Goal: Communication & Community: Answer question/provide support

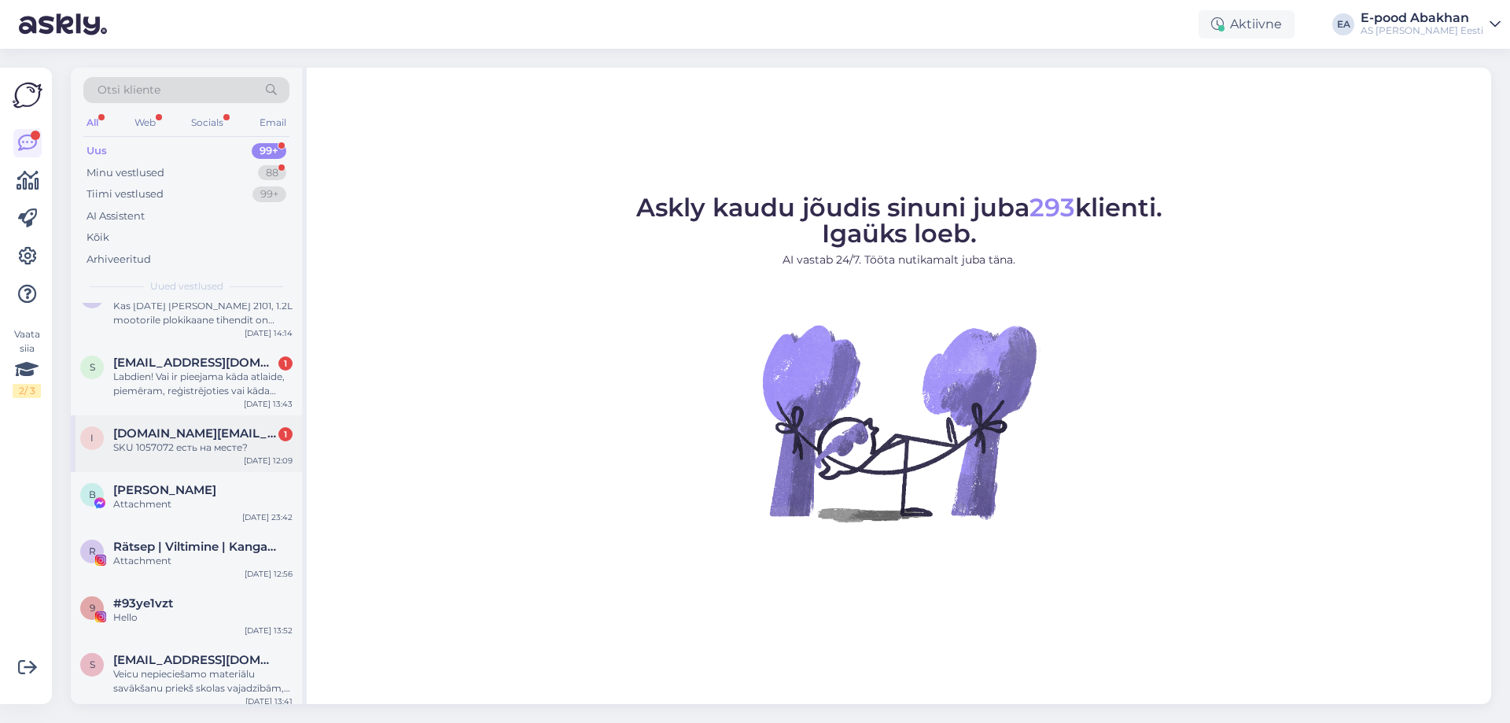
scroll to position [315, 0]
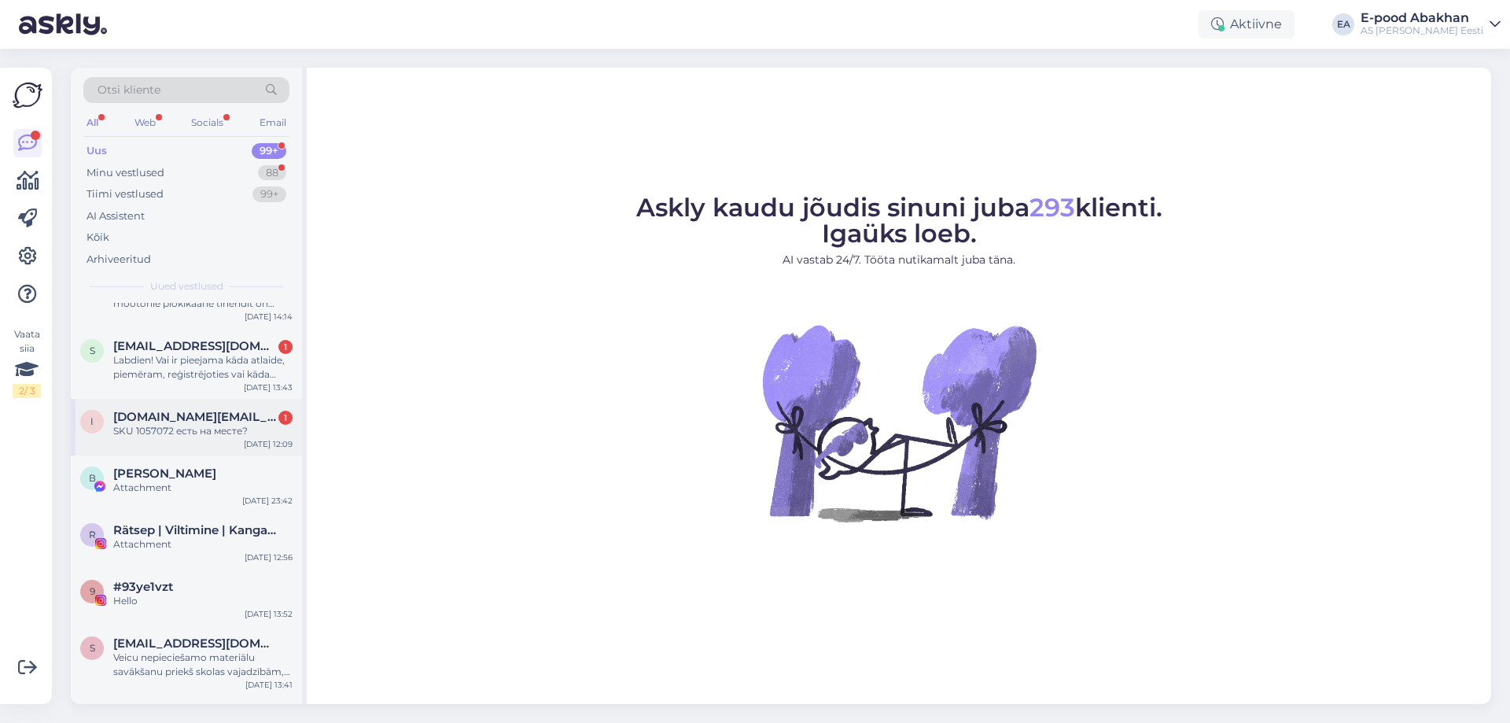
click at [248, 443] on div "i inbox.vip@invox.lv 1 SKU 1057072 есть на месте? Sep 5 12:09" at bounding box center [186, 427] width 231 height 57
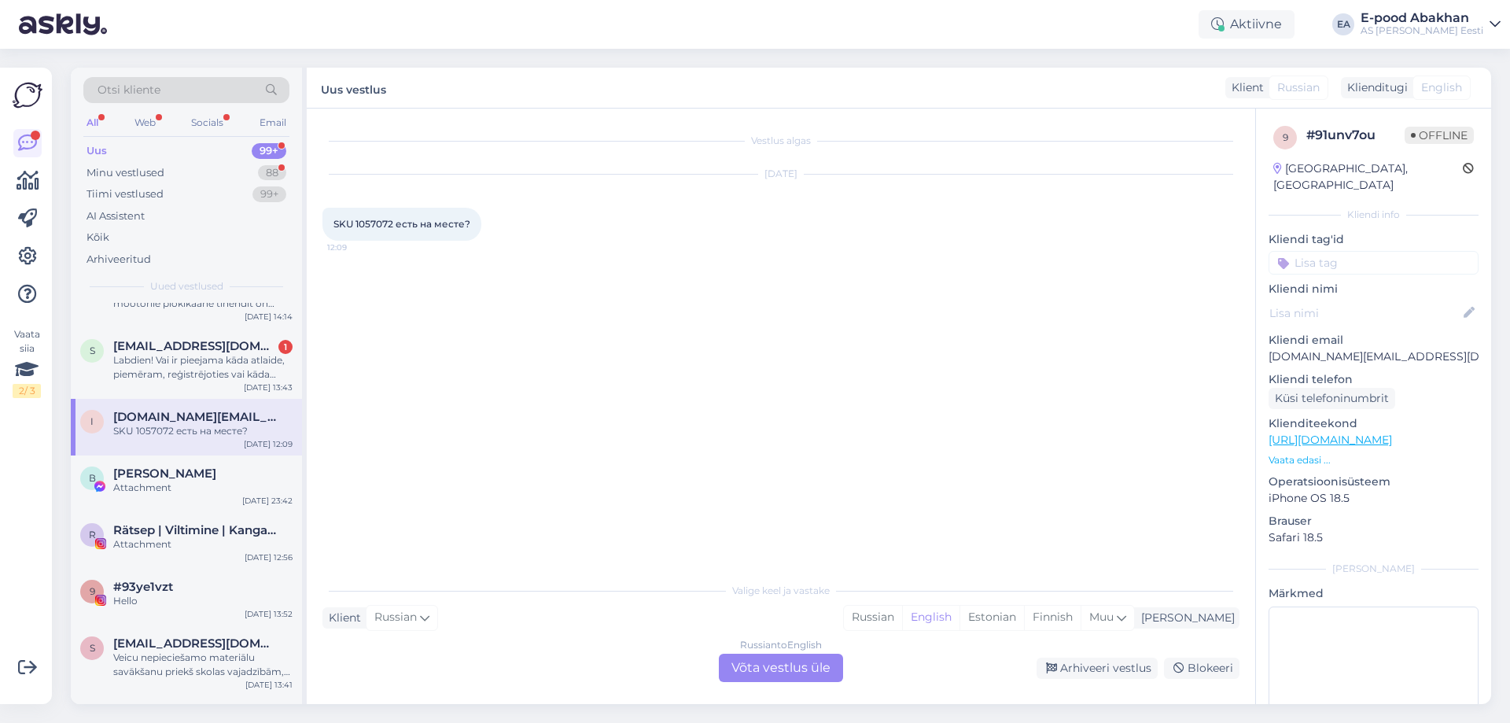
click at [816, 671] on div "Russian to English Võta vestlus üle" at bounding box center [781, 668] width 124 height 28
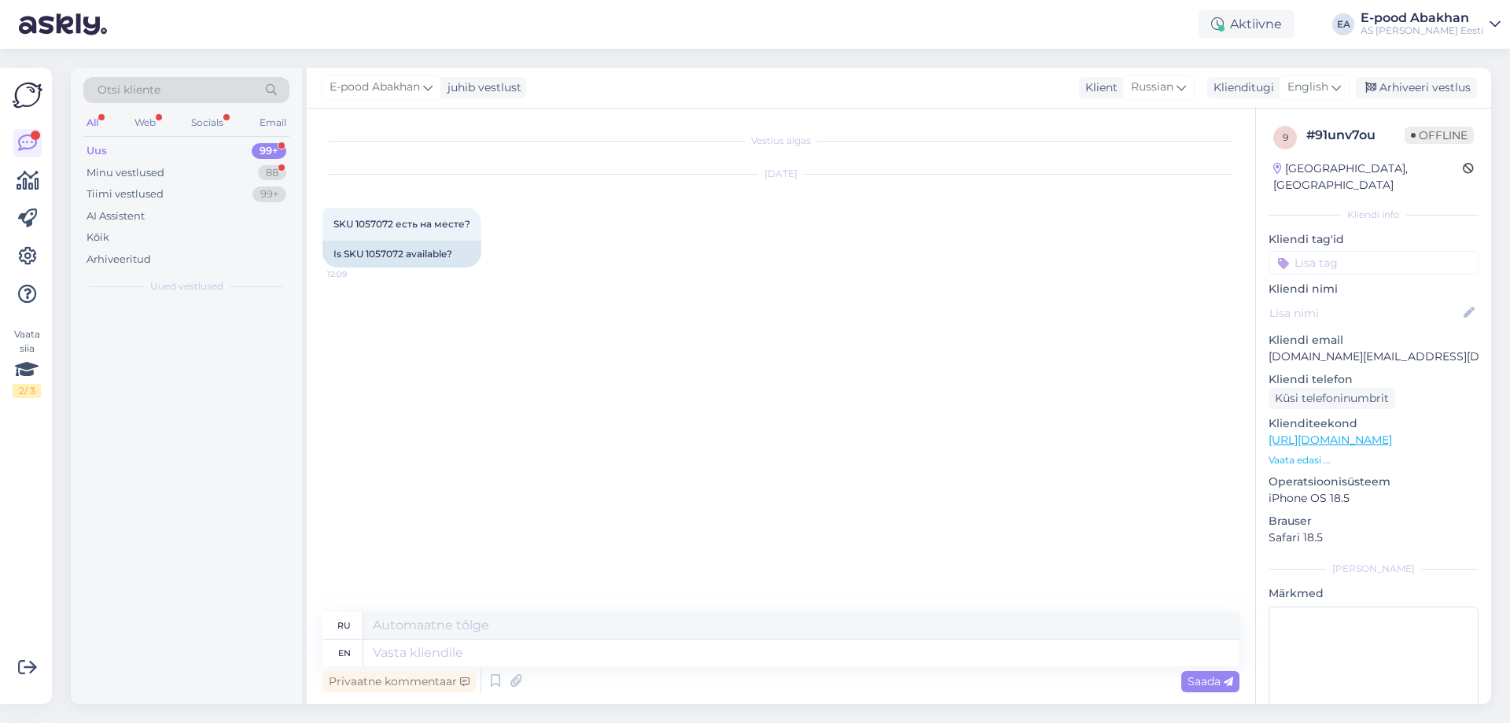
scroll to position [0, 0]
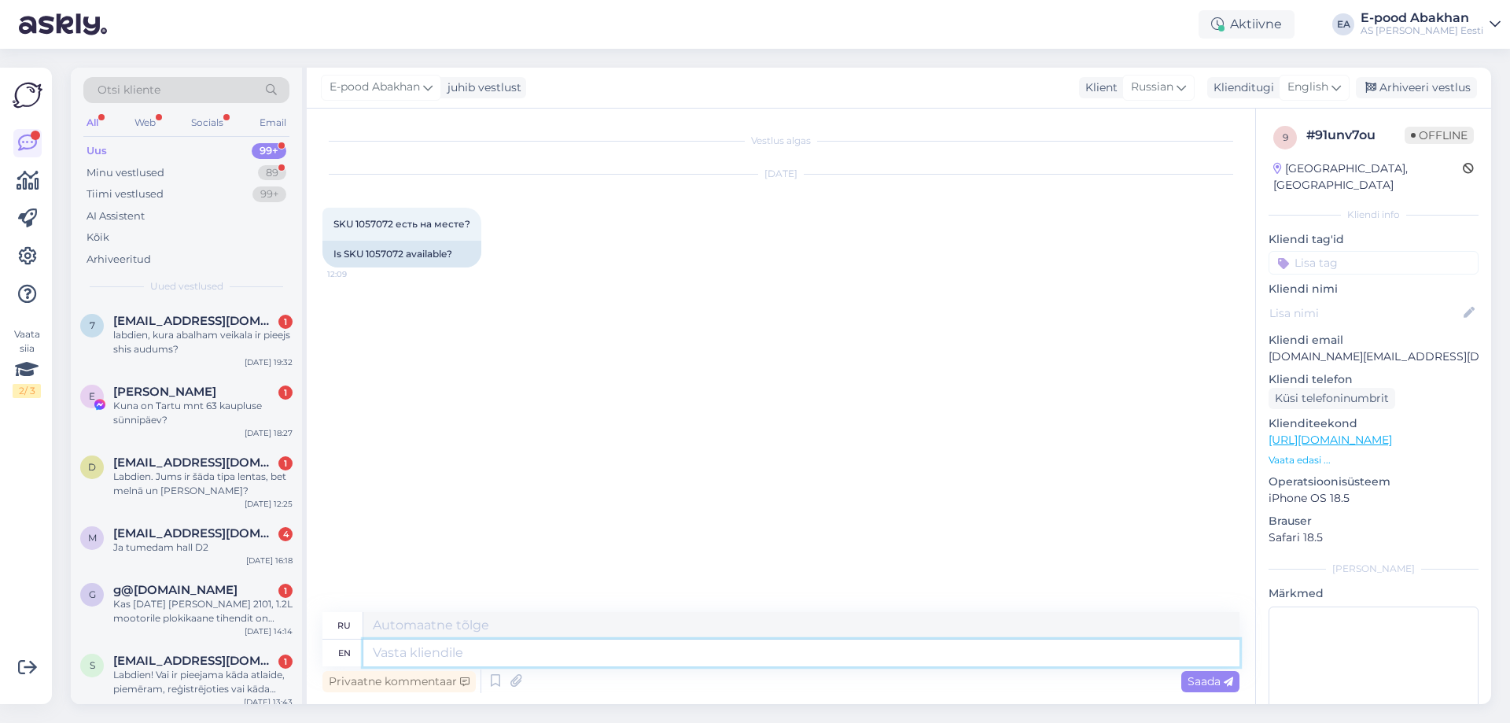
click at [490, 646] on textarea at bounding box center [801, 653] width 876 height 27
click at [500, 622] on textarea at bounding box center [801, 625] width 876 height 27
type textarea "Х"
type textarea "Здравствуйте! Остаток товара интересует Вас в каком магазине?"
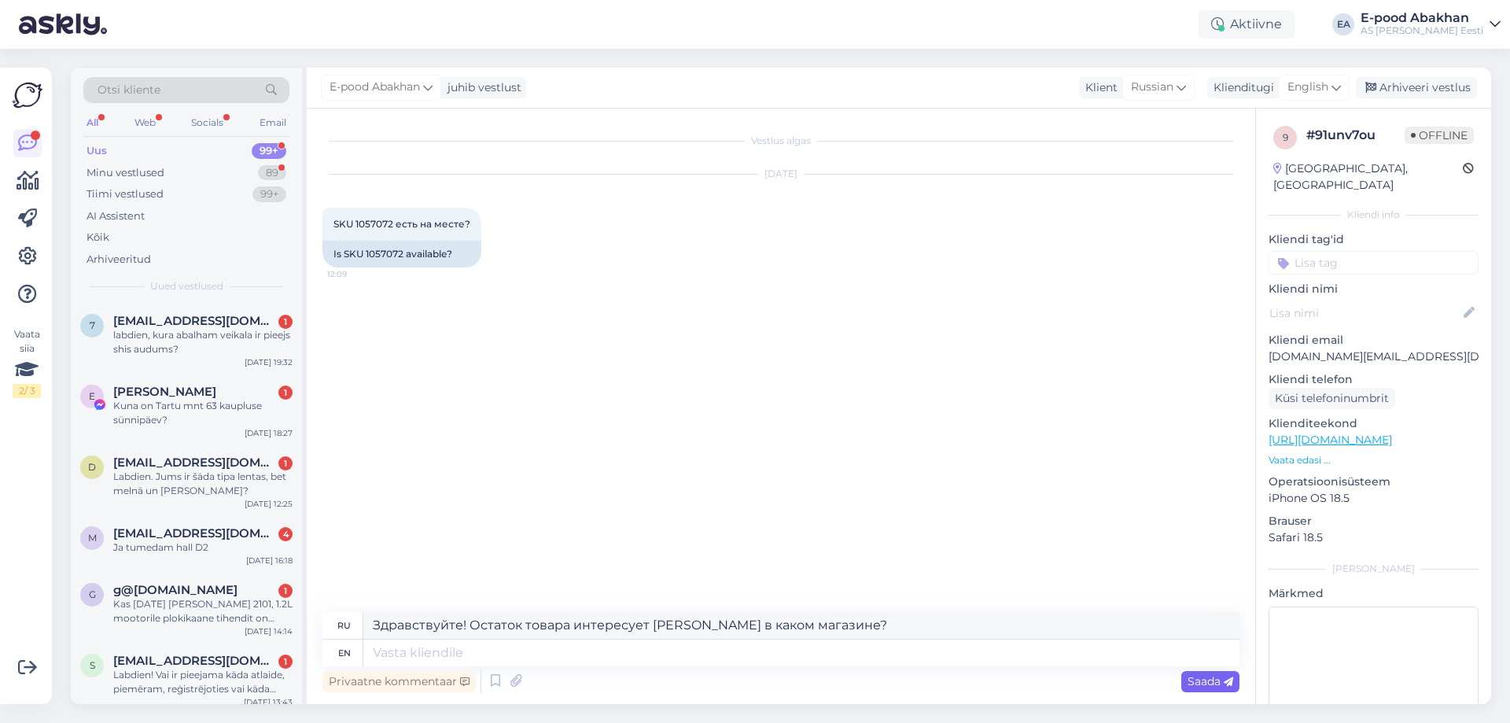
click at [1218, 685] on span "Saada" at bounding box center [1211, 681] width 46 height 14
click at [705, 637] on textarea "Здравствуйте! Остаток товара интересует Вас в каком магазине?" at bounding box center [801, 625] width 876 height 27
drag, startPoint x: 839, startPoint y: 629, endPoint x: 315, endPoint y: 629, distance: 523.9
click at [315, 629] on div "Vestlus algas Sep 5 2025 SKU 1057072 есть на месте? 12:09 Is SKU 1057072 availa…" at bounding box center [781, 406] width 949 height 595
click at [447, 658] on textarea at bounding box center [801, 653] width 876 height 27
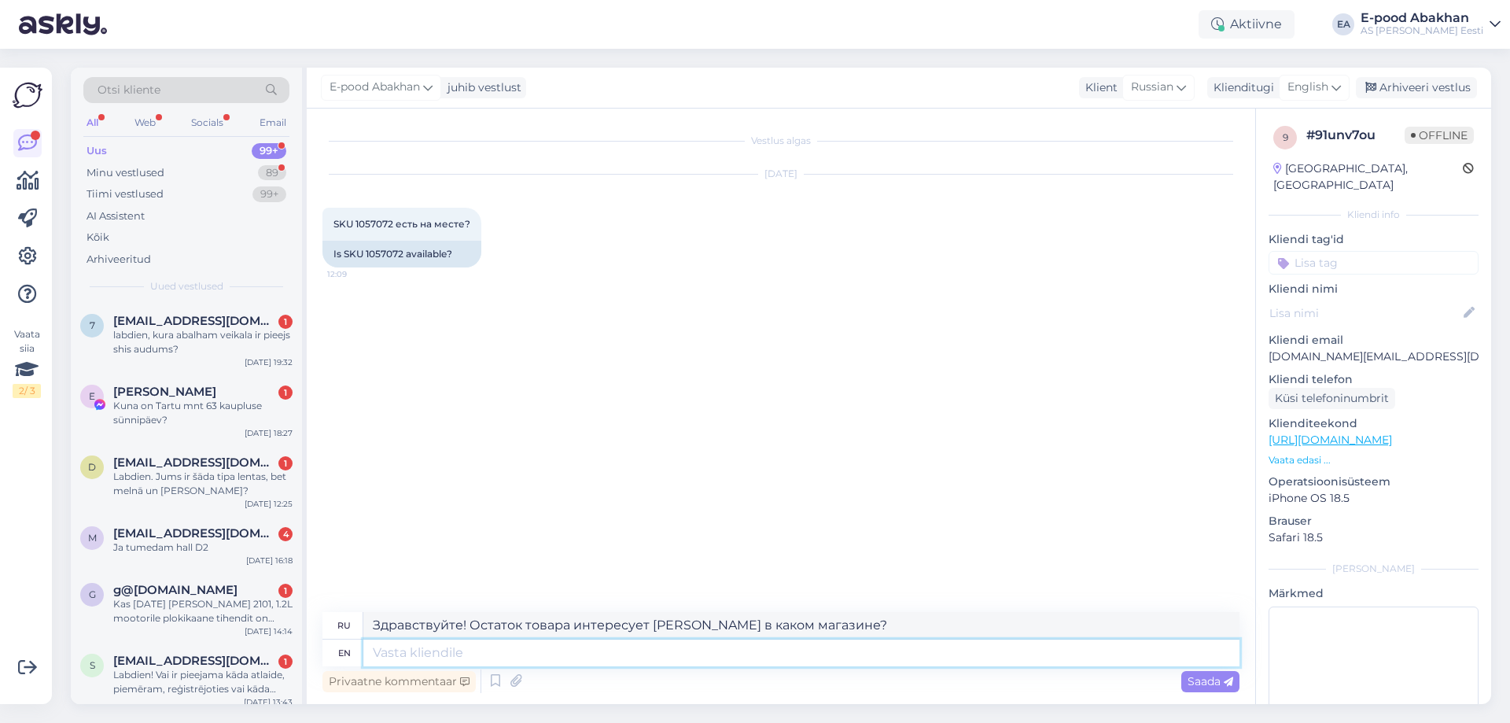
paste textarea "Здравствуйте! Остаток товара интересует Вас в каком магазине?"
type textarea "Здравствуйте! Остаток товара интересует Вас в каком магазине?"
type textarea "Здравствуйте! Остаток товара Интересует Вас в каком магазине?"
type textarea "Здравствуйте! Остаток товара интересует Вас в каком магазине?"
click at [1230, 688] on span "Saada" at bounding box center [1211, 681] width 46 height 14
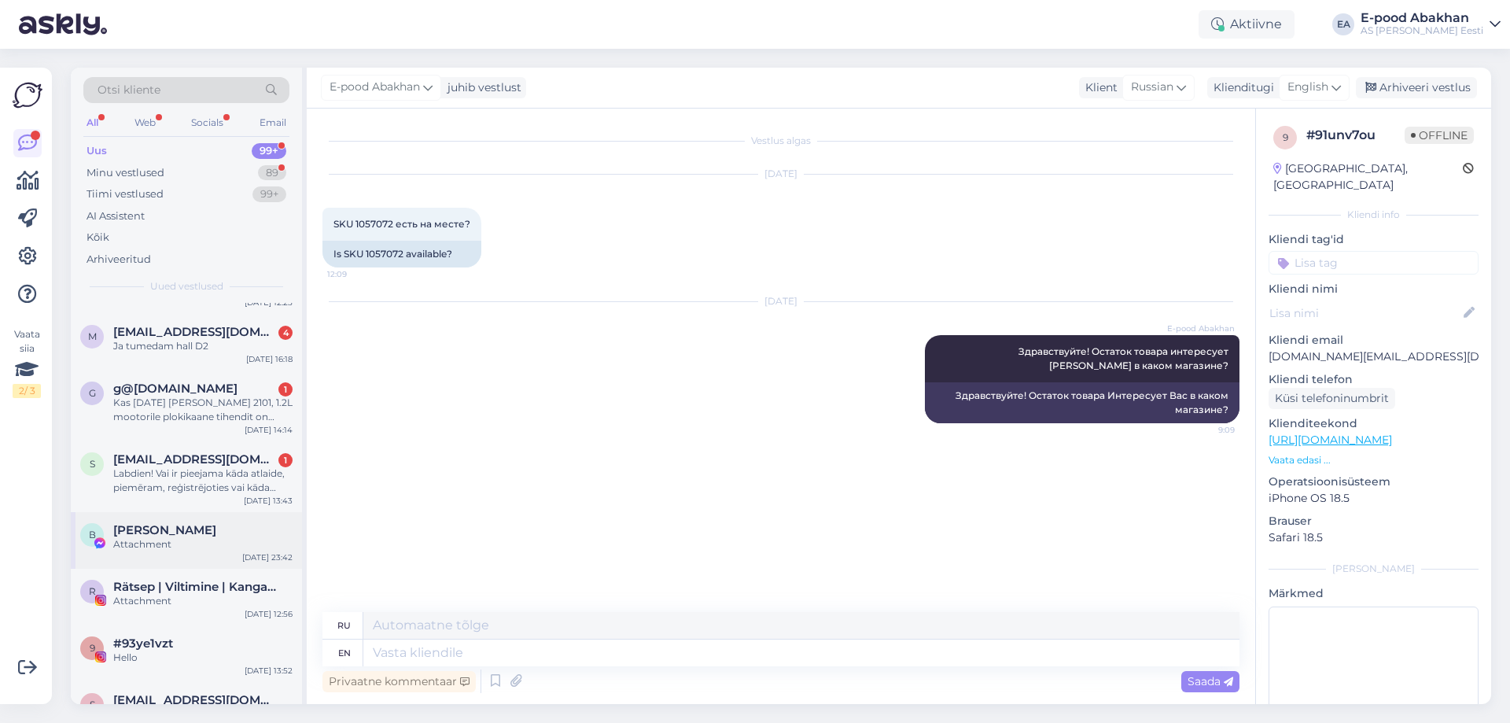
scroll to position [236, 0]
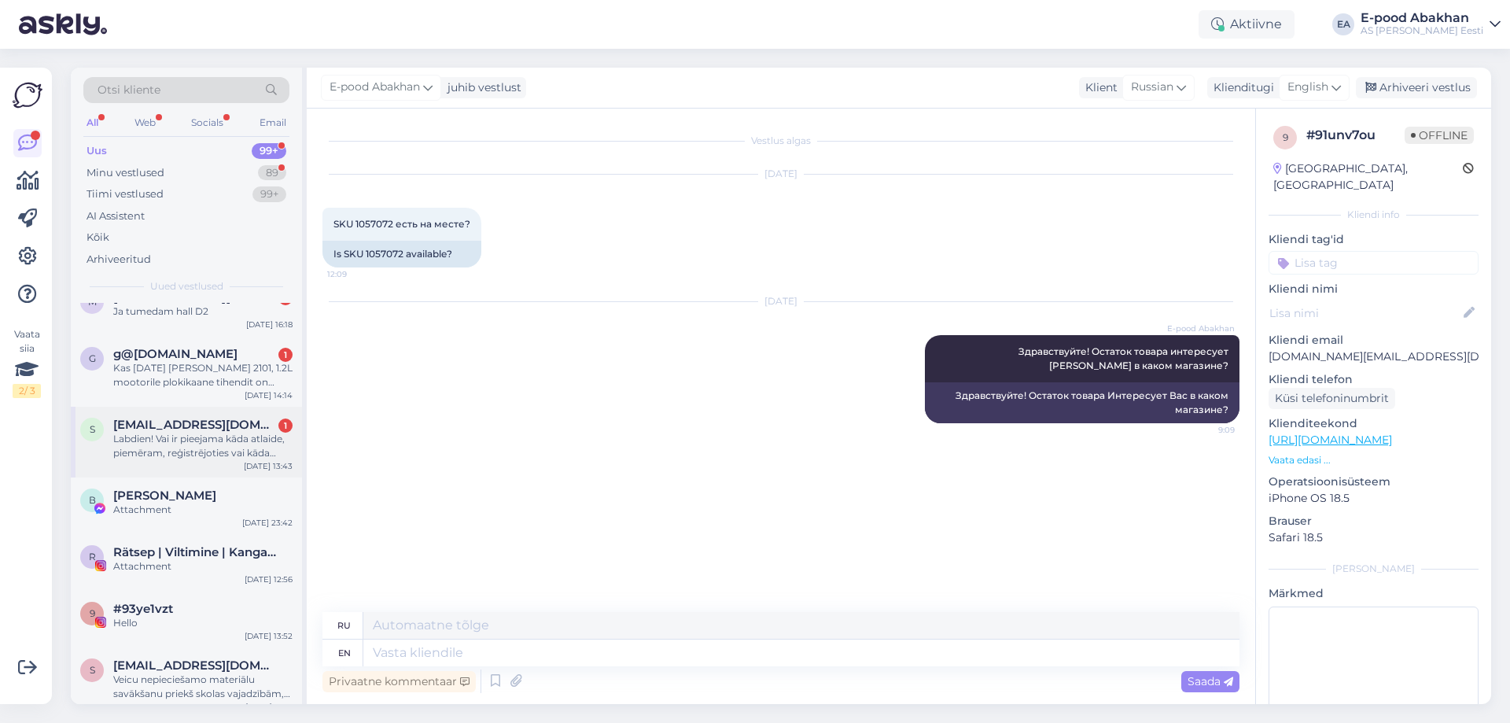
click at [209, 427] on span "[EMAIL_ADDRESS][DOMAIN_NAME]" at bounding box center [195, 425] width 164 height 14
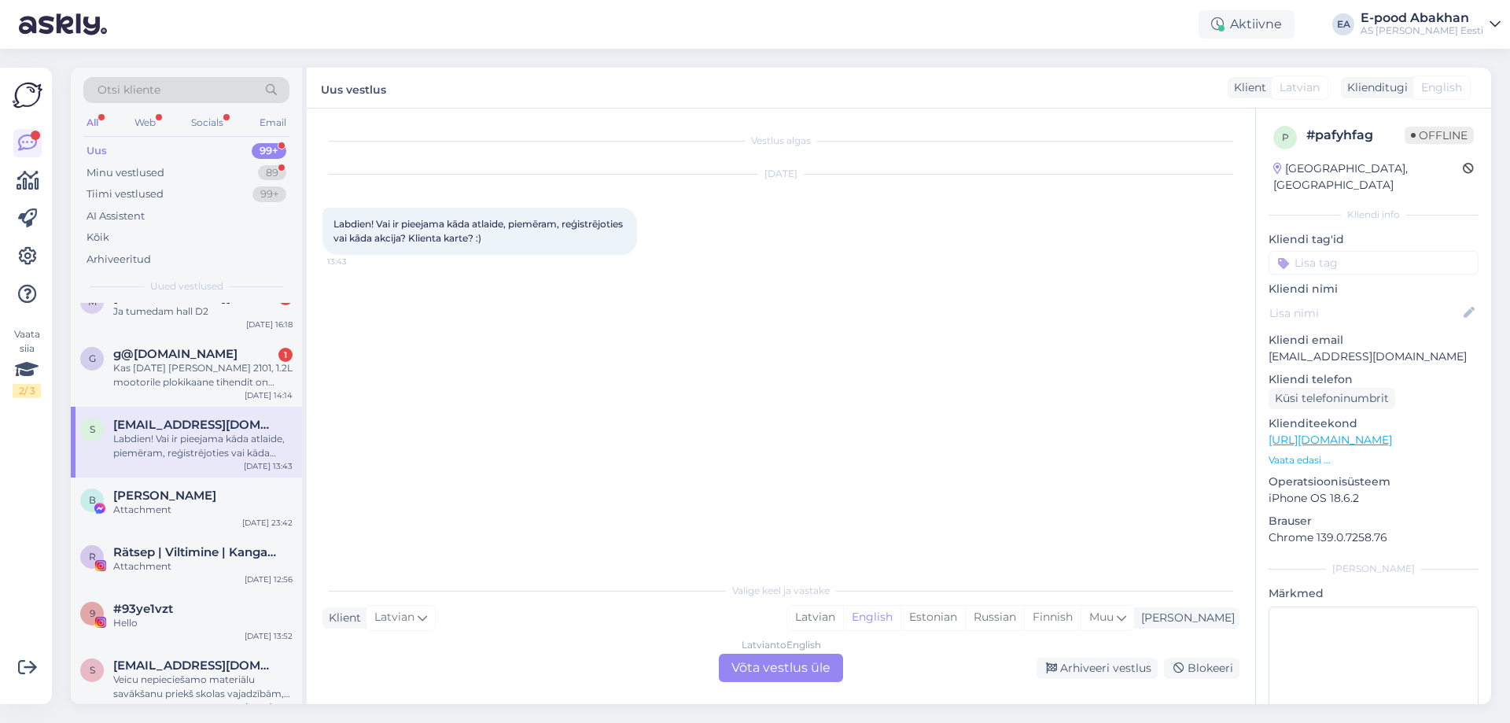
click at [769, 673] on div "Latvian to English Võta vestlus üle" at bounding box center [781, 668] width 124 height 28
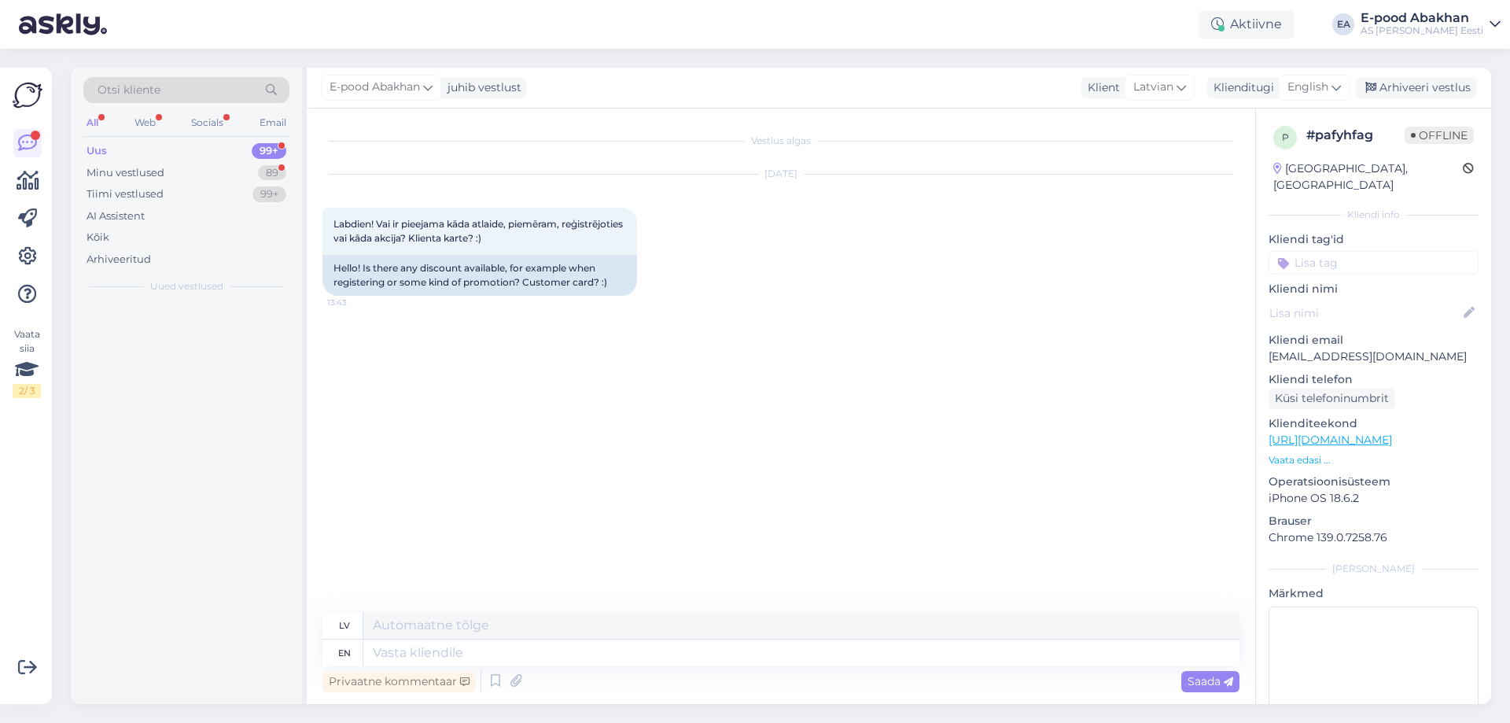
scroll to position [0, 0]
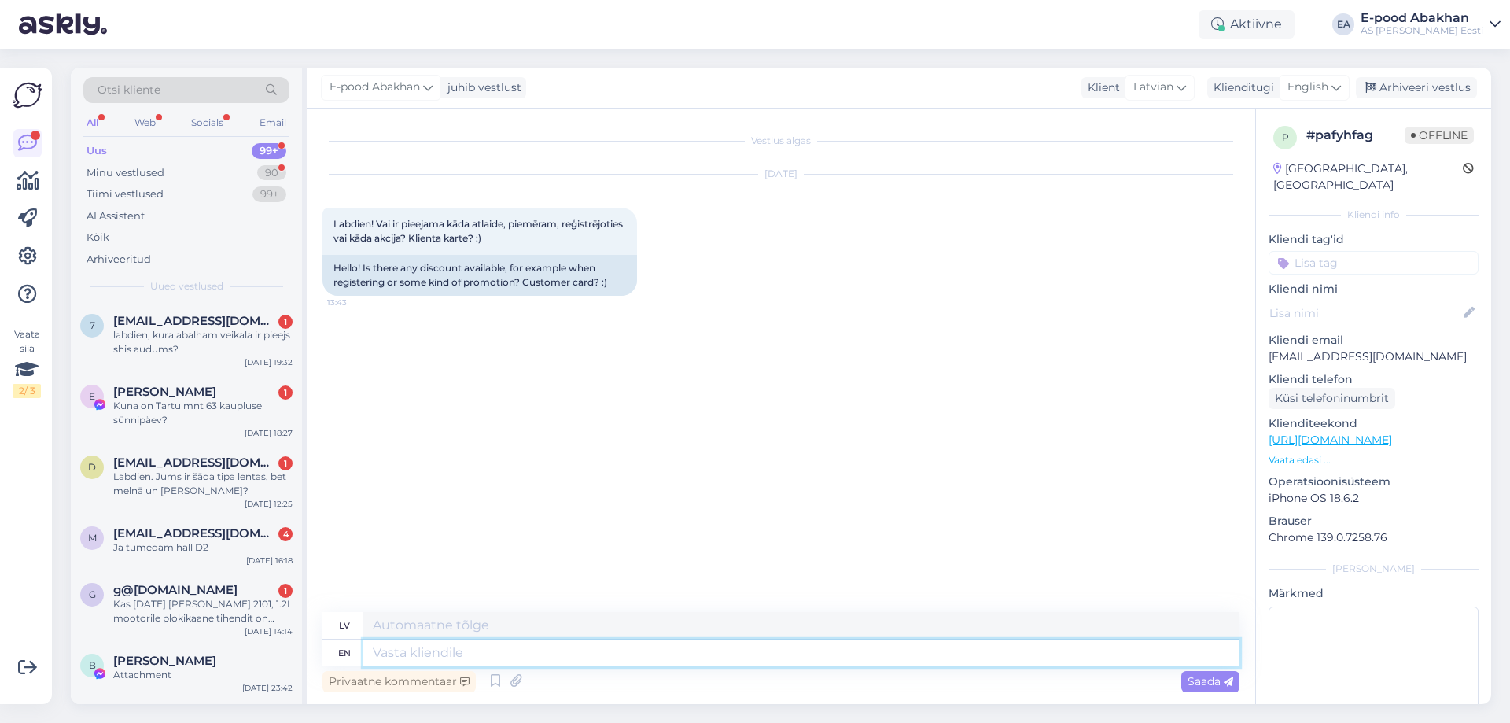
click at [525, 644] on textarea at bounding box center [801, 653] width 876 height 27
click at [347, 654] on div "en" at bounding box center [344, 653] width 13 height 27
click at [446, 650] on textarea at bounding box center [801, 653] width 876 height 27
type textarea "Р"
type textarea "Hello!"
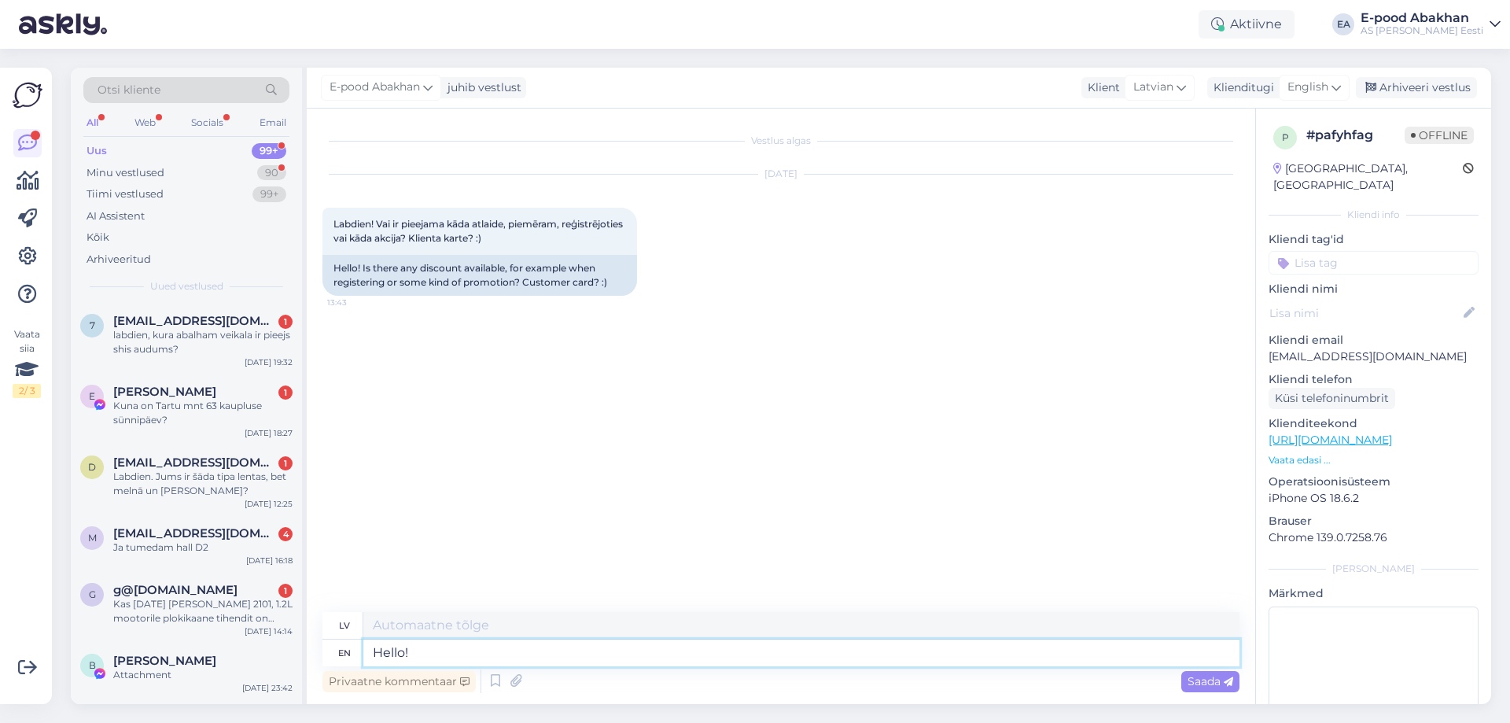
type textarea "Sveiki!"
type textarea "Hello! Unfo"
type textarea "Sveiki! Unfo"
type textarea "Hello!"
type textarea "Sveiki!"
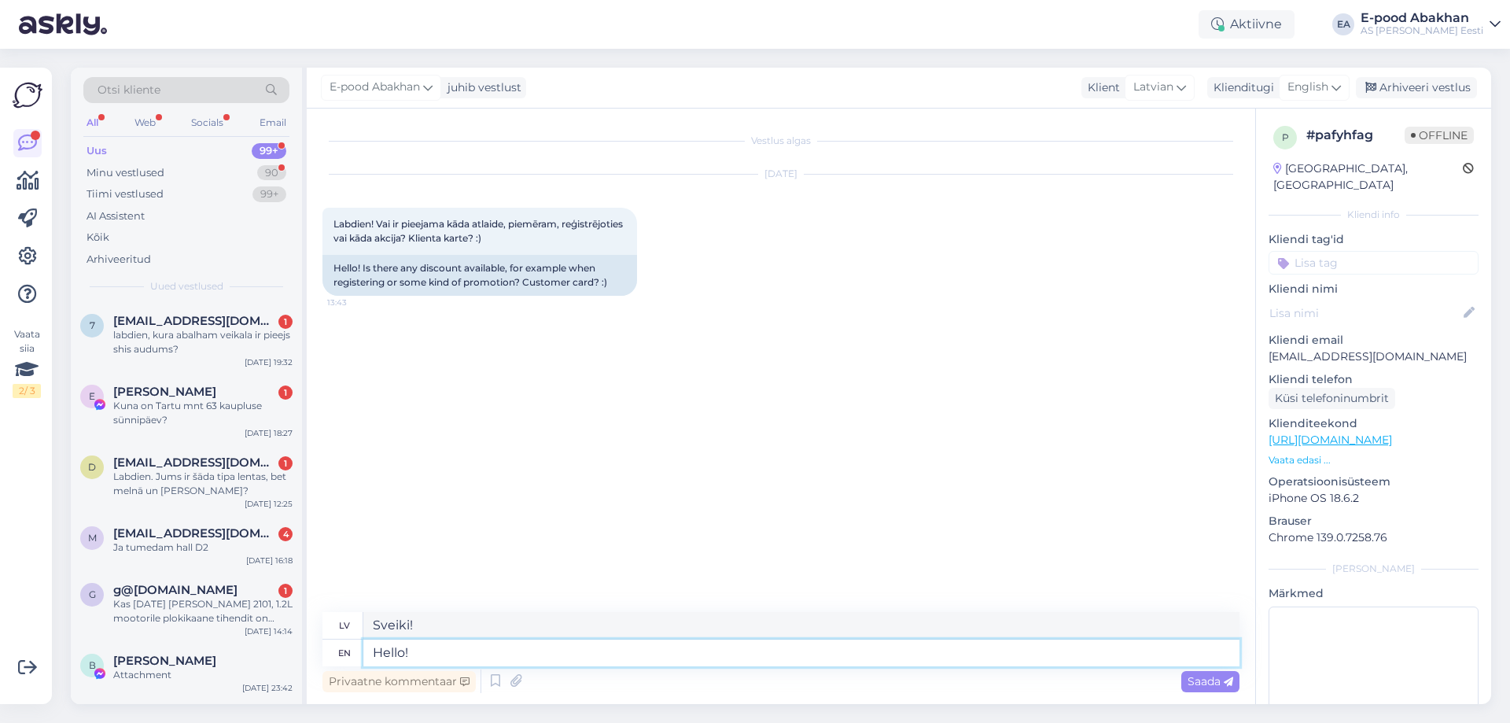
paste textarea "unfortunately"
type textarea "Hello! unfortunately"
type textarea "Sveiki! Diemžēl"
click at [419, 647] on textarea "Hello! unfortunately" at bounding box center [801, 653] width 876 height 27
click at [607, 647] on textarea "Hello! Unfortunately" at bounding box center [801, 653] width 876 height 27
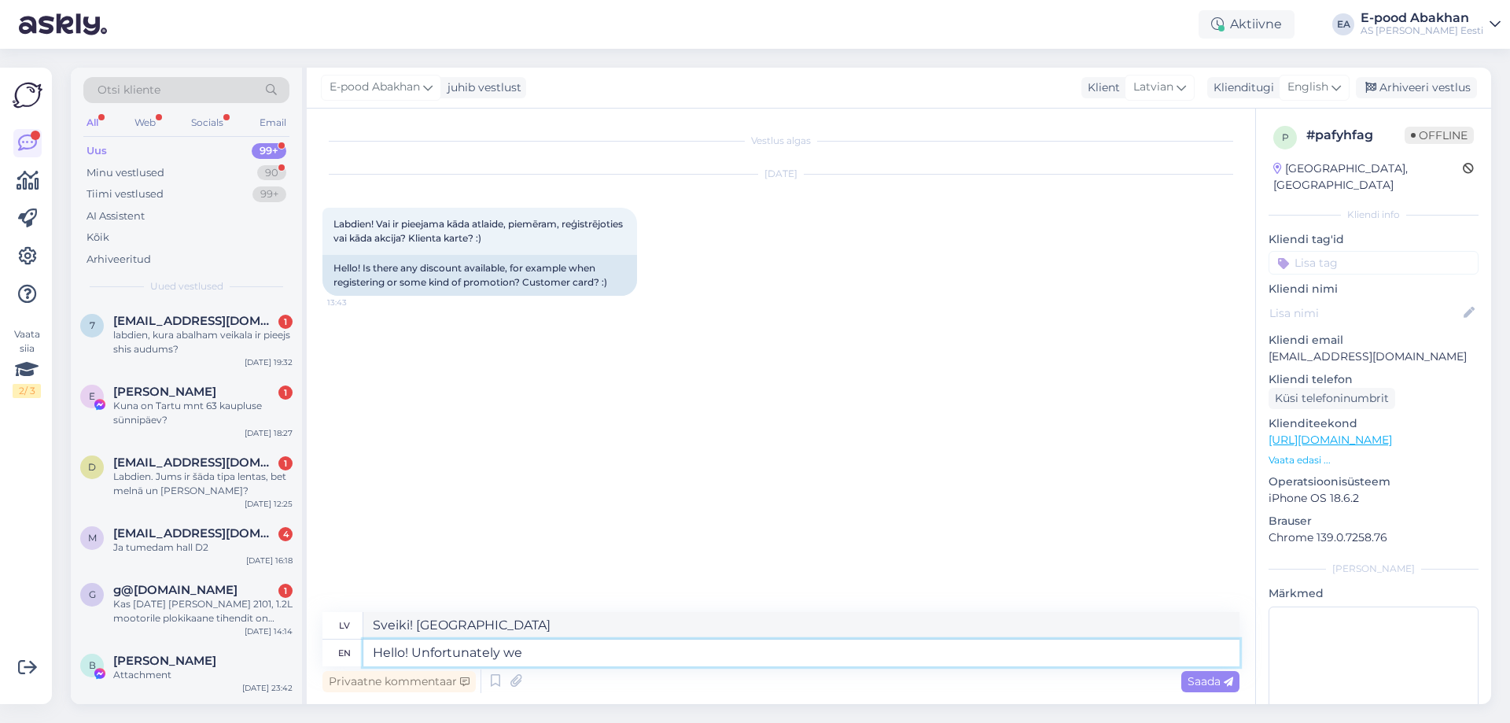
type textarea "Hello! Unfortunately we d"
type textarea "Sveiki! Diemžēl mēs"
type textarea "Hello! Unfortunately we don"
type textarea "Sveiki! Diemžēl mēs to nedarām."
type textarea "Hello! Unfortunately we don't h"
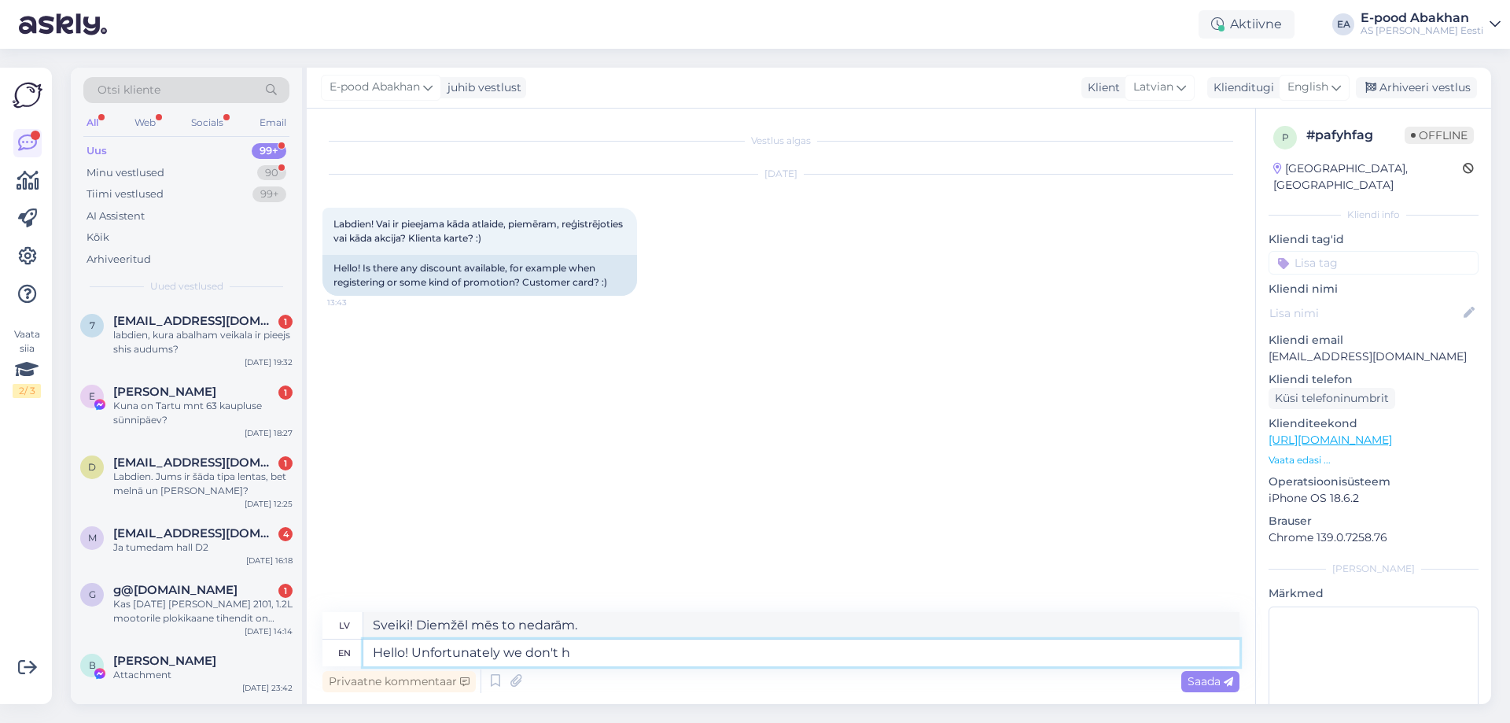
type textarea "Sveiki! Diemžēl mums nav"
type textarea "Hello! Unfortunately we don't have customer ca"
type textarea "Sveiki! Diemžēl mums nav klientu."
type textarea "Hello! Unfortunately we don't have customer card."
type textarea "Sveiki! Diemžēl mums nav klienta kartes."
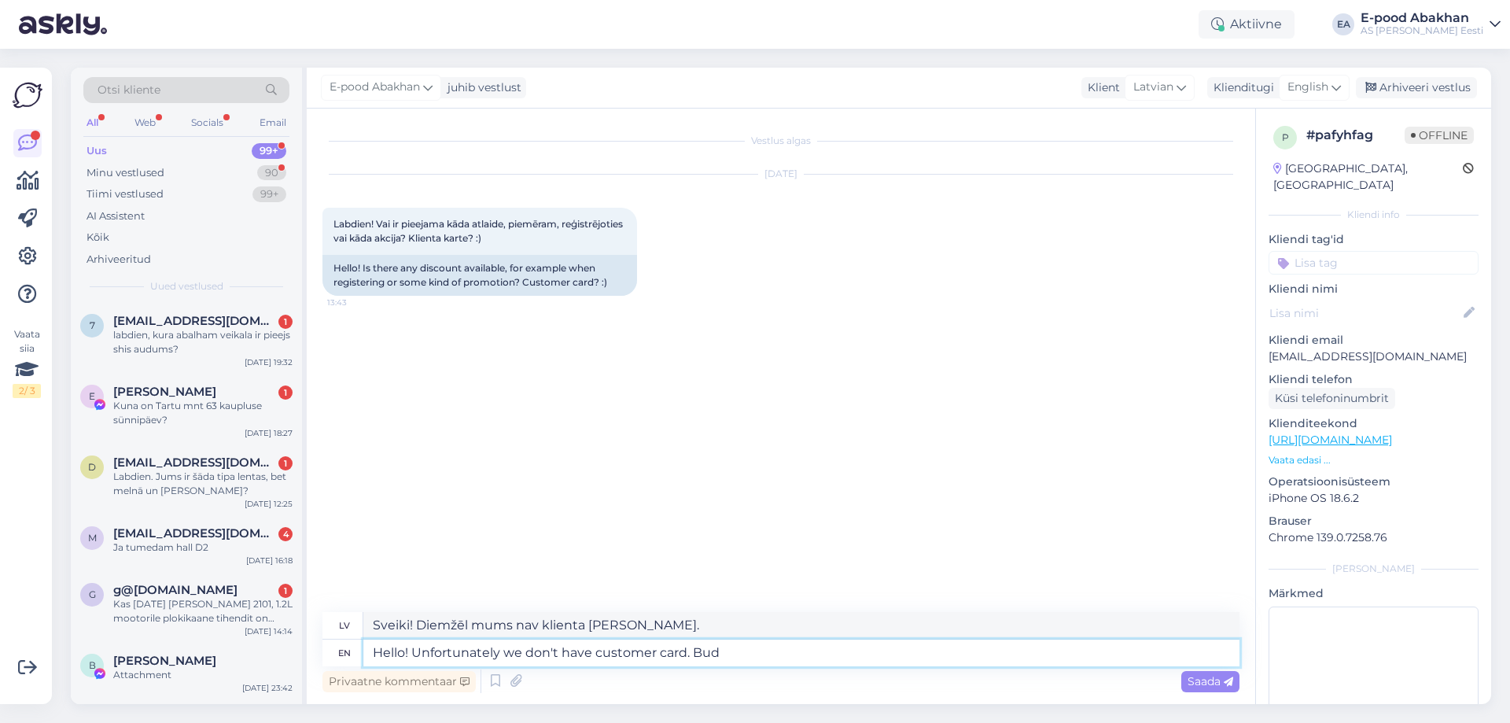
type textarea "Hello! Unfortunately we don't have customer card. Bud"
type textarea "Sveiki! Diemžēl mums nav klienta kartes. Bud"
type textarea "Hello! Unfortunately we don't have customer card. But"
type textarea "Sveiki! Diemžēl mums nav klienta kartes. Bet"
type textarea "Hello! Unfortunately we don't have customer card. But today"
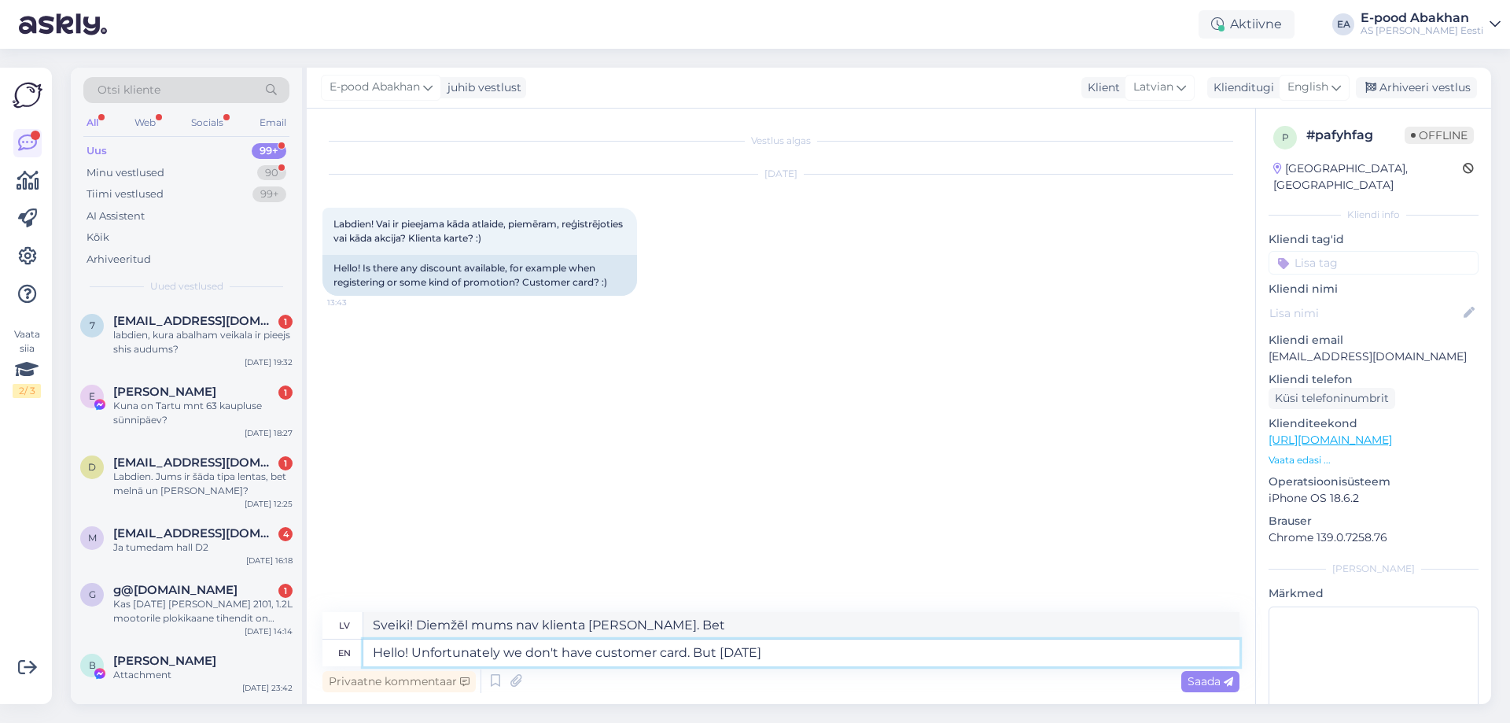
type textarea "Sveiki! Diemžēl mums nav klienta kartes. Bet šodien"
type textarea "Hello! Unfortunately we don't have customer card. But today is"
type textarea "Sveiki! Diemžēl mums nav klienta kartes. Bet šodien ir"
type textarea "Hello! Unfortunately we don't have customer card. But today is e-"
type textarea "Sveiki! Diemžēl mums nav klienta kartes. Bet šodien ir e-"
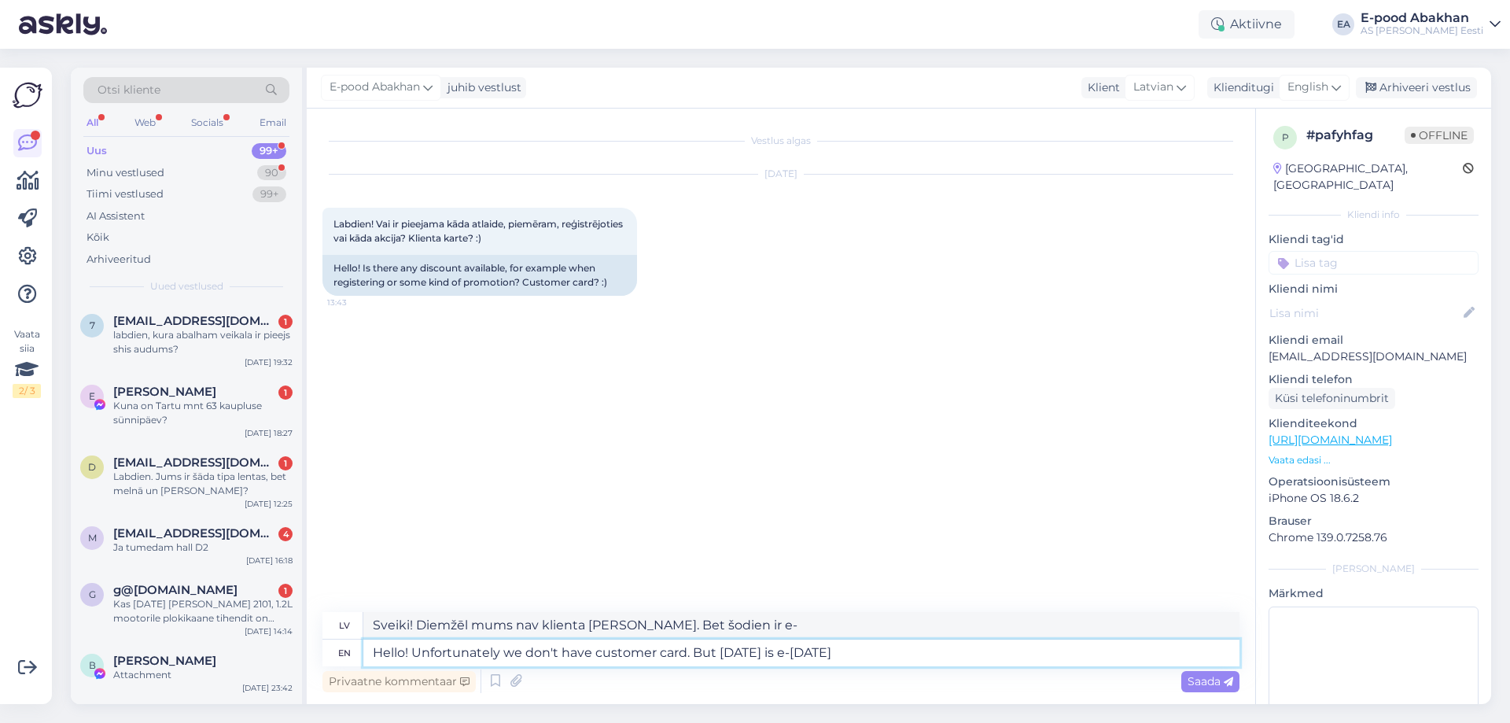
type textarea "Hello! Unfortunately we don't have customer card. But today is e-monday"
type textarea "Sveiki! Diemžēl mums nav klienta kartes. Bet šodien ir e-pirmdiena."
type textarea "Hello! Unfortunately we don't have customer card. But today is e-monday -"
type textarea "Sveiki! Diemžēl mums nav klienta kartes. Bet šodien ir e-pirmdiena -"
type textarea "Hello! Unfortunately we don't have customer card. But today is e-monday - at"
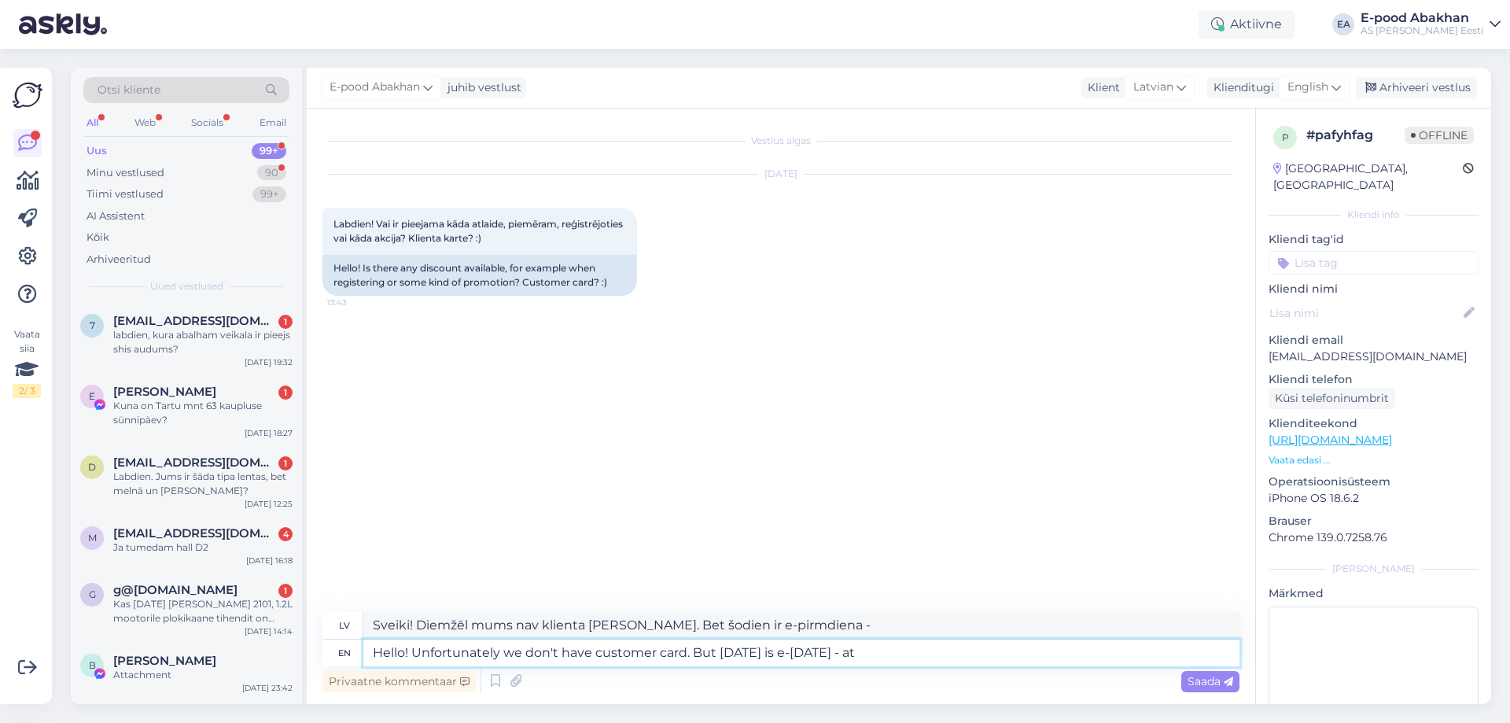
type textarea "Sveiki! Diemžēl mums nav klienta kartes. Bet šodien ir e-pirmdiena - plkst."
type textarea "Hello! Unfortunately we don't have customer card. But today is e-monday - at th…"
type textarea "Sveiki! Diemžēl mums nav klienta kartes. Bet šodien ir e-pirmdiena - e-veikalā."
type textarea "Hello! Unfortunately we don't have customer card. But today is e-monday - at th…"
type textarea "Sveiki! Diemžēl mums nav klienta kartes. Bet šodien ir e-pirmdiena - e-veikalā …"
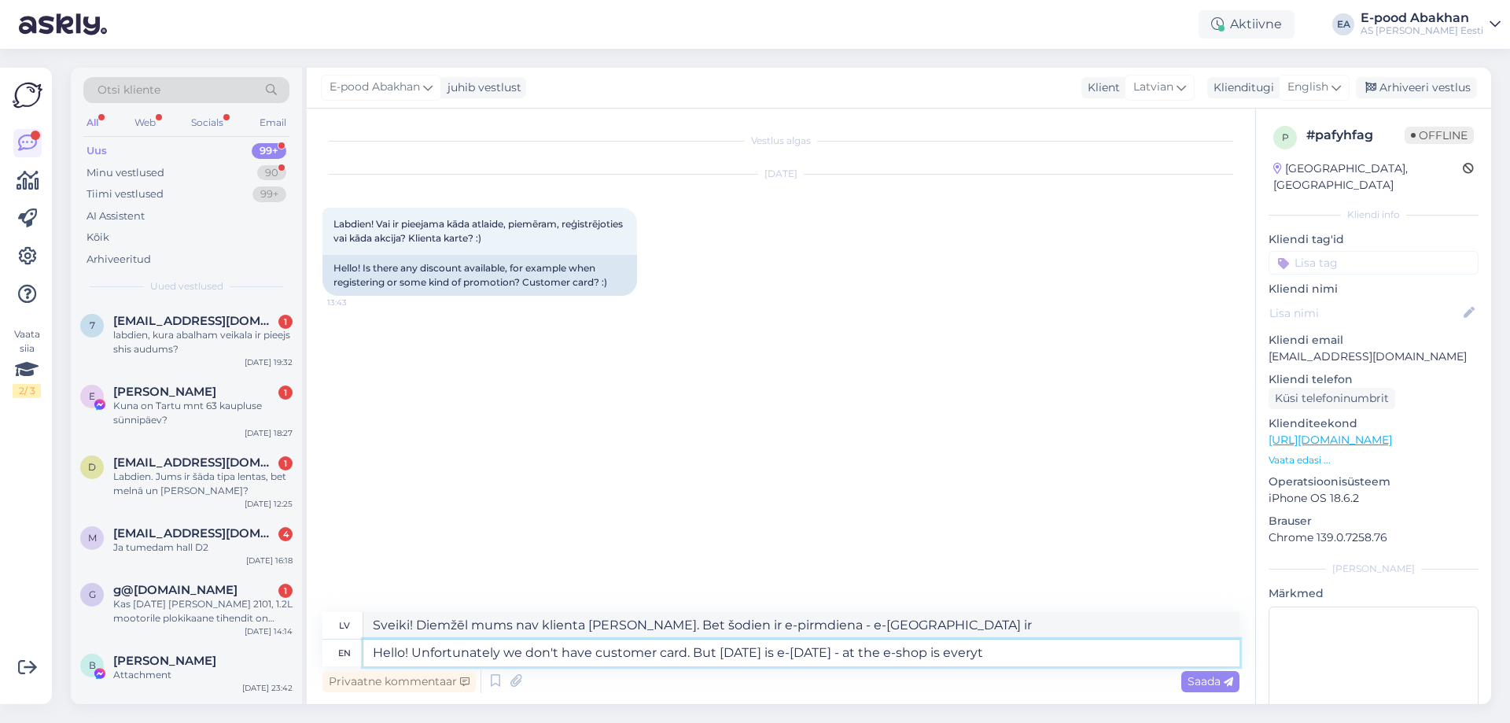
type textarea "Hello! Unfortunately we don't have customer card. But today is e-monday - at th…"
type textarea "Sveiki! Diemžēl mums nav klienta kartes. Bet šodien ir e-pirmdiena - e-veikalā …"
type textarea "Hello! Unfortunately we don't have customer card. But today is e-monday - at th…"
type textarea "Sveiki! Diemžēl mums nav klienta kartes. Bet šodien ir e-pirmdiena - e-veikalā …"
drag, startPoint x: 1037, startPoint y: 654, endPoint x: 934, endPoint y: 645, distance: 103.5
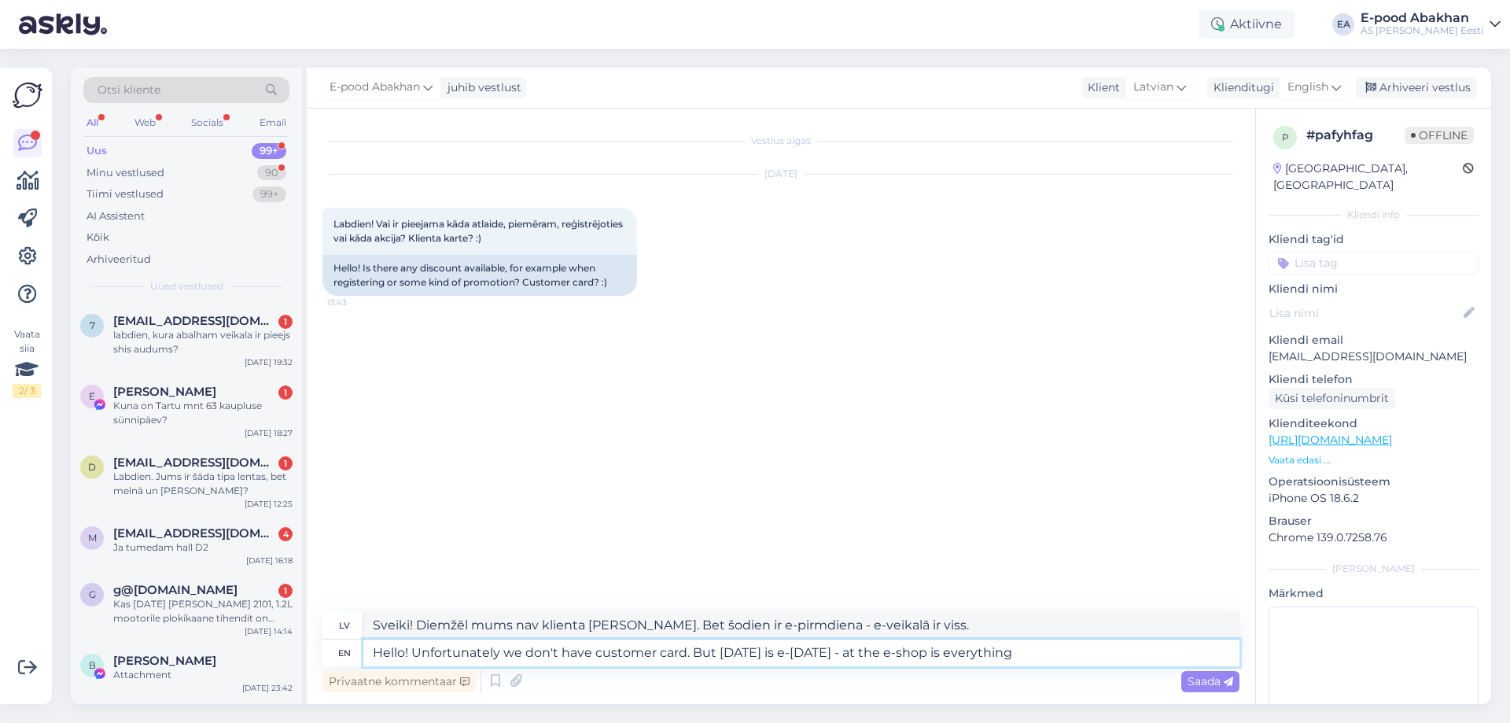
click at [934, 645] on textarea "Hello! Unfortunately we don't have customer card. But today is e-monday - at th…" at bounding box center [801, 653] width 876 height 27
paste textarea "08.09 are all regular-priced products -20% off with a minimum purchase of 10 €"
type textarea "Hello! Unfortunately we don't have customer card. But today is e-monday - at th…"
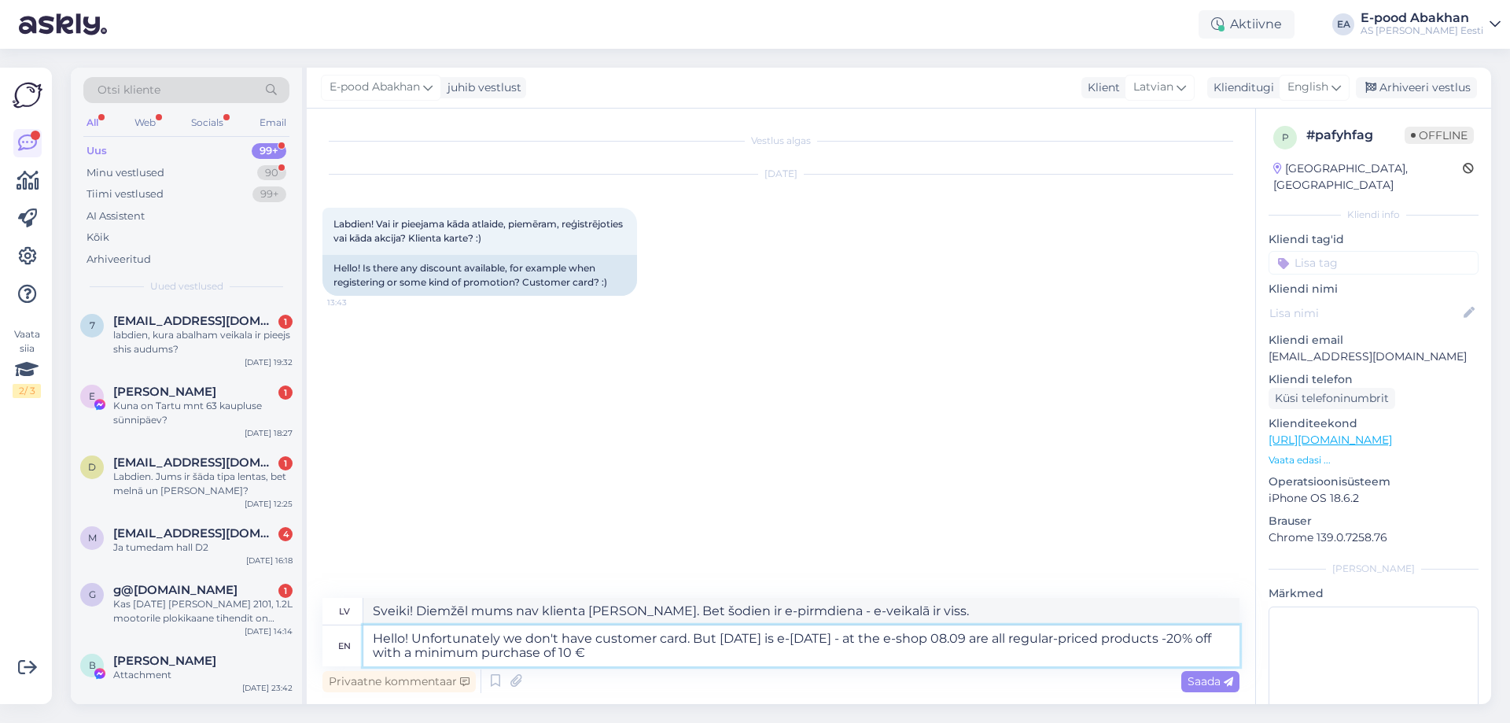
type textarea "Sveiki! Diemžēl mums nav klienta kartes. Bet šodien ir e-pirmdiena - e-veikalā …"
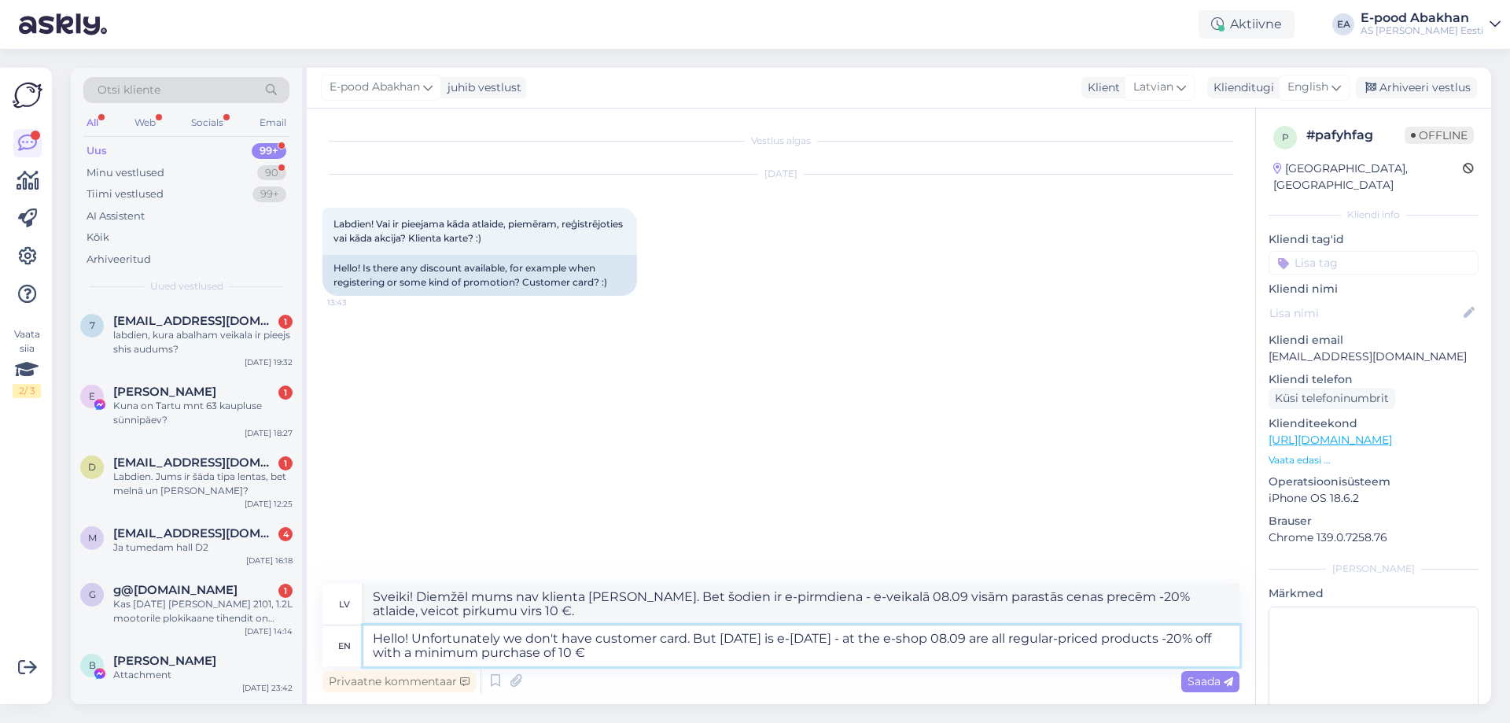
drag, startPoint x: 931, startPoint y: 639, endPoint x: 845, endPoint y: 640, distance: 86.5
click at [845, 640] on textarea "Hello! Unfortunately we don't have customer card. But today is e-monday - at th…" at bounding box center [801, 645] width 876 height 41
type textarea "Hello! Unfortunately we don't have customer card. But today is e-monday - 08.09…"
type textarea "Sveiki! Diemžēl mums nav klienta kartes. Bet šodien ir e-pirmdiena - 08.09 Visā…"
click at [772, 654] on textarea "Hello! Unfortunately we don't have customer card. But today is e-monday - 08.09…" at bounding box center [801, 645] width 876 height 41
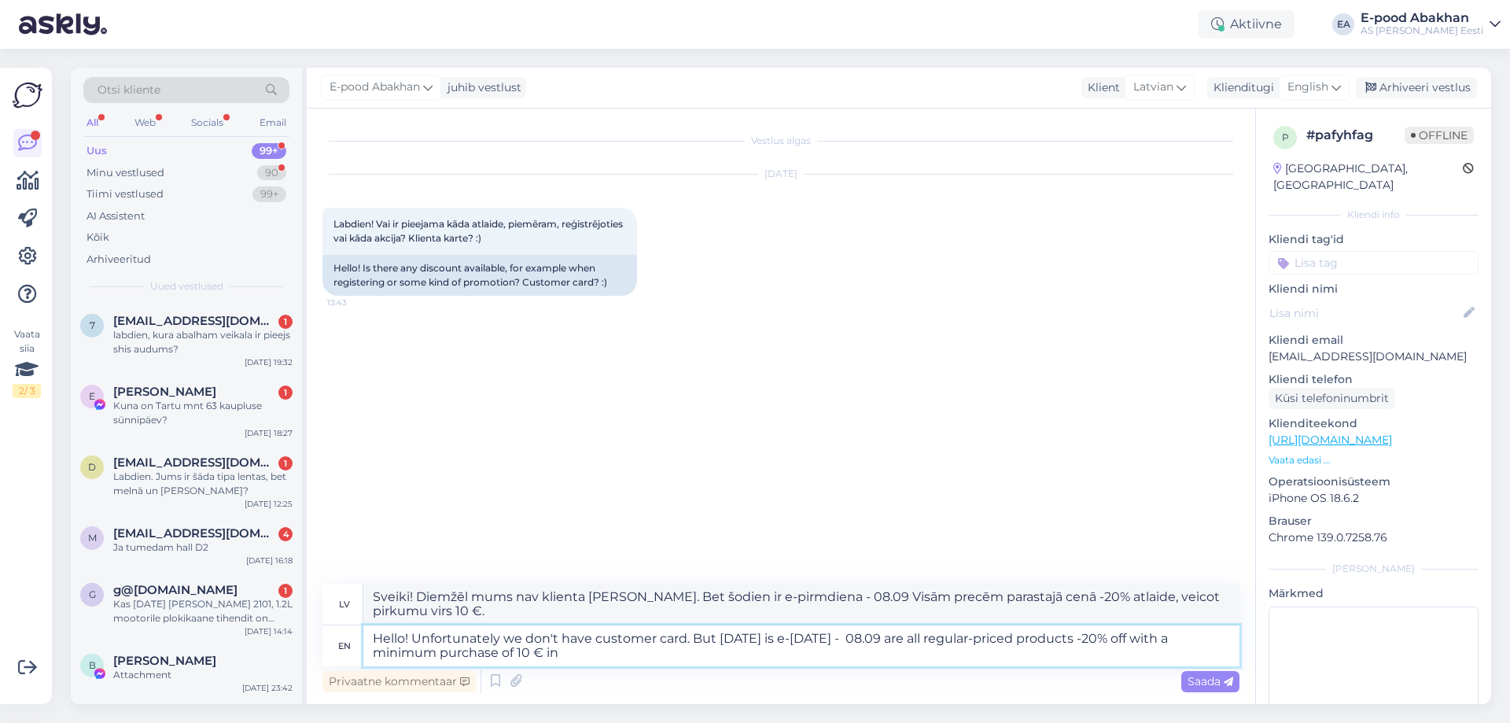
type textarea "Hello! Unfortunately we don't have customer card. But today is e-monday - 08.09…"
type textarea "Sveiki! Diemžēl mums nav klienta kartes. Bet šodien ir e-pirmdiena - 08.09 Visā…"
type textarea "Hello! Unfortunately we don't have customer card. But today is e-monday - 08.09…"
type textarea "Sveiki! Diemžēl mums nav klienta kartes. Bet šodien ir e-pirmdiena - 08.09 Visā…"
type textarea "Hello! Unfortunately we don't have customer card. But today is e-monday - 08.09…"
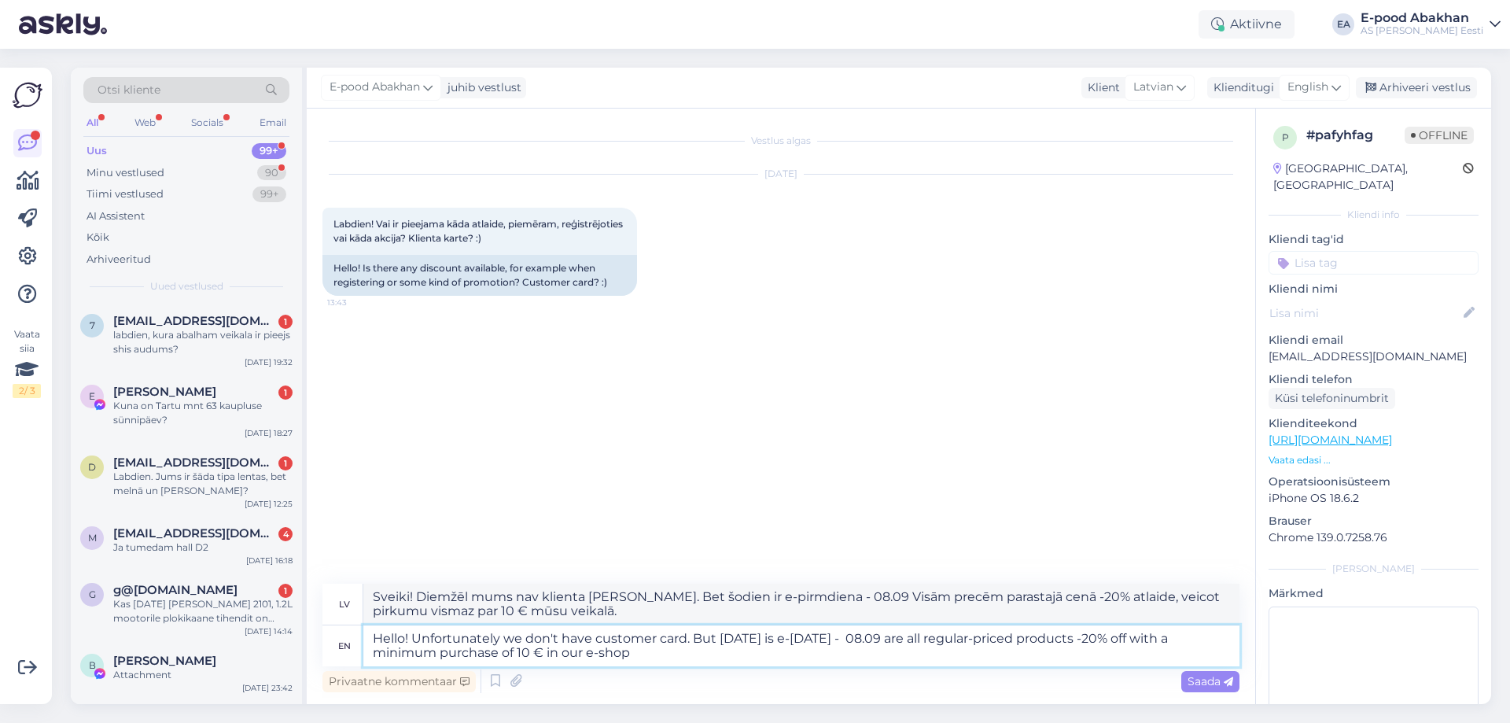
type textarea "Sveiki! Diemžēl mums nav klienta kartes. Bet šodien ir e-pirmdiena - 08.09 Visā…"
type textarea "Hello! Unfortunately we don't have customer card. But today is e-monday - 08.09…"
click at [1216, 684] on span "Saada" at bounding box center [1211, 681] width 46 height 14
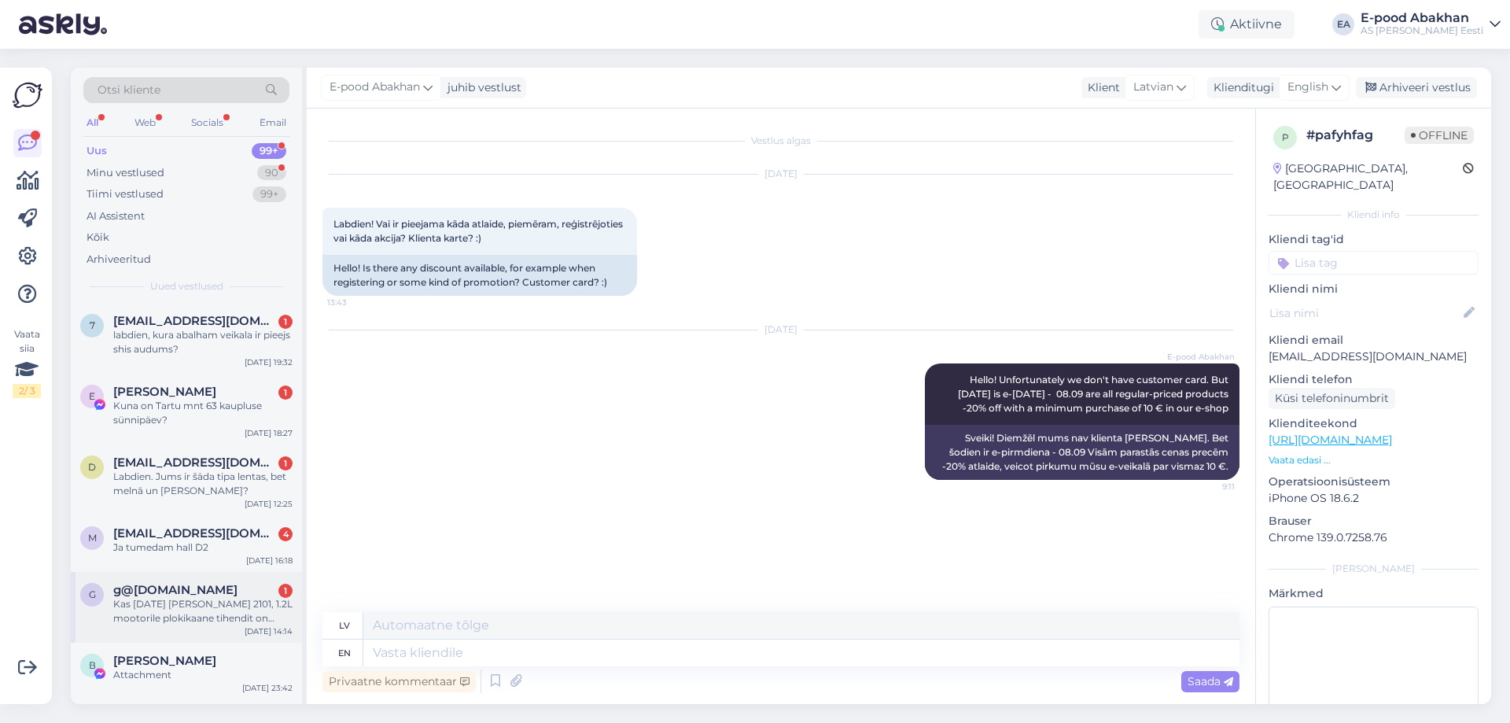
click at [225, 599] on div "Kas 1986 [PERSON_NAME] 2101, 1.2L mootorile plokikaane tihendit on pakkuda?" at bounding box center [202, 611] width 179 height 28
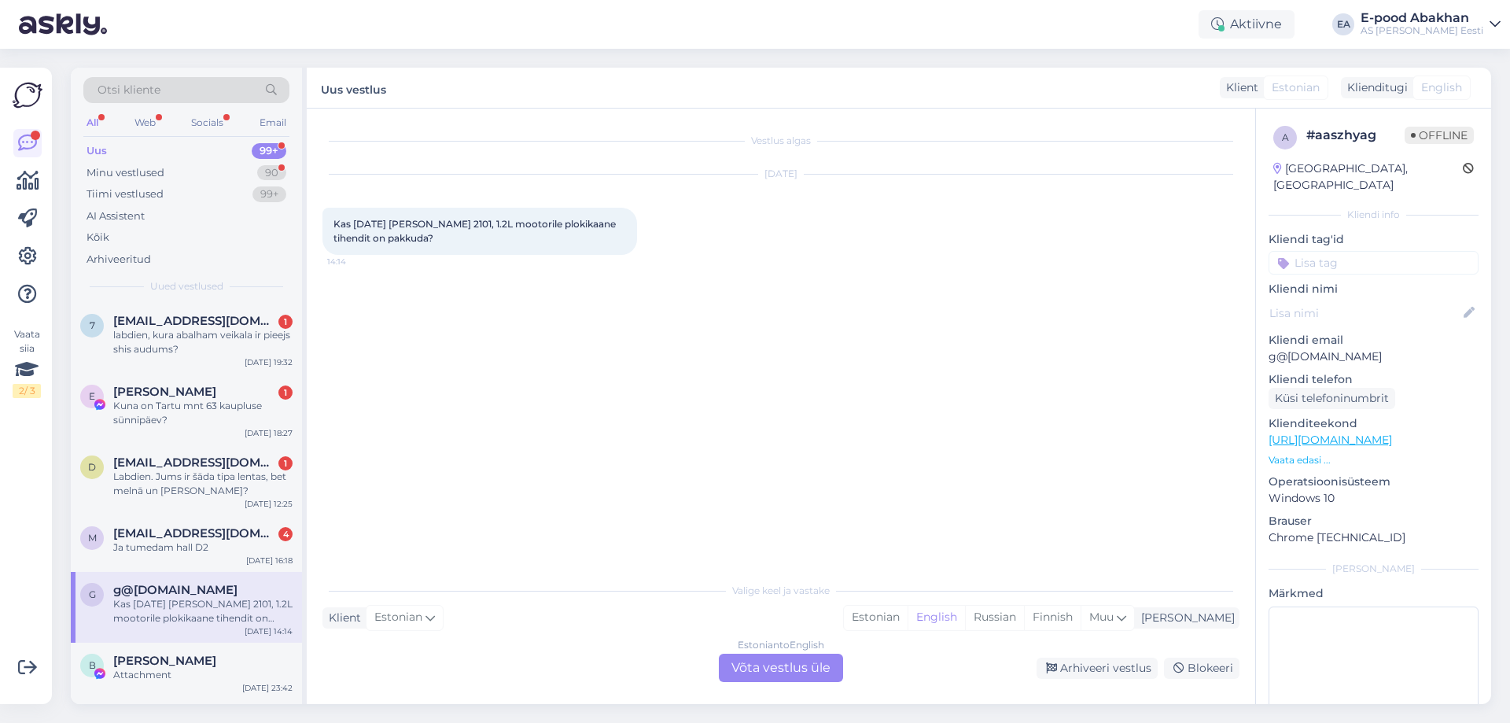
click at [817, 673] on div "Estonian to English Võta vestlus üle" at bounding box center [781, 668] width 124 height 28
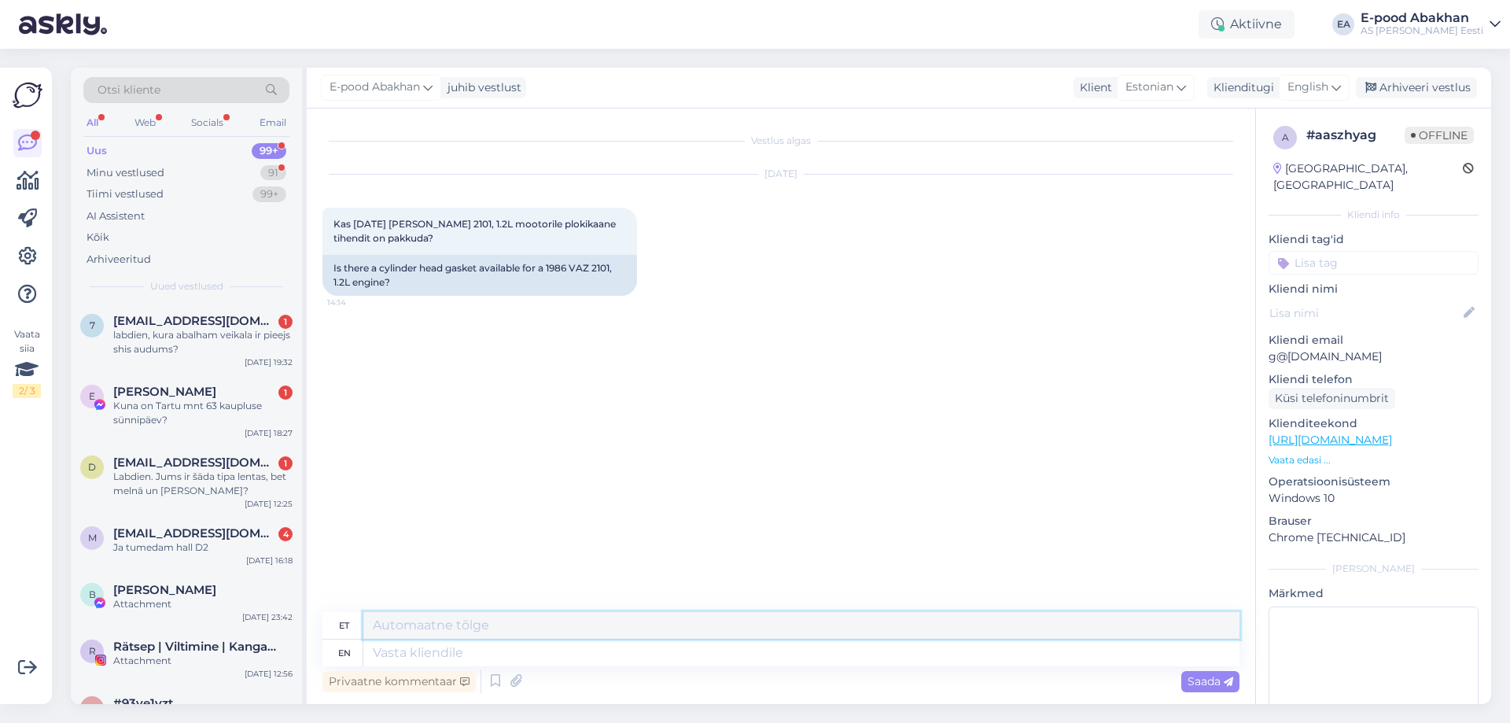
click at [557, 625] on textarea at bounding box center [801, 625] width 876 height 27
click at [537, 651] on textarea at bounding box center [801, 653] width 876 height 27
type textarea "Tere, k"
type textarea "Tere,"
type textarea "Tere, kahjuks"
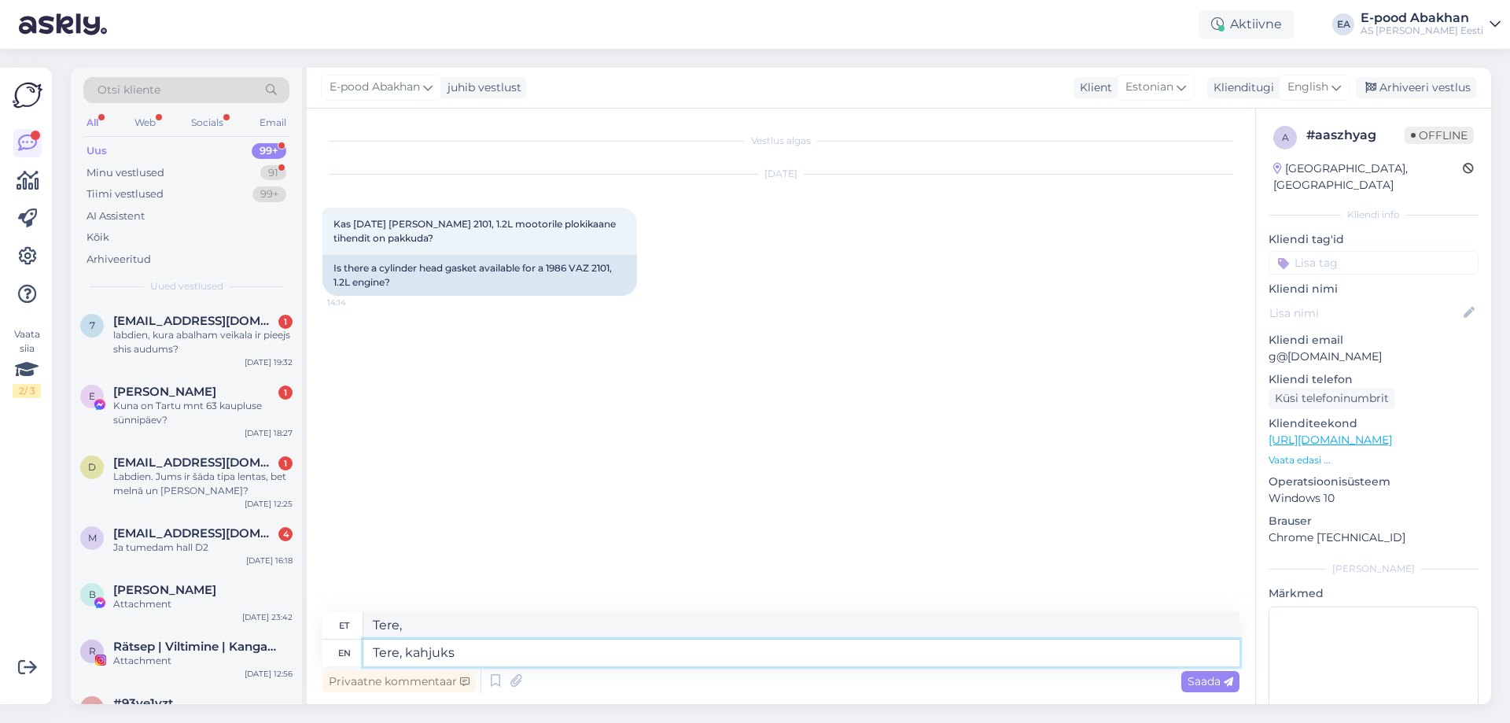
type textarea "Tere, kahjuks"
type textarea "Tere, kahjuks nii s"
type textarea "Tere, kahjuks nii"
type textarea "Tere, kahjuks nii suur"
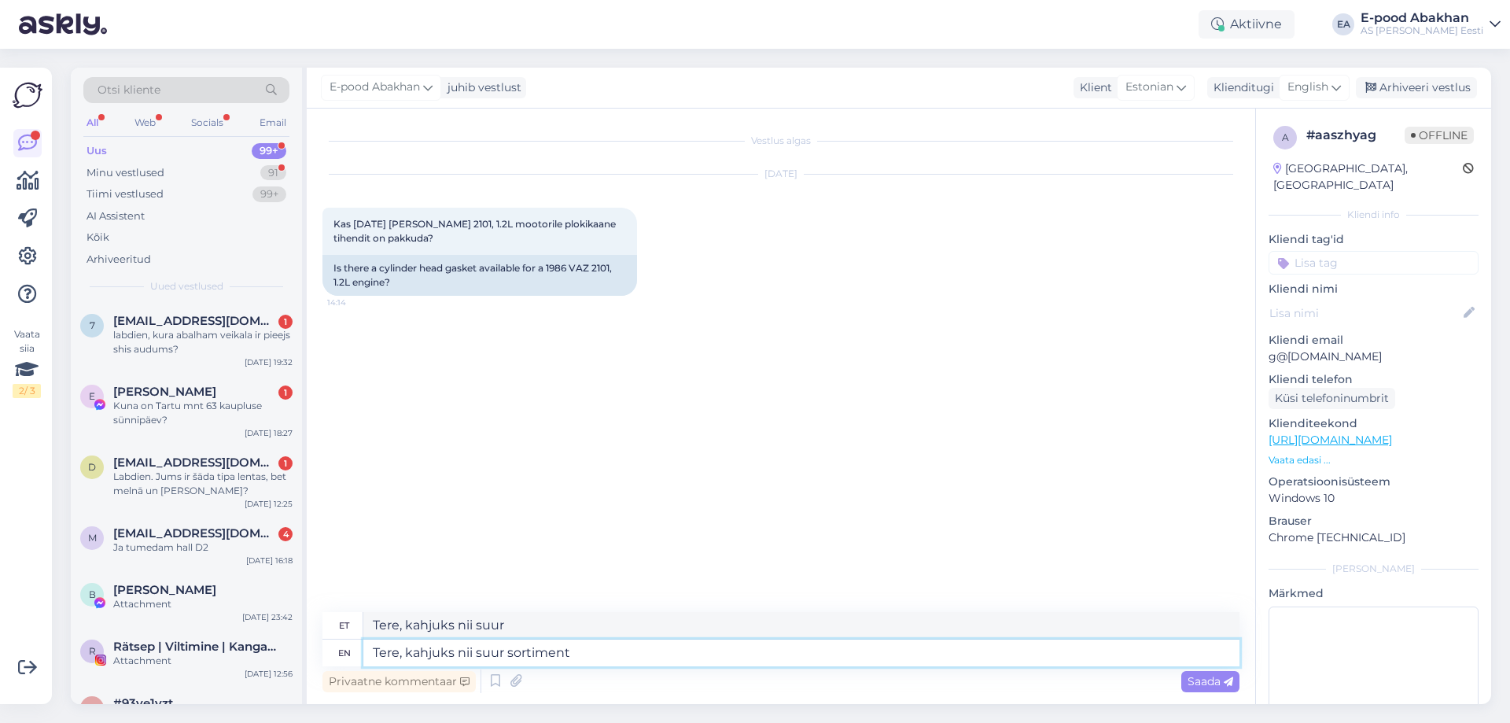
type textarea "Tere, kahjuks nii suur sortiment v"
type textarea "Tere, kahjuks nii suur sortiment"
type textarea "Tere, kahjuks nii suur sortiment veel"
type textarea "Tere, kahjuks nii suur sortiment veel Abakhanis"
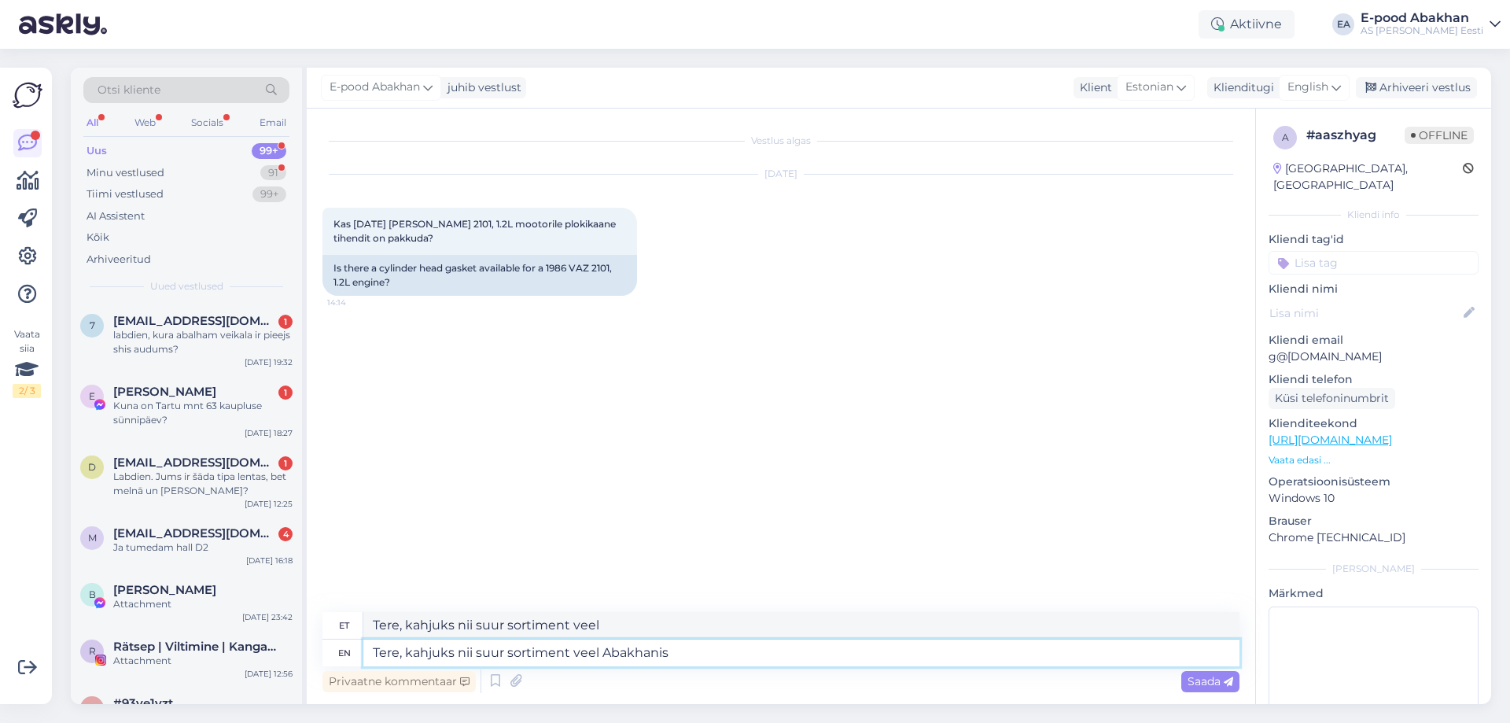
type textarea "Tere, kahjuks nii suur sortiment veel Abakhanis"
type textarea "Tere, kahjuks nii suur sortiment veel Abakhanis ei o"
type textarea "Tere, kahjuks nii suur sortiment veel Abakhanis ei"
type textarea "Tere, kahjuks nii suur sortiment veel Abakhanis ei ole."
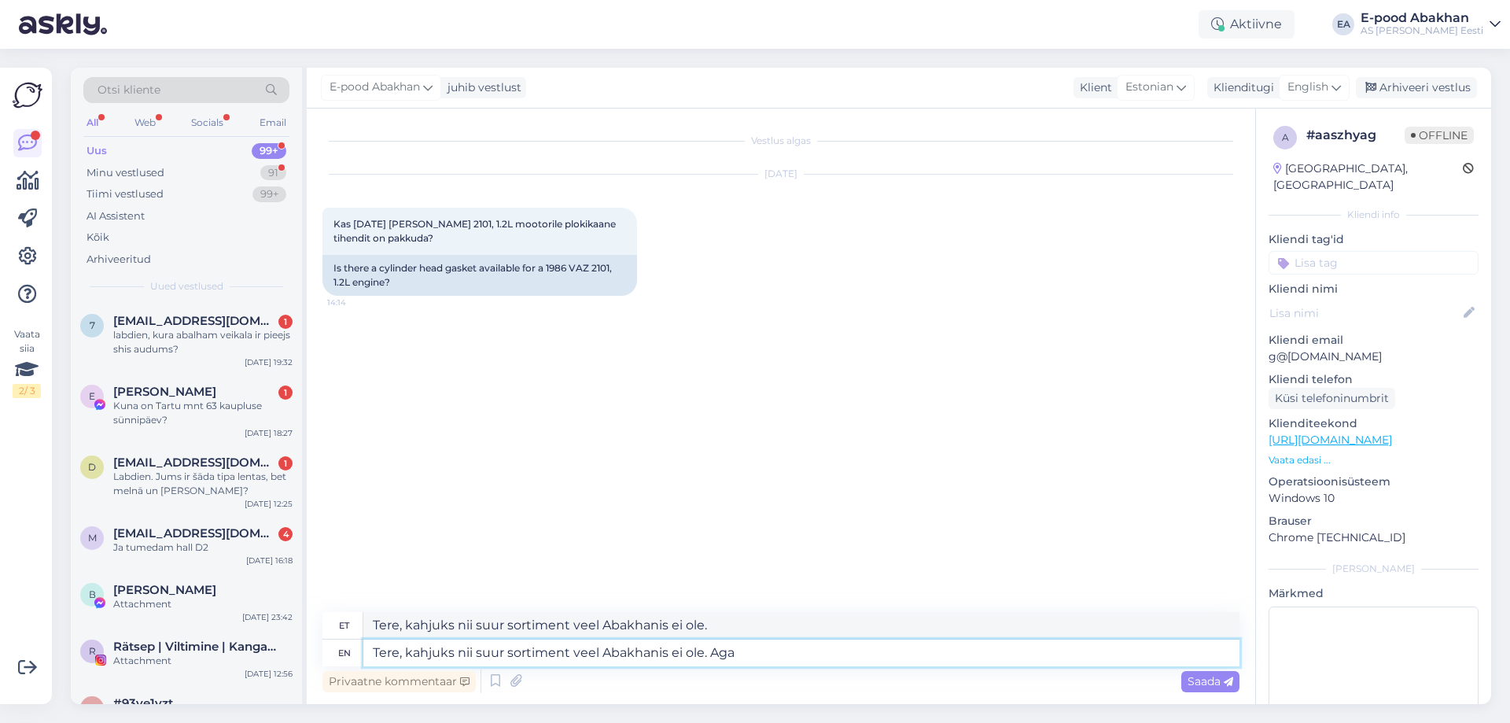
type textarea "Tere, kahjuks nii suur sortiment veel Abakhanis ei ole. Aga k"
type textarea "Tere, kahjuks nii suur sortiment veel Abakhanis ei ole. Aga"
type textarea "Tere, kahjuks nii suur sortiment veel Abakhanis ei ole. Aga kui so"
type textarea "Tere, kahjuks nii suur sortiment veel Abakhanis ei ole. Aga kui"
type textarea "Tere, kahjuks nii suur sortiment veel Abakhanis ei ole. Aga kui soovite"
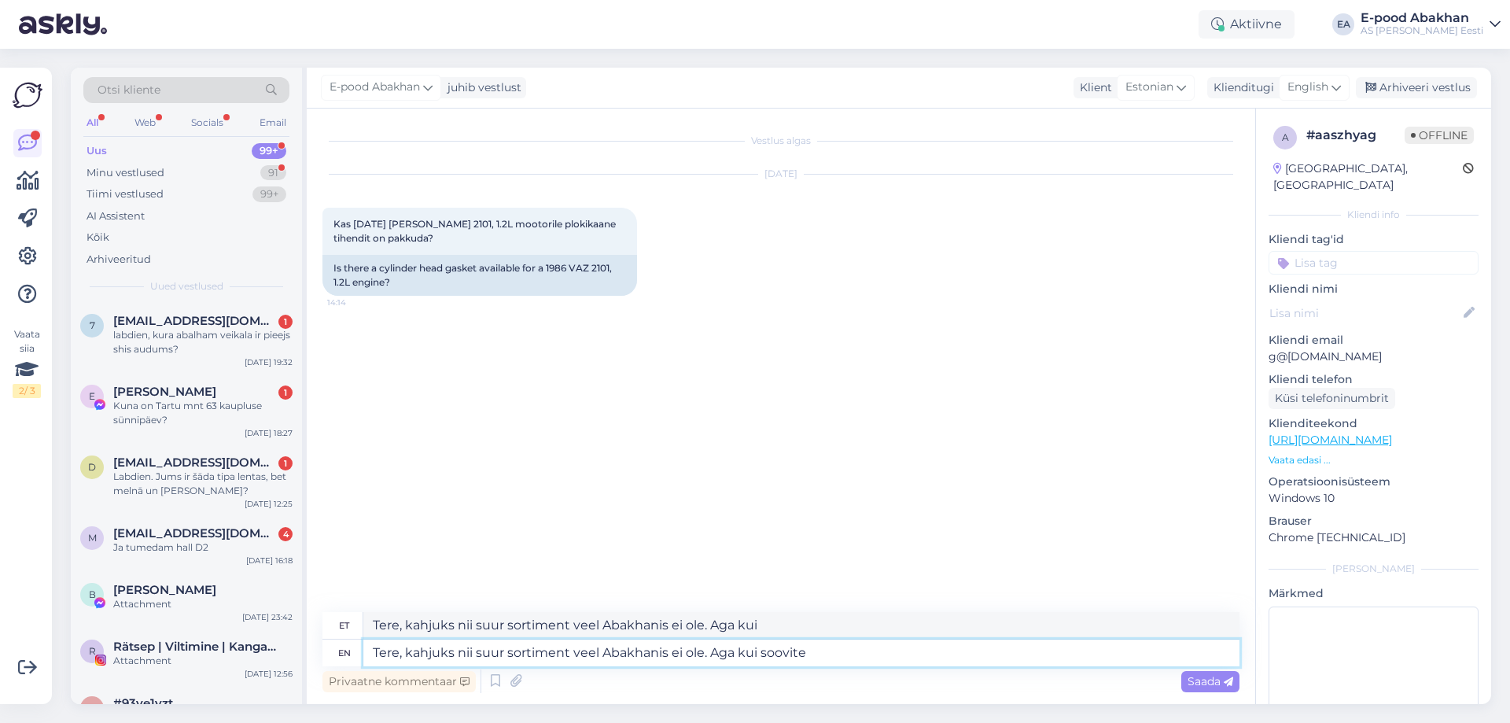
type textarea "Tere, kahjuks nii suur sortiment veel Abakhanis ei ole. Aga kui soovid"
type textarea "Tere, kahjuks nii suur sortiment veel Abakhanis ei ole. Aga kui soovite oma"
type textarea "Tere, kahjuks nii suur sortiment veel Abakhanis ei ole. Aga kui soovid oma"
type textarea "Tere, kahjuks nii suur sortiment veel Abakhanis ei ole. Aga kui soovite oma VAZ…"
type textarea "Tere, kahjuks nii suur sortiment veel Abakhanis ei ole. Aga kui soovid oma VAZ-…"
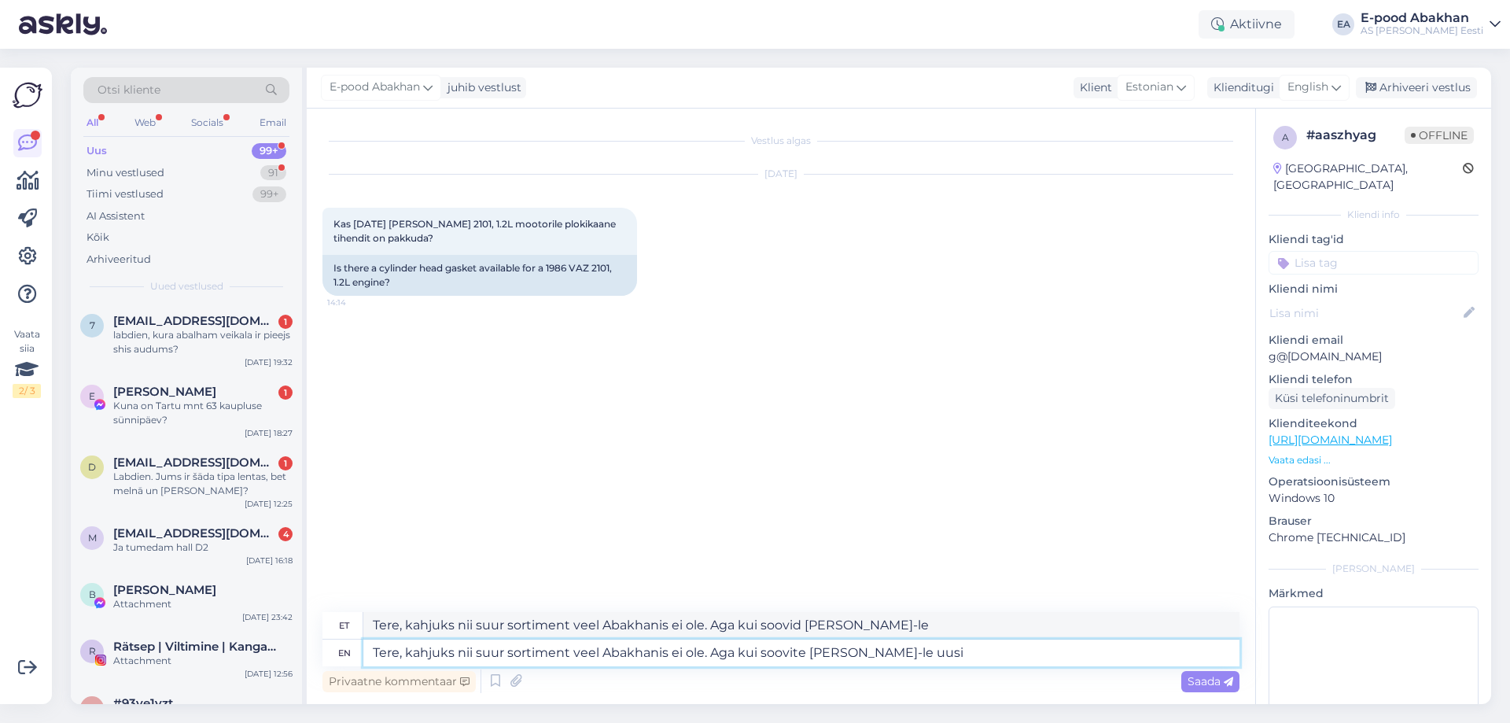
type textarea "Tere, kahjuks nii suur sortiment veel Abakhanis ei ole. Aga kui soovite oma VAZ…"
type textarea "Tere, kahjuks nii suur sortiment veel Abakhanis ei ole. Aga kui soovid oma VAZ-…"
type textarea "Tere, kahjuks nii suur sortiment veel Abakhanis ei ole. Aga kui soovite oma VAZ…"
type textarea "Tere, kahjuks nii suur sortiment veel Abakhanis ei ole. Aga kui soovid oma VAZ-…"
type textarea "Tere, kahjuks nii suur sortiment veel Abakhanis ei ole. Aga kui soovite oma VAZ…"
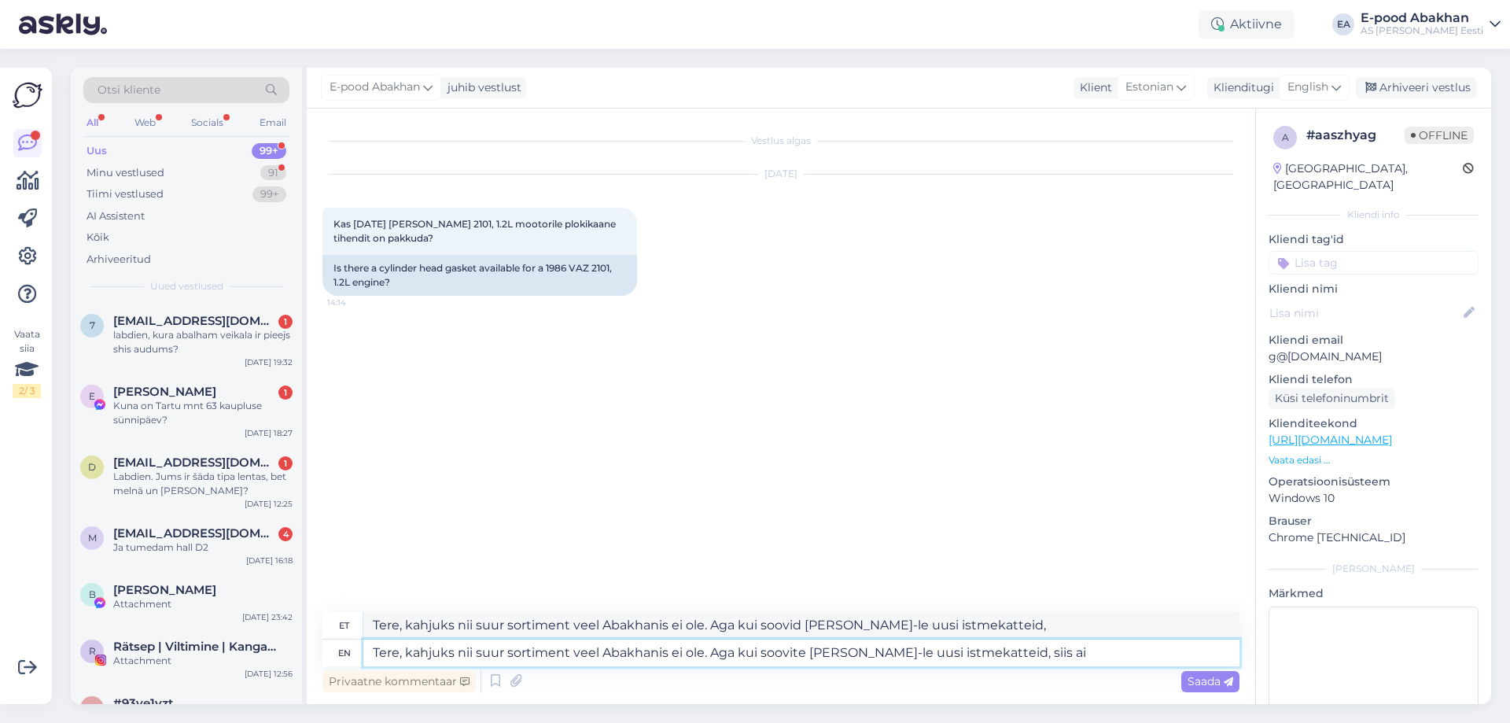
type textarea "Tere, kahjuks nii suur sortiment veel Abakhanis ei ole. Aga kui soovid oma VAZ-…"
type textarea "Tere, kahjuks nii suur sortiment veel Abakhanis ei ole. Aga kui soovite oma VAZ…"
type textarea "Tere, kahjuks nii suur sortiment veel Abakhanis ei ole. Aga kui soovid oma VAZ-…"
type textarea "Tere, kahjuks nii suur sortiment veel Abakhanis ei ole. Aga kui soovite oma VAZ…"
type textarea "Tere, kahjuks nii suur sortiment veel Abakhanis ei ole. Aga kui soovid oma VAZ-…"
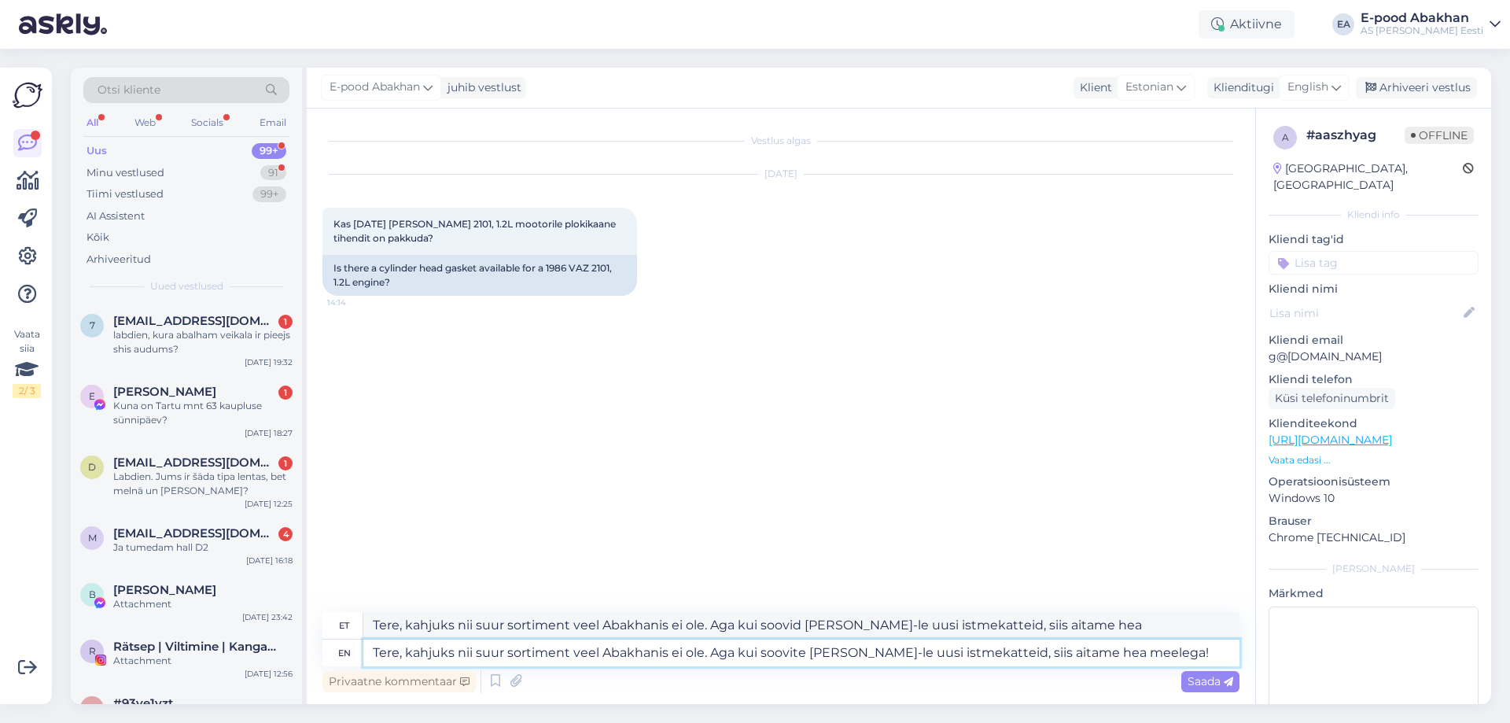
type textarea "Tere, kahjuks nii suur sortiment veel Abakhanis ei ole. Aga kui soovite oma VAZ…"
type textarea "Tere, kahjuks nii suur sortiment veel Abakhanis ei ole. Aga kui soovid oma VAZ-…"
click at [893, 657] on textarea "Tere, kahjuks nii suur sortiment veel Abakhanis ei ole. Aga kui soovite oma VAZ…" at bounding box center [801, 653] width 876 height 27
type textarea "Tere, kahjuks nii suur sortiment veel Abakhanis ei ole. Aga kui soovite oma VAZ…"
type textarea "Tere, kahjuks nii suur sortiment veel Abakhanis ei ole. Aga kui soovid oma VAZ-…"
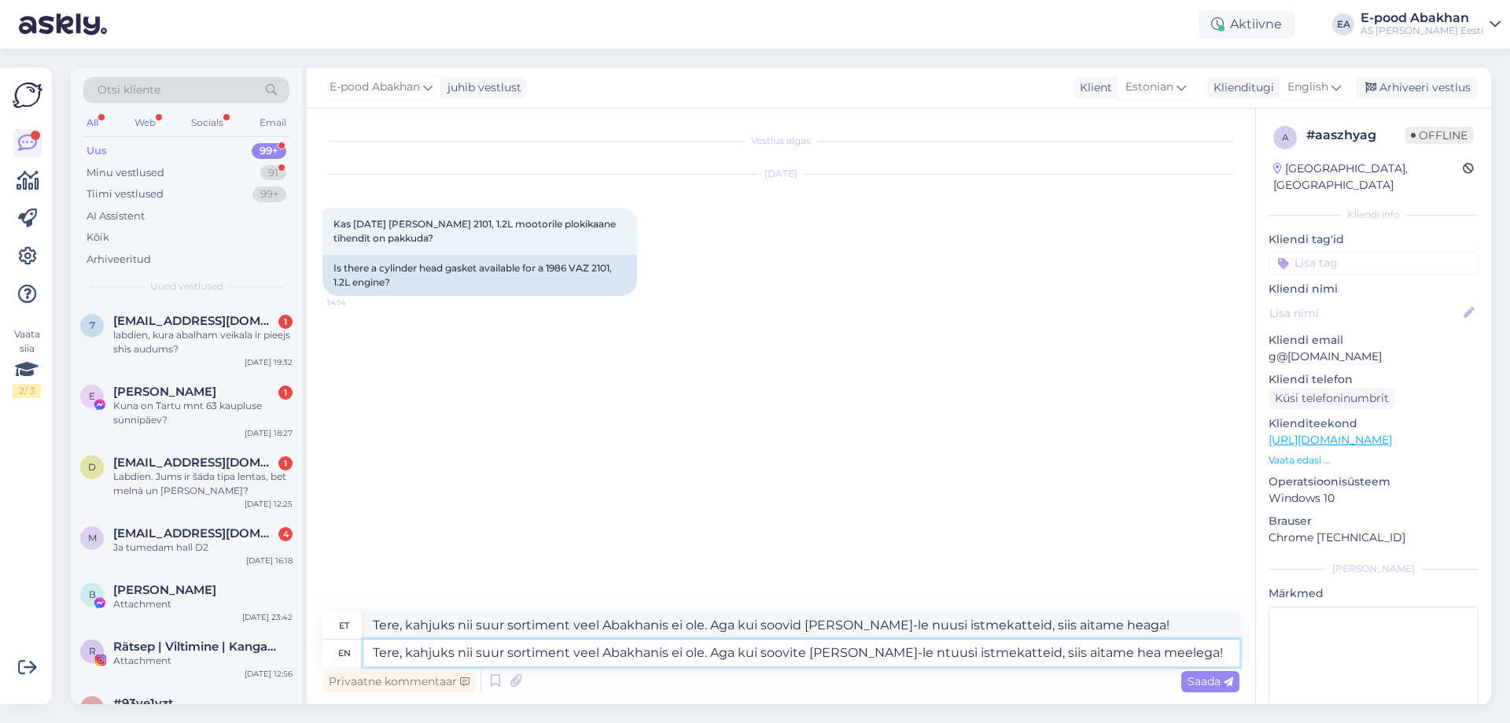
type textarea "Tere, kahjuks nii suur sortiment veel Abakhanis ei ole. Aga kui soovite oma VAZ…"
type textarea "Tere, kahjuks nii suur sortiment veel Abakhanis ei ole. Aga kui soovid oma VAZ-…"
type textarea "Tere, kahjuks nii suur sortiment veel Abakhanis ei ole. Aga kui soovite oma VAZ…"
type textarea "Tere, kahjuks nii suur sortiment veel Abakhanis ei ole. Aga kui soovid oma VAZ-…"
click at [1191, 651] on textarea "Tere, kahjuks nii suur sortiment veel Abakhanis ei ole. Aga kui soovite oma VAZ…" at bounding box center [801, 653] width 876 height 27
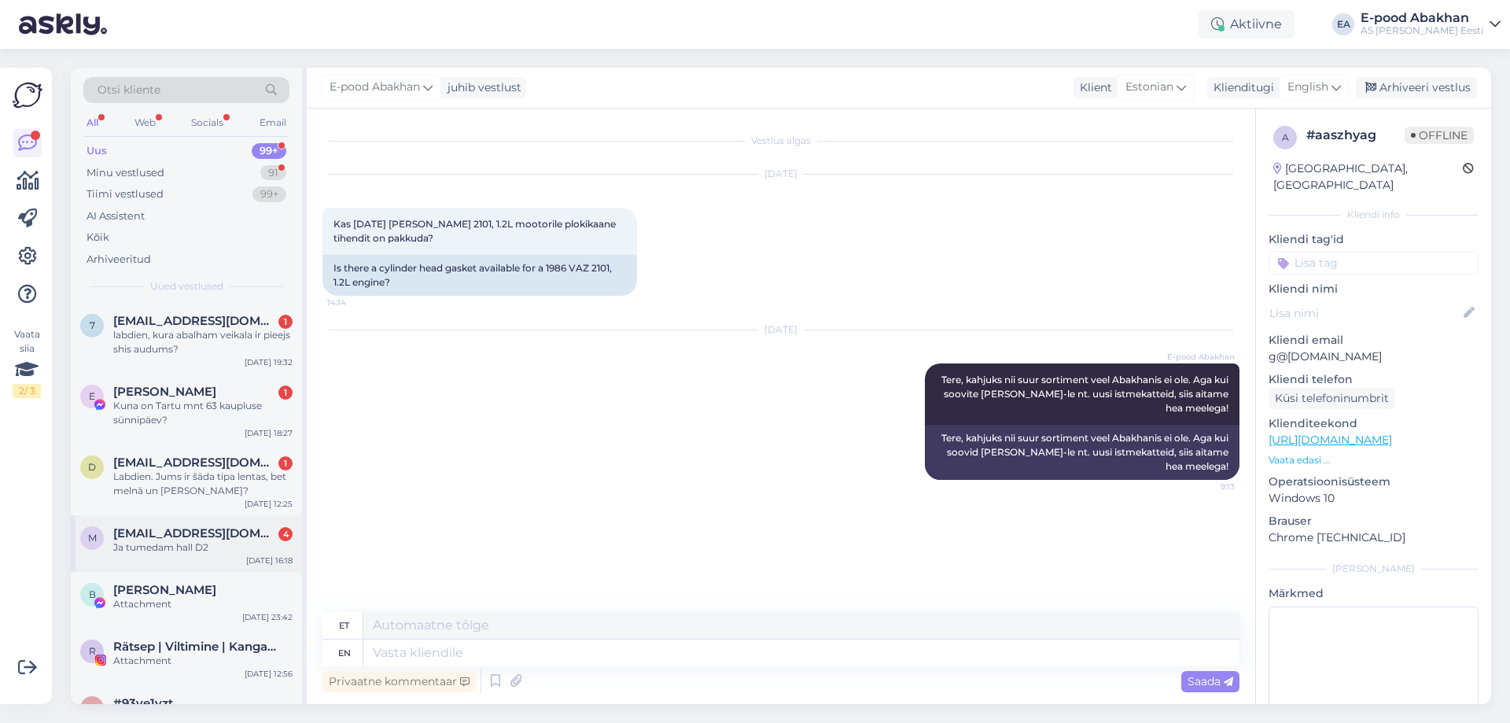
click at [177, 542] on div "Ja tumedam hall D2" at bounding box center [202, 547] width 179 height 14
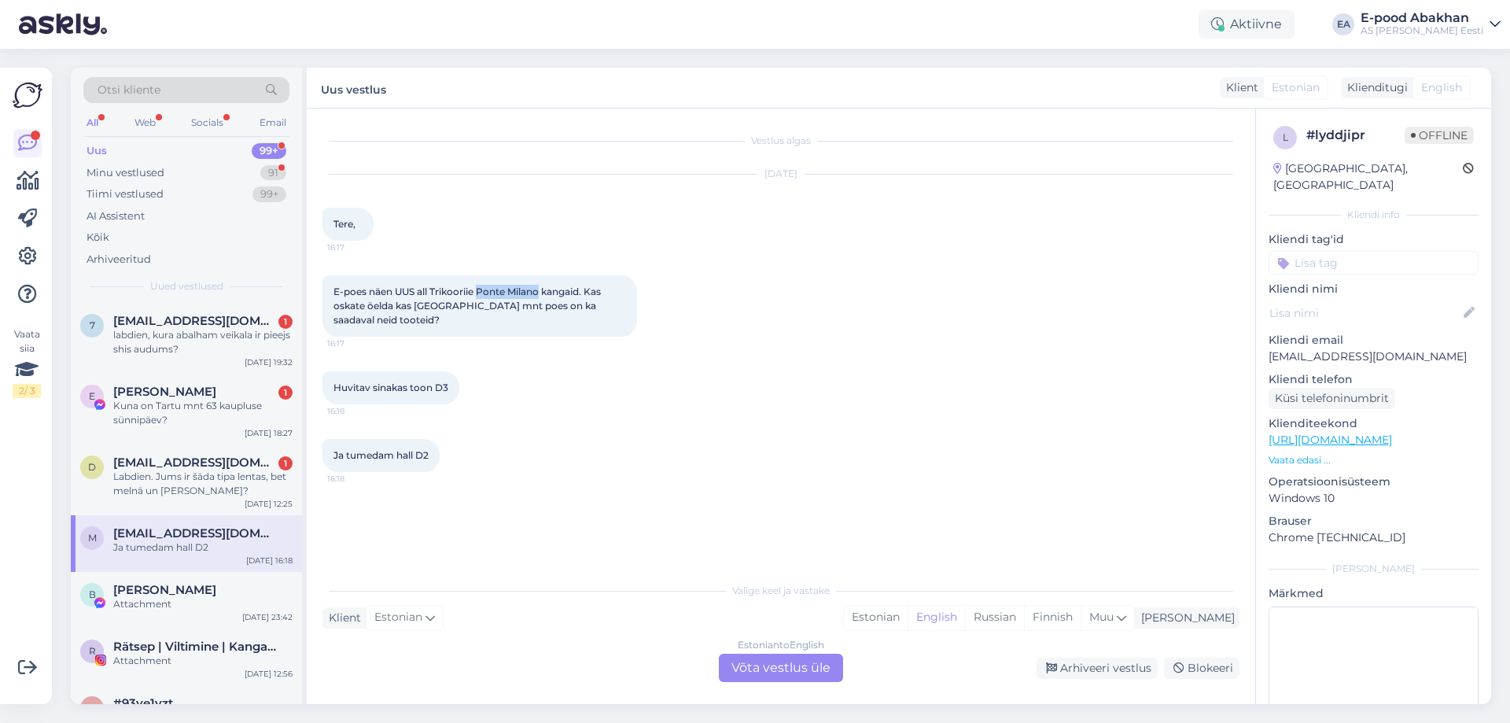
drag, startPoint x: 482, startPoint y: 288, endPoint x: 544, endPoint y: 289, distance: 61.4
click at [544, 289] on span "E-poes näen UUS all Trikooriie Ponte Milano kangaid. Kas oskate öelda kas Pärnu…" at bounding box center [469, 306] width 270 height 40
copy span "Ponte Milano"
click at [780, 337] on div "E-poes näen UUS all Trikooriie Ponte Milano kangaid. Kas oskate öelda kas Pärnu…" at bounding box center [781, 306] width 917 height 96
click at [788, 654] on div "Estonian to English Võta vestlus üle" at bounding box center [781, 668] width 124 height 28
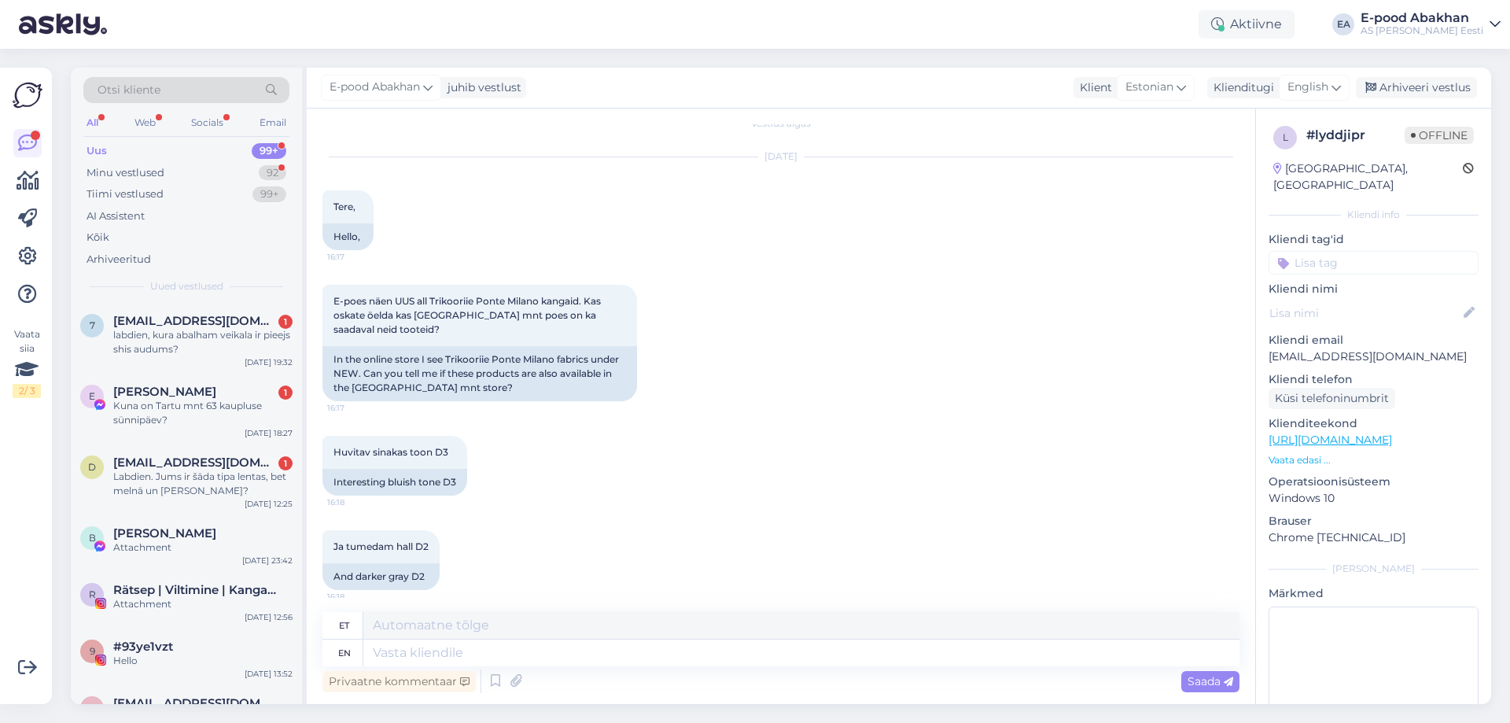
scroll to position [27, 0]
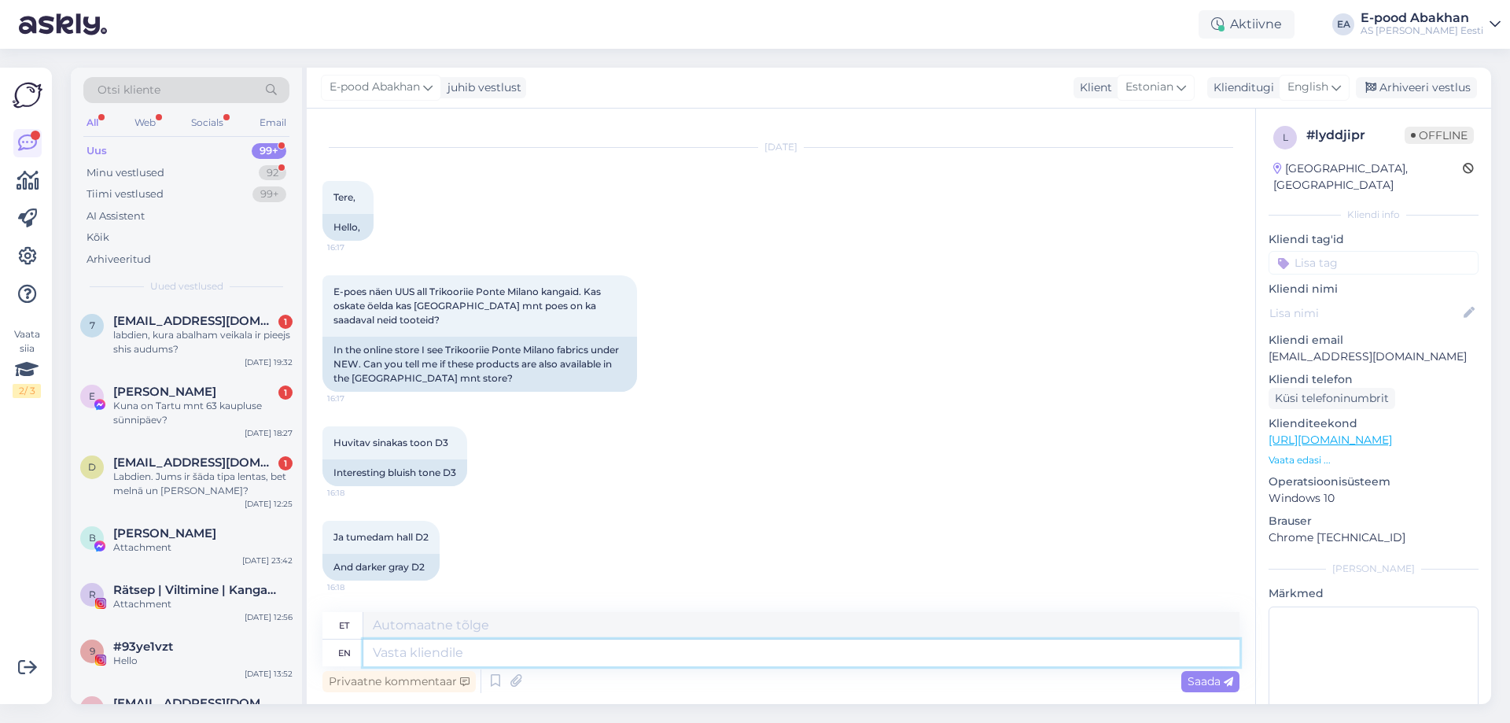
click at [554, 646] on textarea at bounding box center [801, 653] width 876 height 27
type textarea "Tere!"
type textarea "Tere! D3"
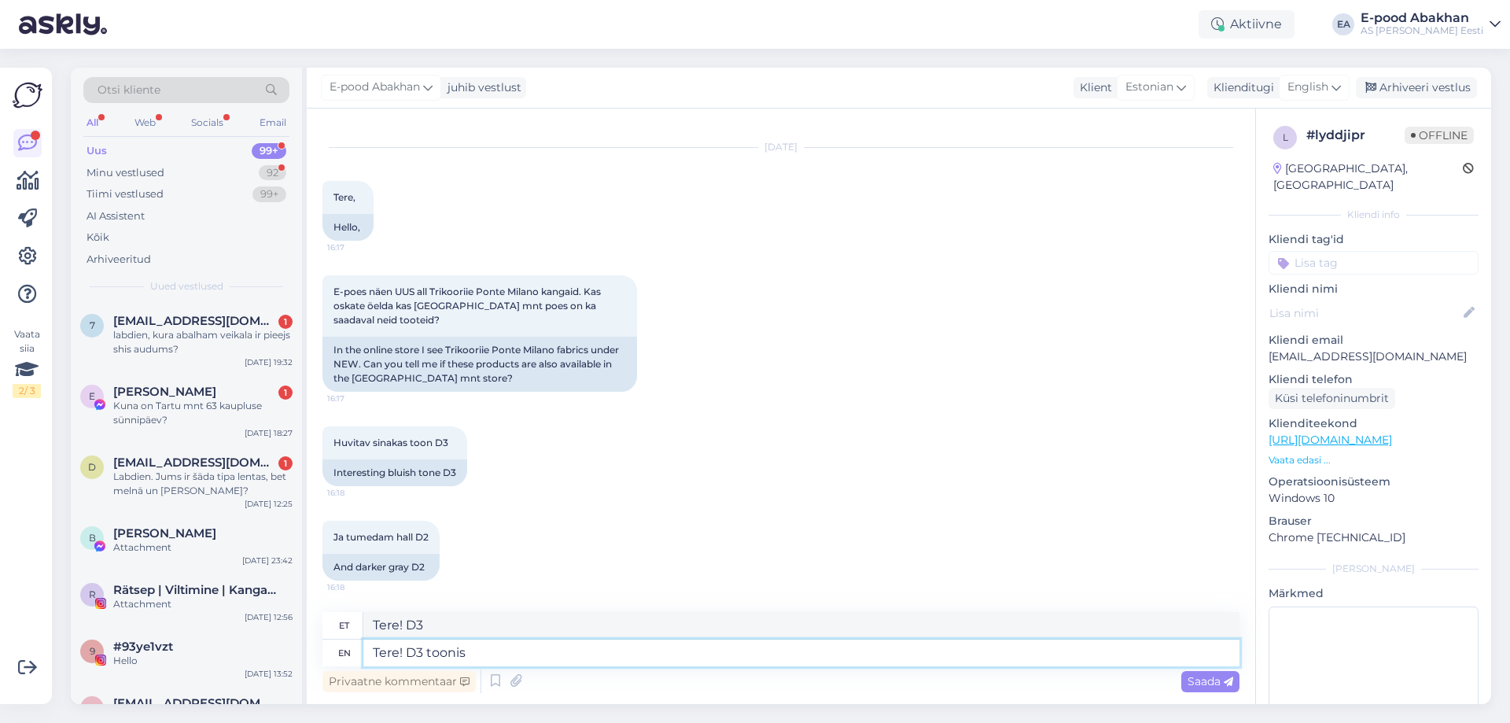
type textarea "Tere! D3 toonis"
type textarea "Tere! D3 toonis on"
type textarea "Tere! D3 toonis peal"
type textarea "Tere! D3 toonis on kangas s"
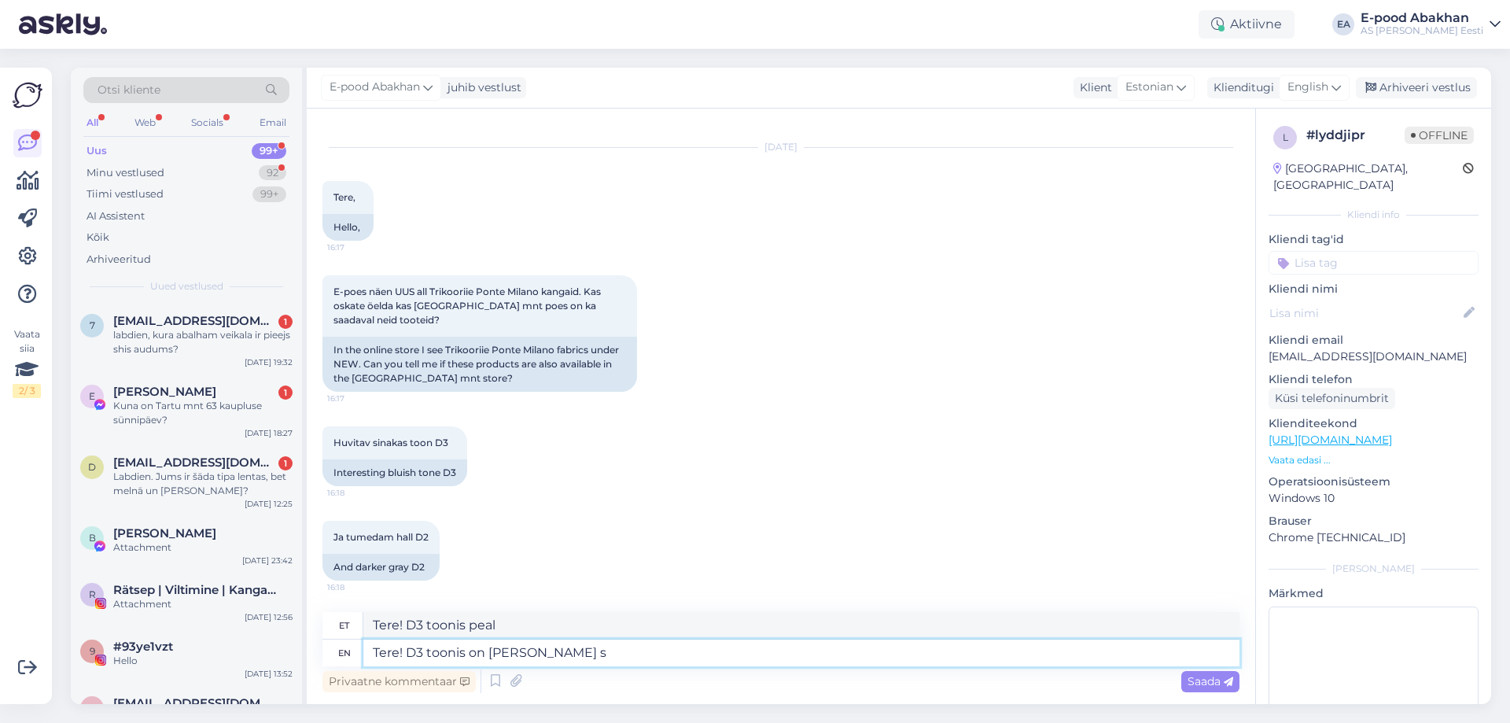
type textarea "Tere! D3 toonis kangal"
type textarea "Tere! D3 toonis on kangas saadaval"
type textarea "Tere! D3 toonis on kangast"
type textarea "Tere! D3 toonis on kangas saadaval Tallinnas"
type textarea "Tere! D3 toonis on kangast Tallinnas"
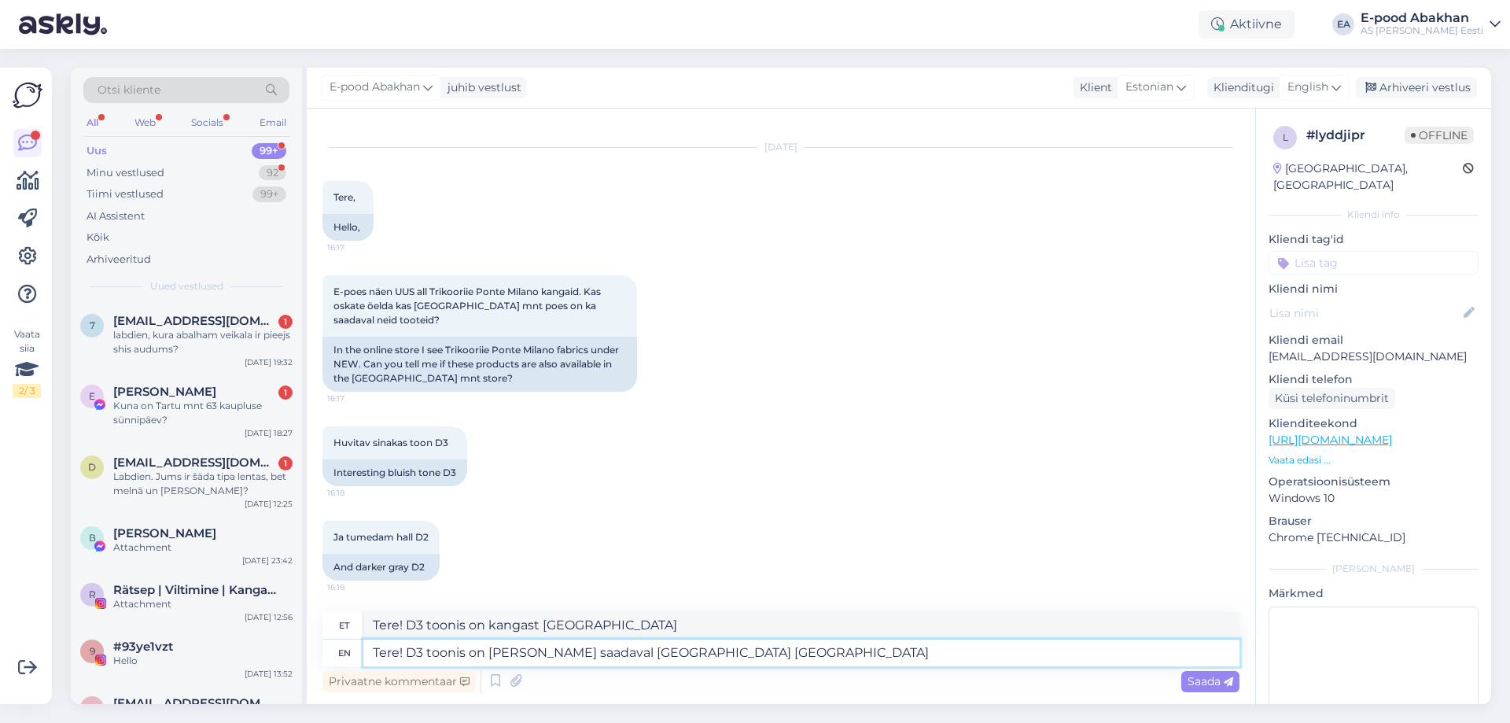
type textarea "Tere! D3 toonis on kangas saadaval Tallinnas Tartu m"
type textarea "Tere! D3 toonis on kangast saadaval Tallinnas Tartu"
type textarea "Tere! D3 toonis on kangas saadaval Tallinnas Tartu mnt."
type textarea "Tere! D3 toonis on kangas saadaval Tallinnas Tartu mnt. kauplusel"
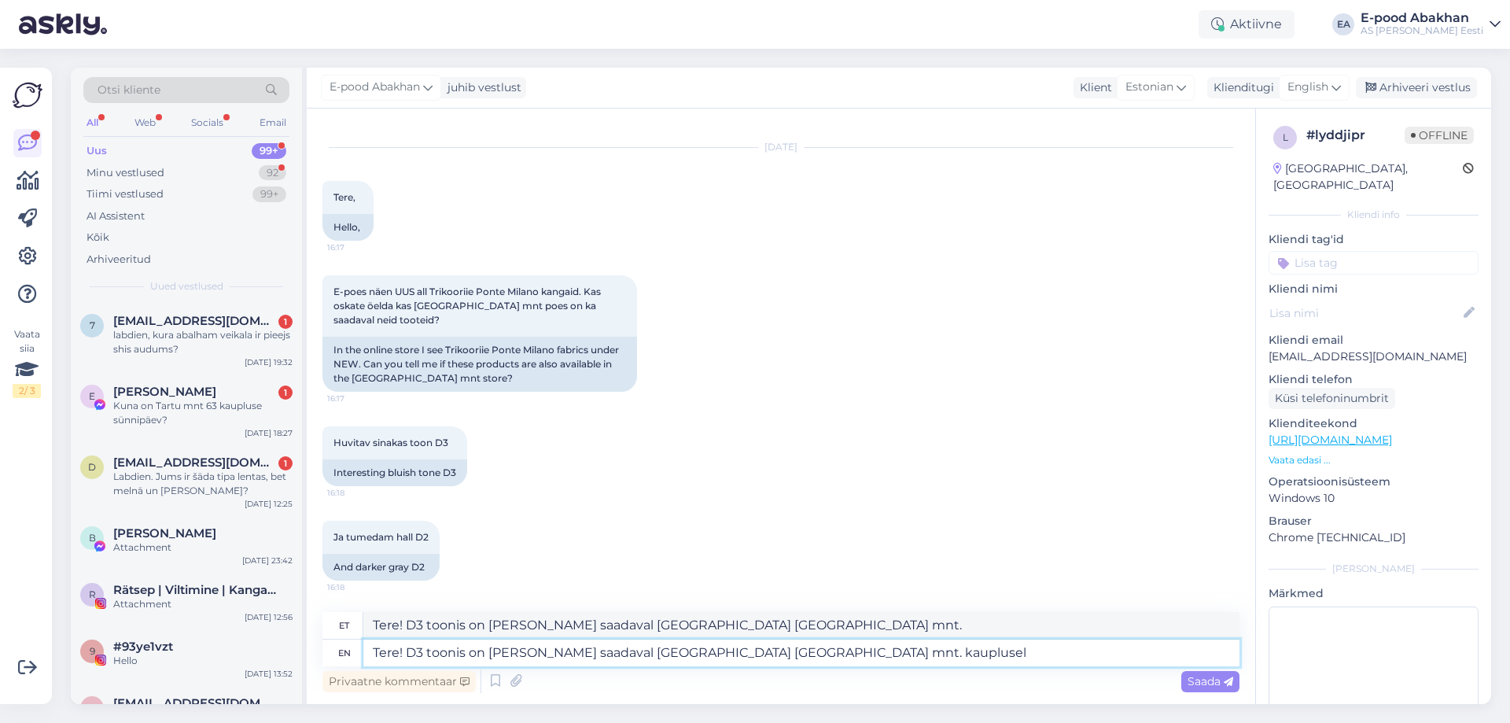
type textarea "Tere! D3 toonis on kangas saadaval Tallinnas Tartu mnt. kauplusel"
type textarea "Tere! D3 toonis on kangas saadaval Tallinnas Tartu mnt. kauplusel ja"
click at [649, 651] on textarea "Tere! D3 toonis on kangas saadaval Tallinnas Tartu mnt. kauplusel ja" at bounding box center [801, 653] width 876 height 27
type textarea "Tere! D3 toonis on kangas saadaval Tallinnaska Tartu mnt. kauplusel ja"
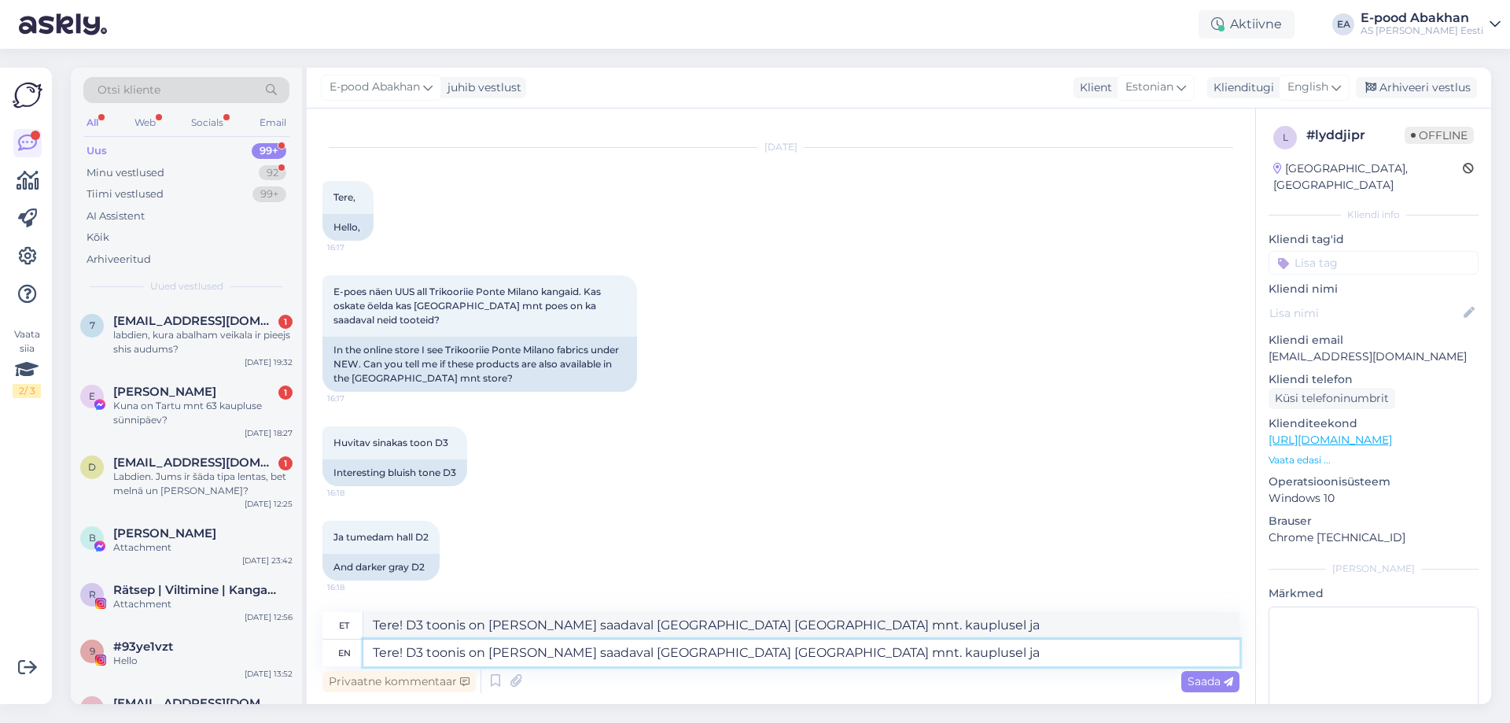
type textarea "Tere! D3 toonis on kangast Tallinnask Tartu mnt. kauplusel ja"
type textarea "Tere! D3 toonis on kangas saadaval Tallinnaskah Tartu mnt. kauplusel ja"
type textarea "Tere! D3 toonis on kangas saadaval Tallinnaskahju Tartu mnt. kauplusel ja"
type textarea "Tere! D3 toonis on kangas saadaval Tallinnaskahj Tartu mnt. kauplusel ja"
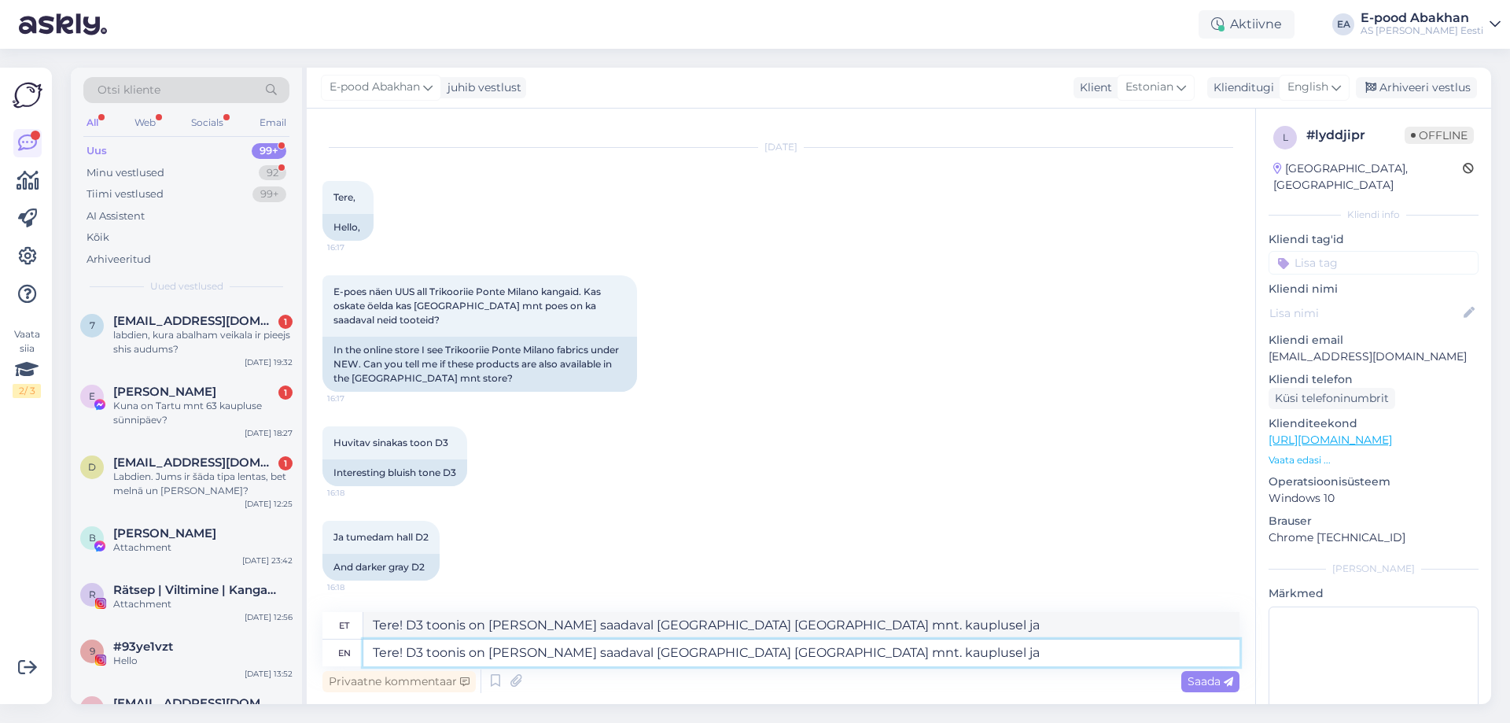
type textarea "Tere! D3 toonis on kangas saadaval Tallinnaskahjuks Tartu mnt. kauplusel ja"
type textarea "Tere! D3 toonis on kangas saadaval Tallinnaskahjuk Tartu mnt. kauplusel ja"
type textarea "Tere! D3 toonis on kangas saadaval Tallinnaskahjuks Tartu mnt. kauplusel ja"
type textarea "Tere! D3 toonis on kangas saadaval Tallinnaskahjuks ai Tartu mnt. kauplusel ja"
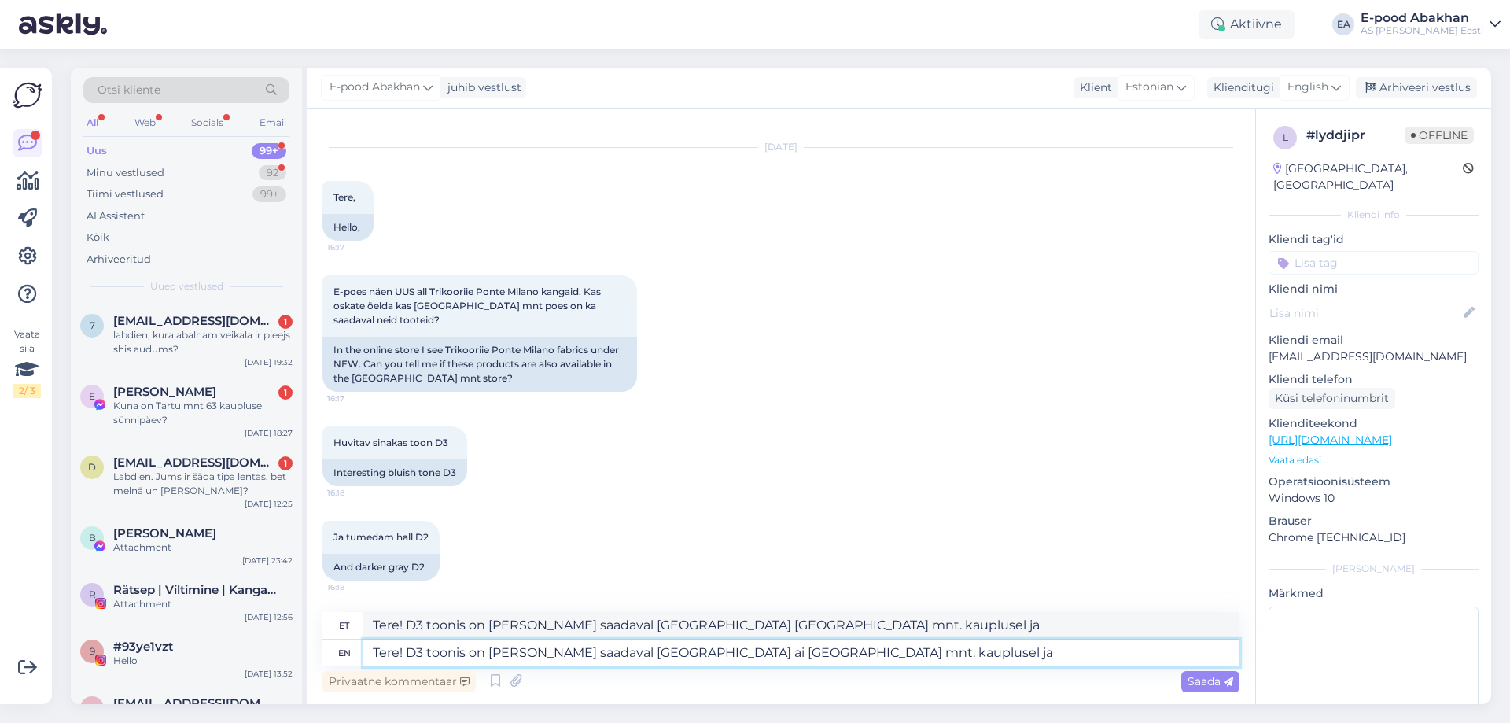
type textarea "Tere! D3 toonis on kangas saadaval Tallinnaskahjuks a Tartu mnt. kauplusel ja"
type textarea "Tere! D3 toonis on kangas saadaval Tallinnaskahjuks ain Tartu mnt. kauplusel ja"
type textarea "Tere! D3 toonis on kangas saadaval Tallinnaskahjuks ai Tartu mnt. kauplusel ja"
type textarea "Tere! D3 toonis on kangas saadaval Tallinnaskahjuks ainu Tartu mnt. kauplusel ja"
type textarea "Tere! D3 toonis on kangas saadaval Tallinnaskahjuks ain Tartu mnt. kauplusel ja"
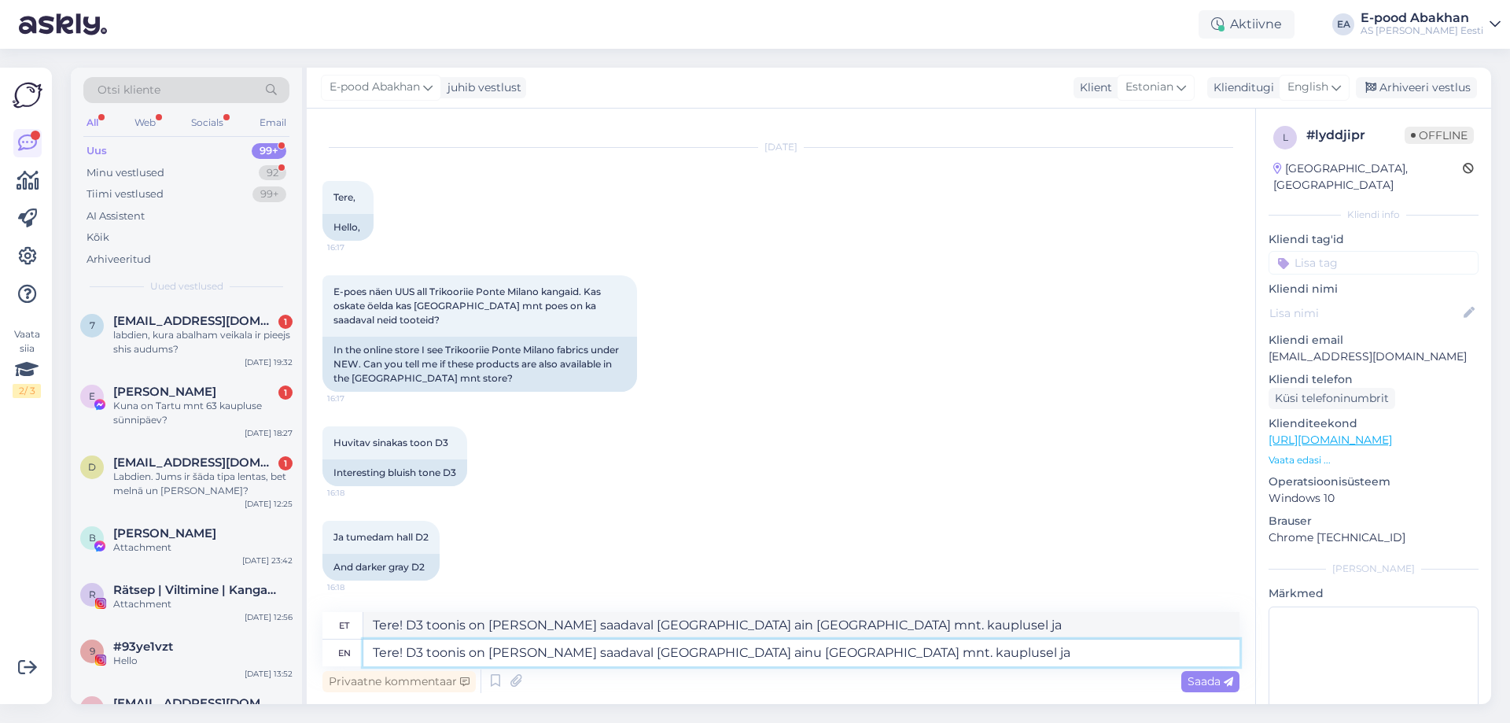
type textarea "Tere! D3 toonis on kangas saadaval Tallinnaskahjuks ainul Tartu mnt. kauplusel …"
type textarea "Tere! D3 toonis on kangas saadaval Tallinnaskahjuks ainu Tartu mnt. kauplusel ja"
type textarea "Tere! D3 toonis on kangas saadaval Tallinnaskahjuks ainult Tartu mnt. kauplusel…"
click at [942, 658] on textarea "Tere! D3 toonis on kangas saadaval Tallinnaskahjuks ainult Tartu mnt. kauplusel…" at bounding box center [801, 653] width 876 height 27
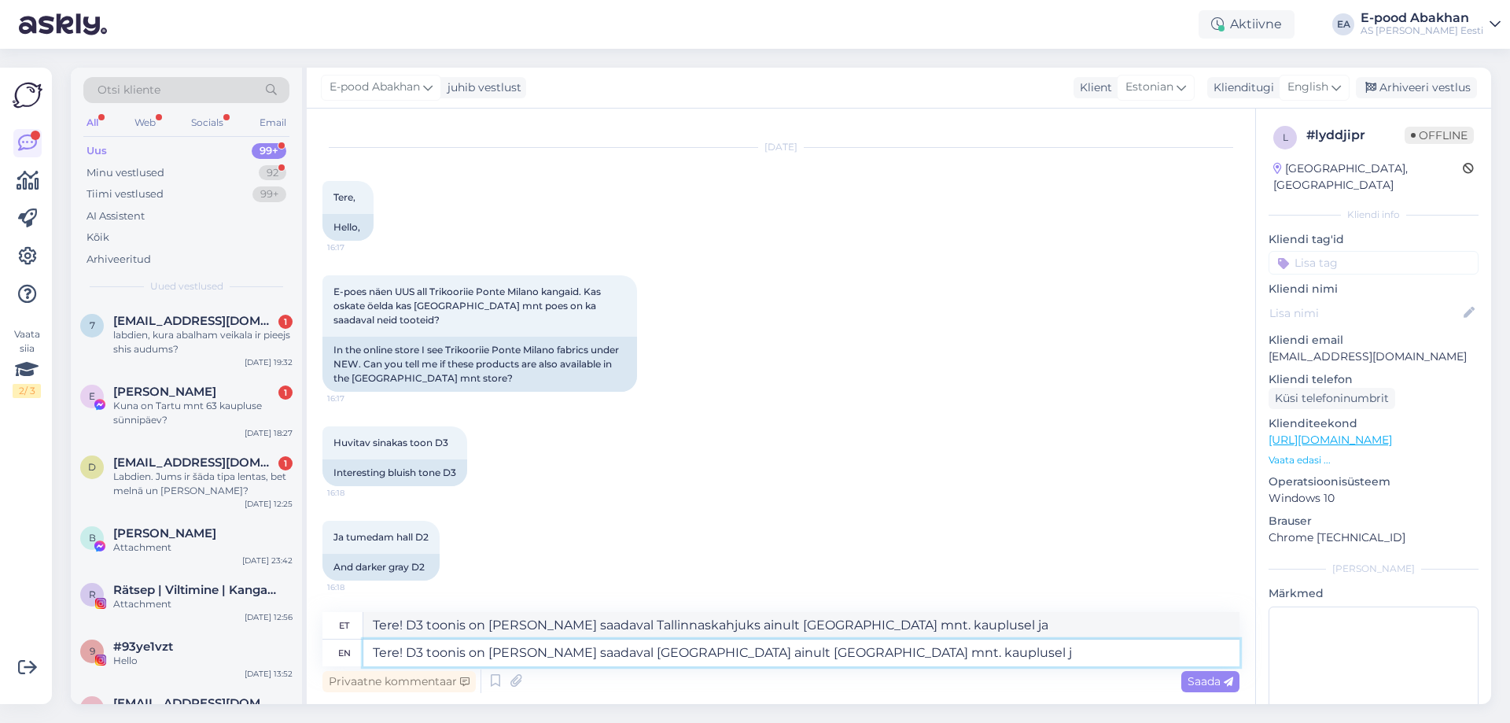
type textarea "Tere! D3 toonis on kangas saadaval Tallinnaskahjuks ainult Tartu mnt. kauplusel"
type textarea "Tere! D3 toonis on kangas saadaval Tallinnaskahjuks ainult Tartu mnt. kauplusel."
type textarea "Tere! D3 toonis on kangas saadaval Tallinnaskahjuks ainult Tartu mnt. kauplusel…"
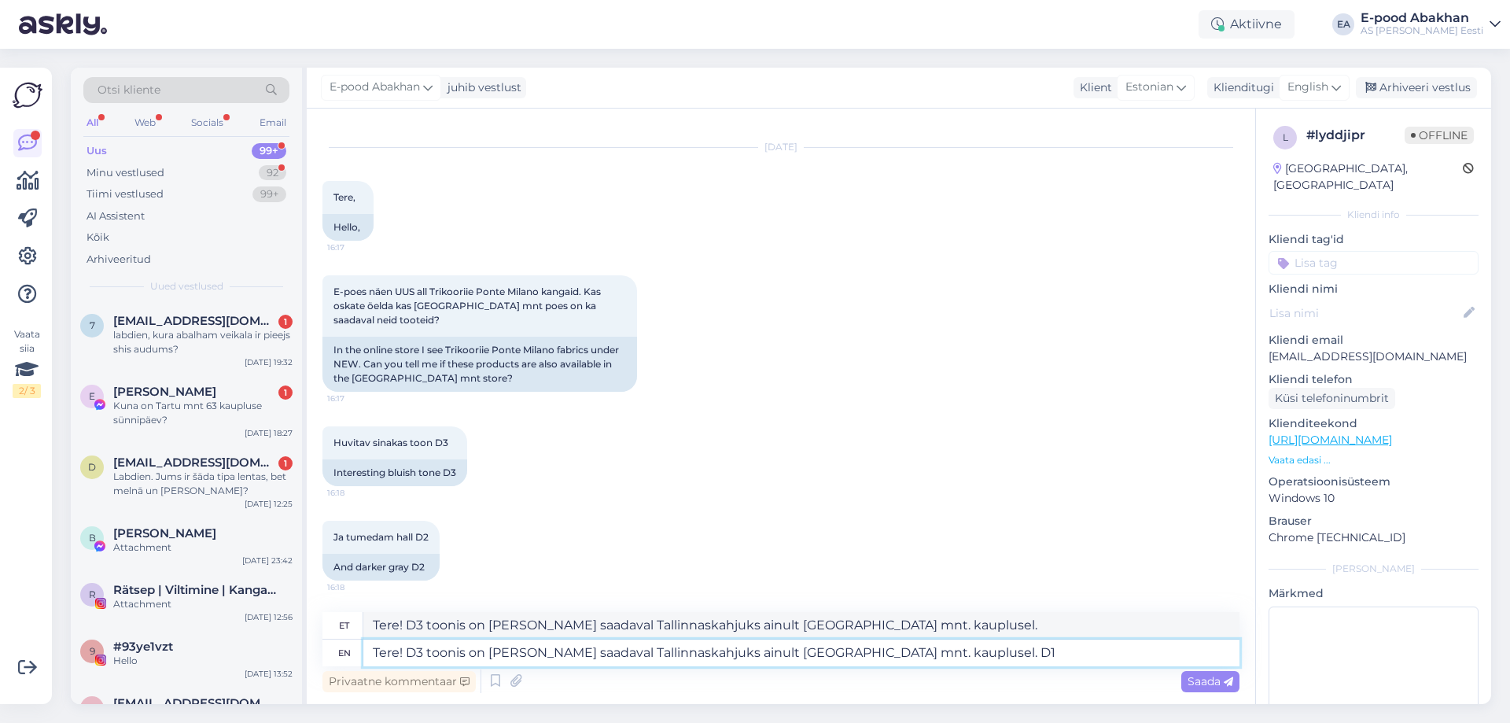
type textarea "Tere! D3 toonis on kangas saadaval Tallinnaskahjuks ainult Tartu mnt. kauplusel…"
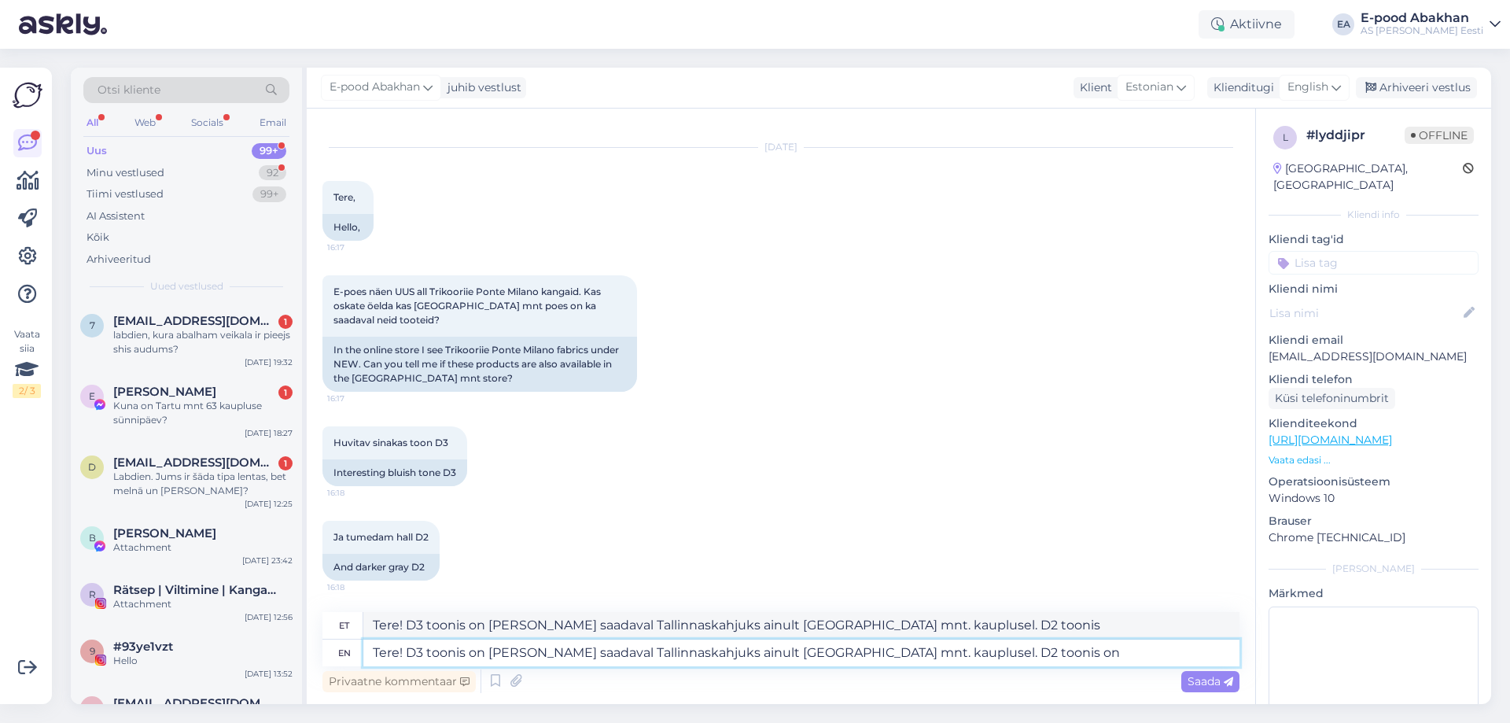
type textarea "Tere! D3 toonis on kangas saadaval Tallinnaskahjuks ainult Tartu mnt. kauplusel…"
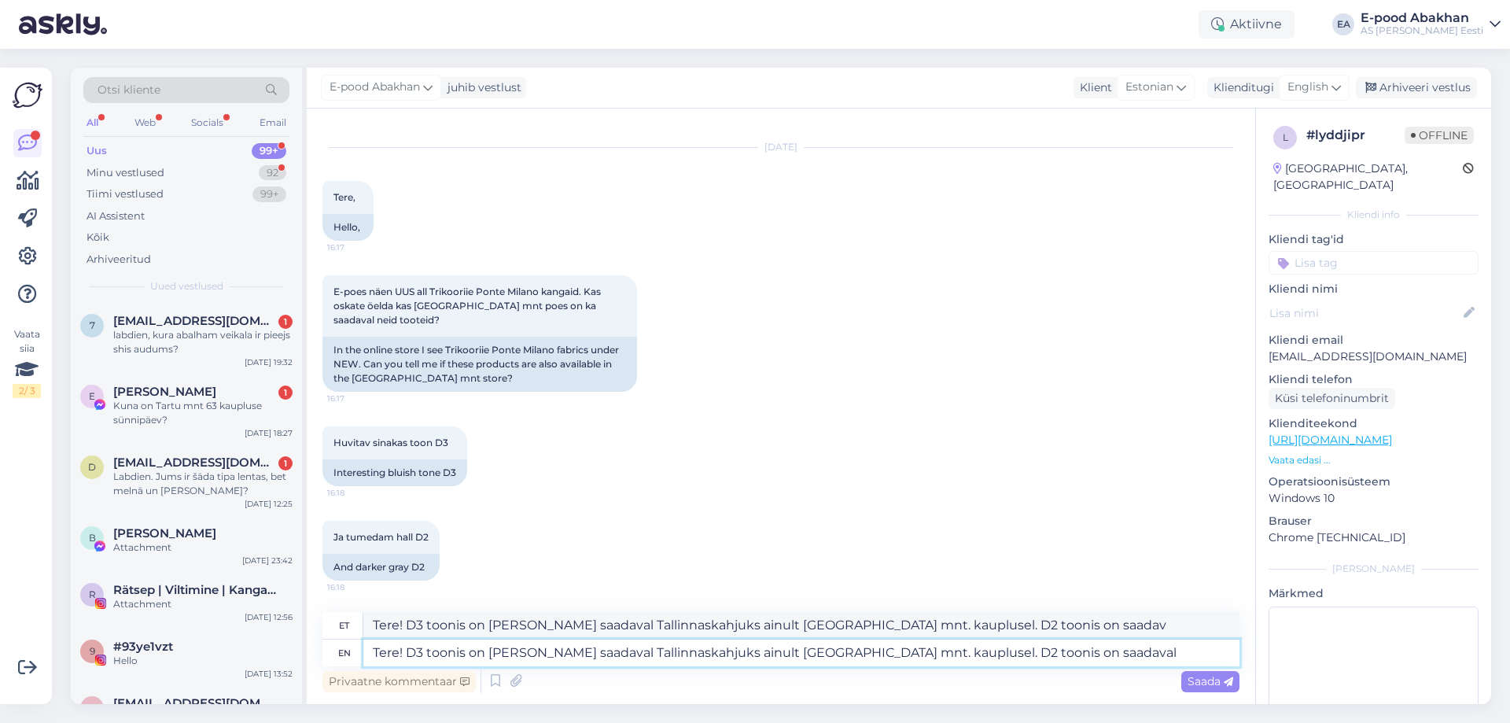
type textarea "Tere! D3 toonis on kangas saadaval Tallinnaskahjuks ainult Tartu mnt. kauplusel…"
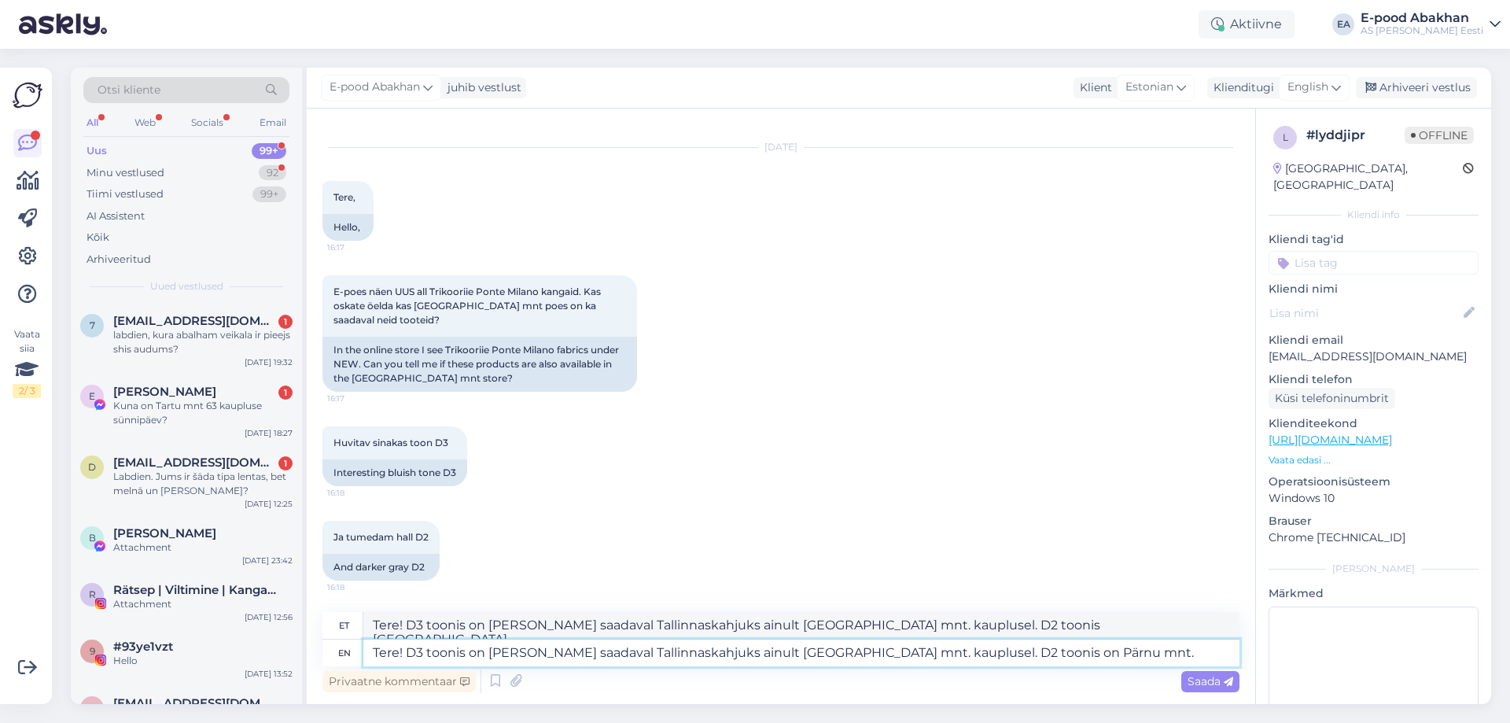
type textarea "Tere! D3 toonis on kangas saadaval Tallinnaskahjuks ainult Tartu mnt. kauplusel…"
click at [1044, 651] on textarea "Tere! D3 toonis on kangas saadaval Tallinnaskahjuks ainult Tartu mnt. kauplusel…" at bounding box center [801, 653] width 876 height 27
type textarea "Tere! D3 toonis on kangas saadaval Tallinnaskahjuks ainult Tartu mnt. kauplusel…"
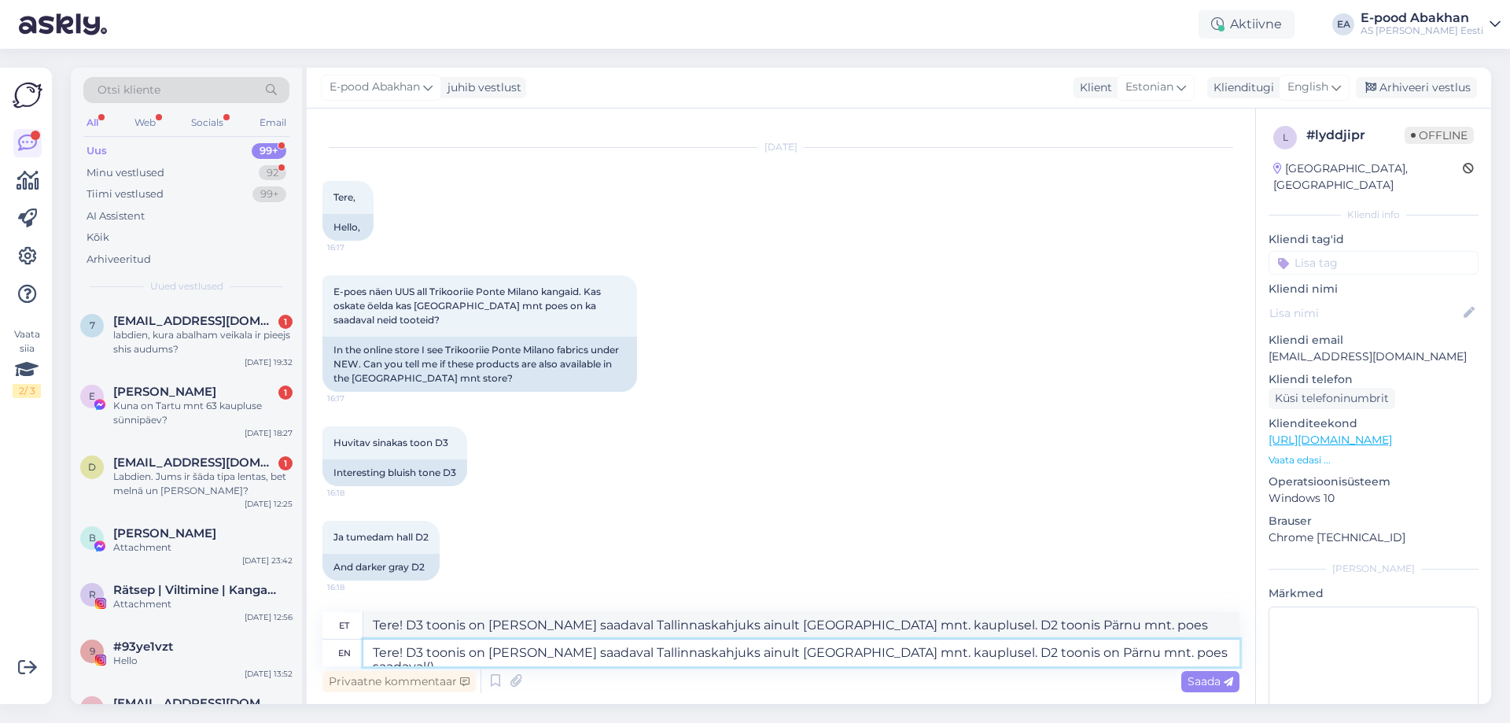
type textarea "Tere! D3 toonis on kangas saadaval Tallinnaskahjuks ainult Tartu mnt. kauplusel…"
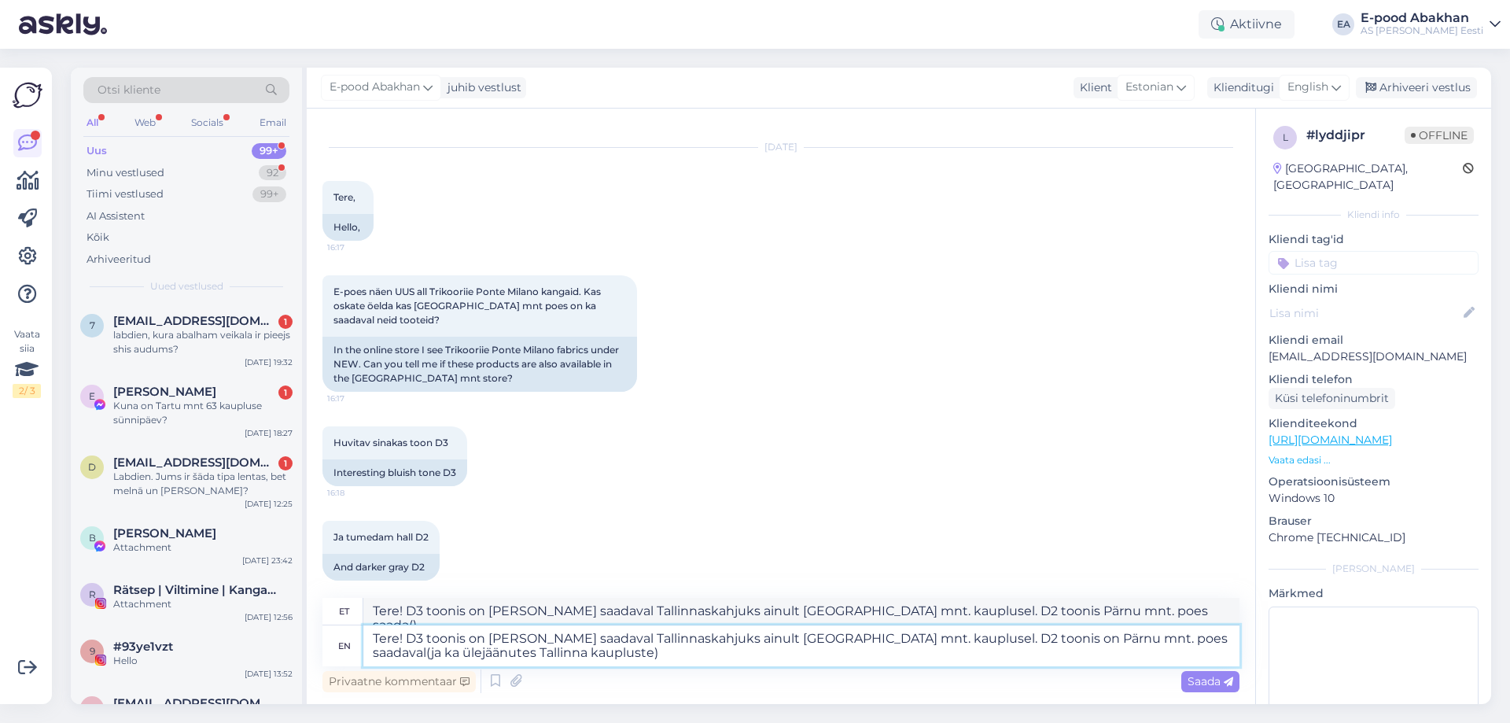
type textarea "Tere! D3 toonis on kangas saadaval Tallinnaskahjuks ainult Tartu mnt. kauplusel…"
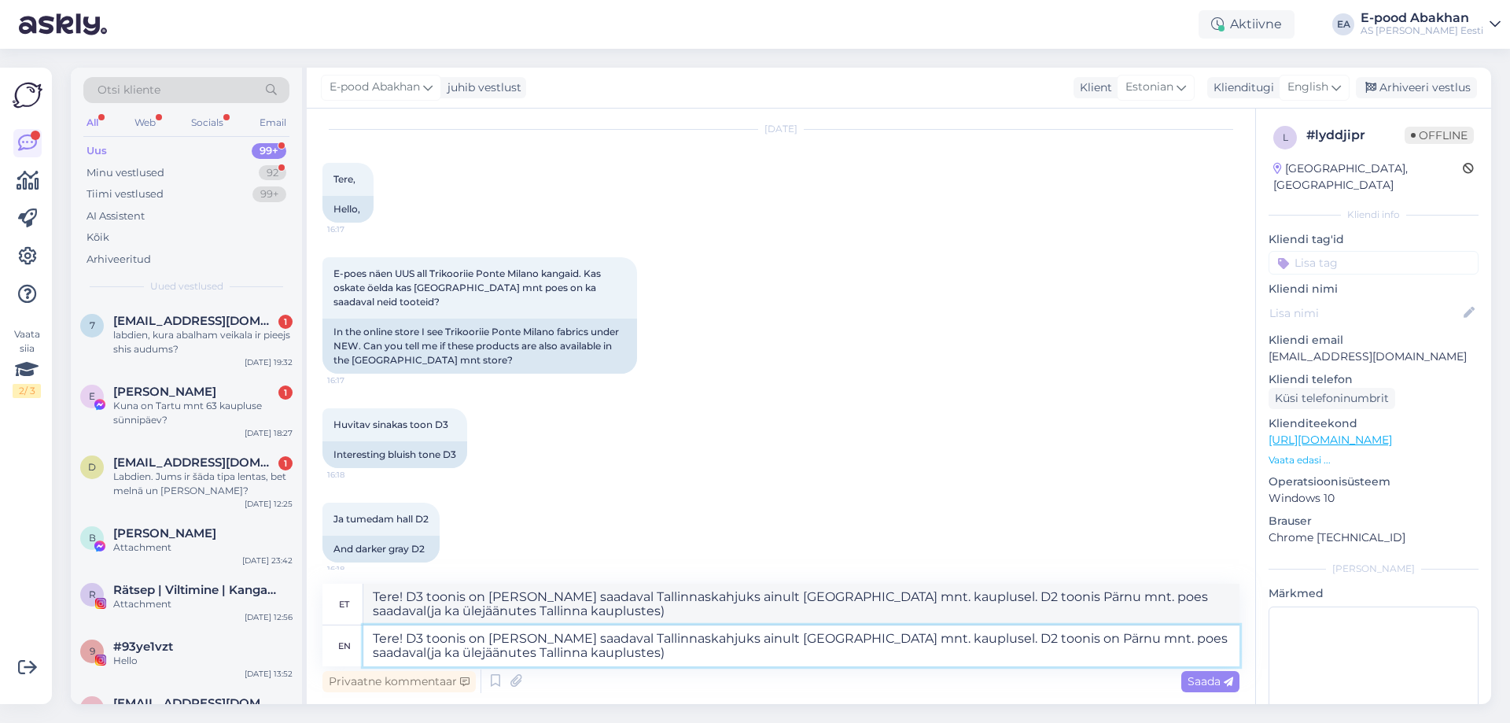
scroll to position [55, 0]
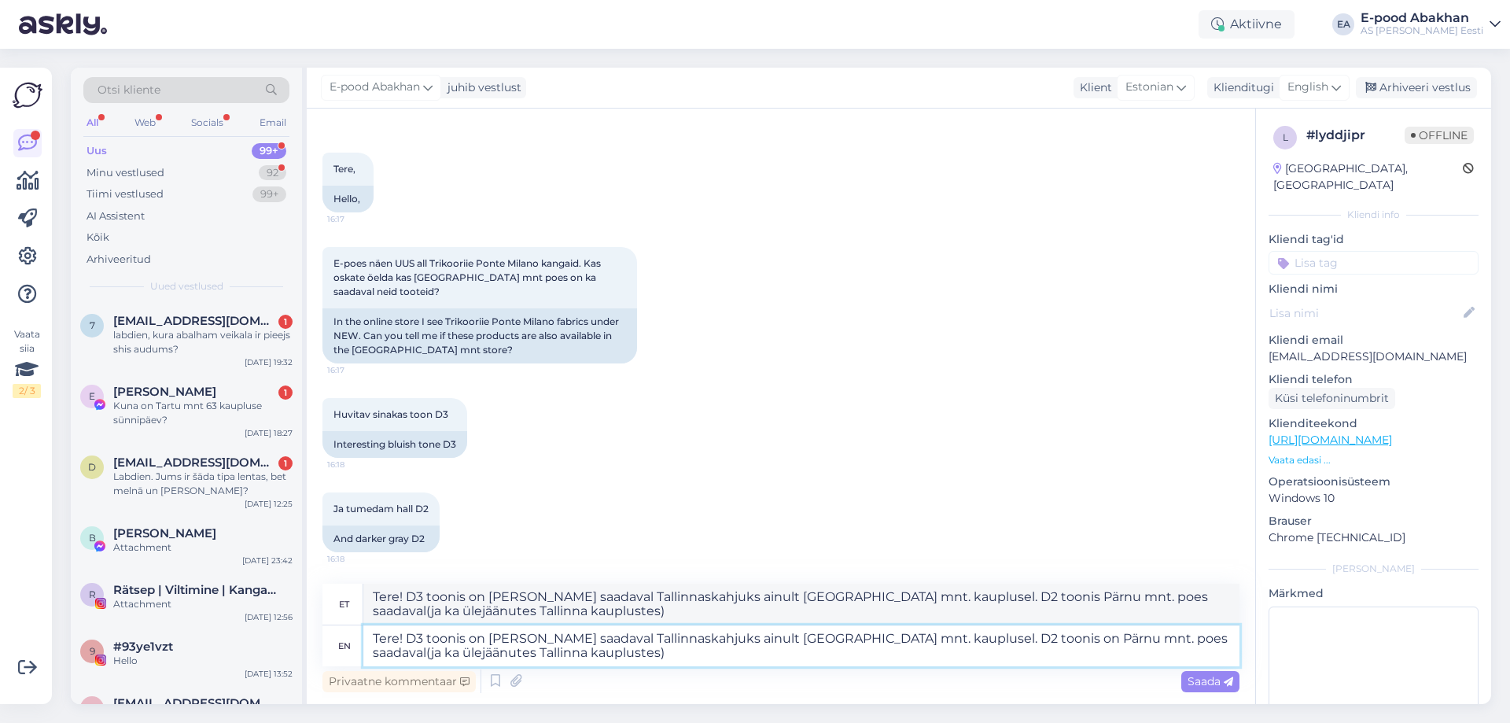
click at [649, 641] on textarea "Tere! D3 toonis on kangas saadaval Tallinnaskahjuks ainult Tartu mnt. kauplusel…" at bounding box center [801, 645] width 876 height 41
type textarea "Tere! D3 toonis on kangas saadaval Tallinnas kahjuks ainult Tartu mnt. kaupluse…"
type textarea "Tere! D3 toonis on kangast Tallinnas kahjuks ainult Tartu mnt. kauplusel. D2 to…"
click at [677, 650] on textarea "Tere! D3 toonis on kangas saadaval Tallinnas kahjuks ainult Tartu mnt. kaupluse…" at bounding box center [801, 645] width 876 height 41
type textarea "Tere! D3 toonis on kangas saadaval Tallinnas kahjuks ainult Tartu mnt. kaupluse…"
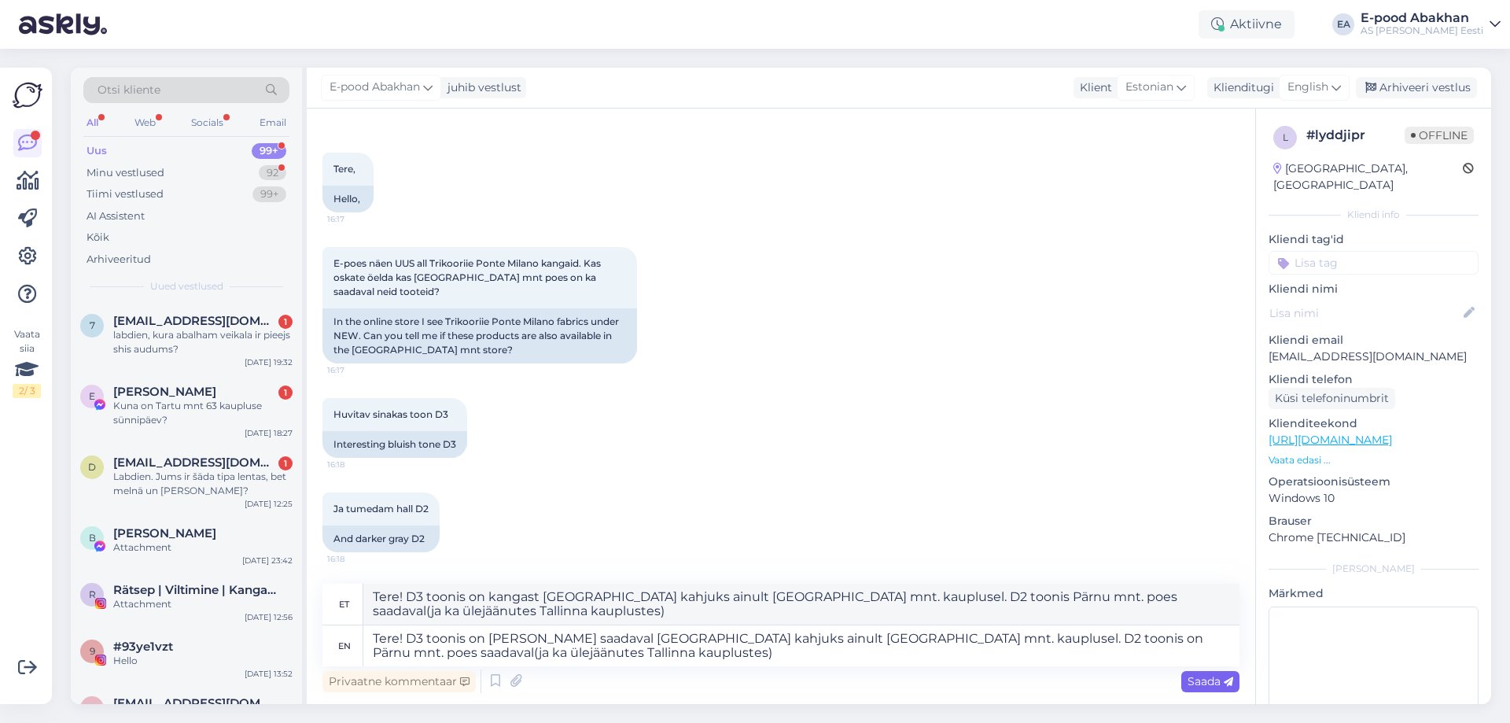
click at [1192, 674] on span "Saada" at bounding box center [1211, 681] width 46 height 14
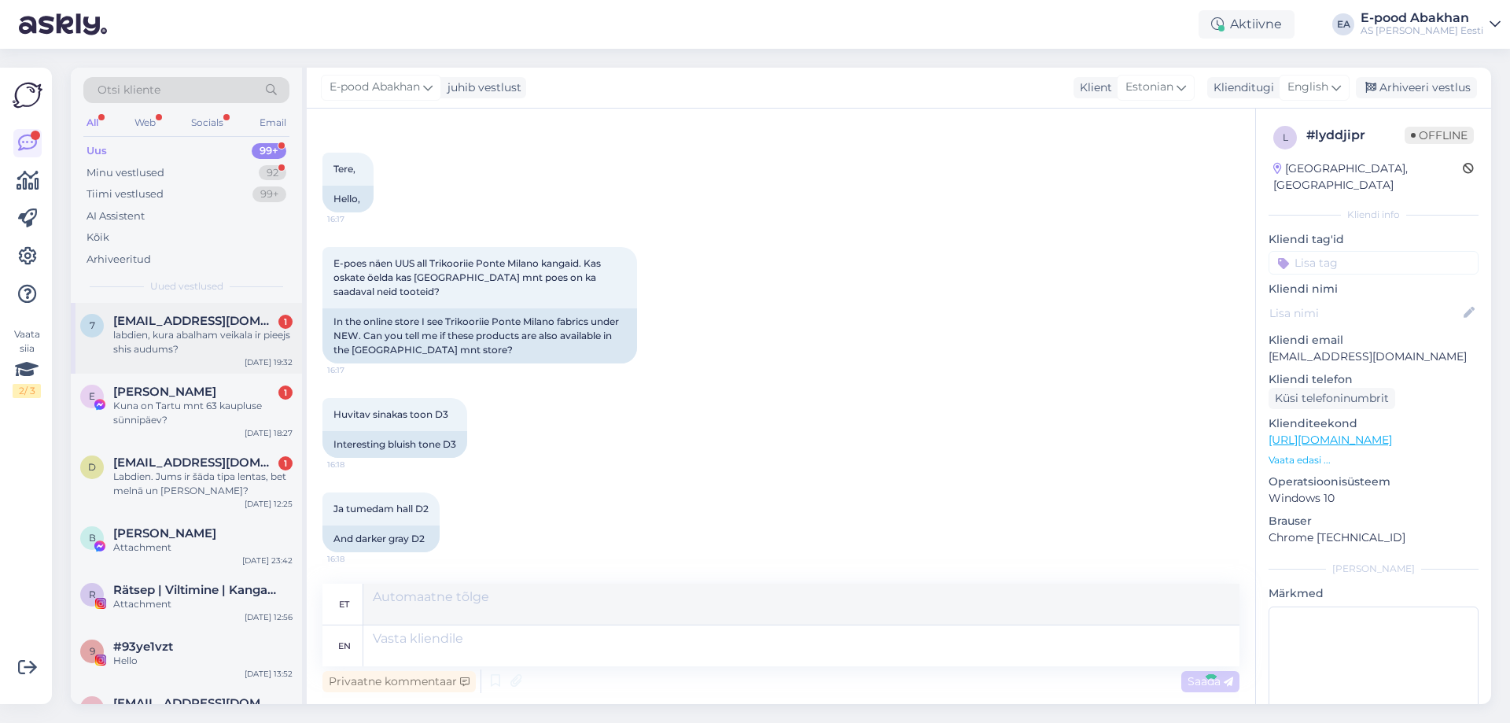
scroll to position [211, 0]
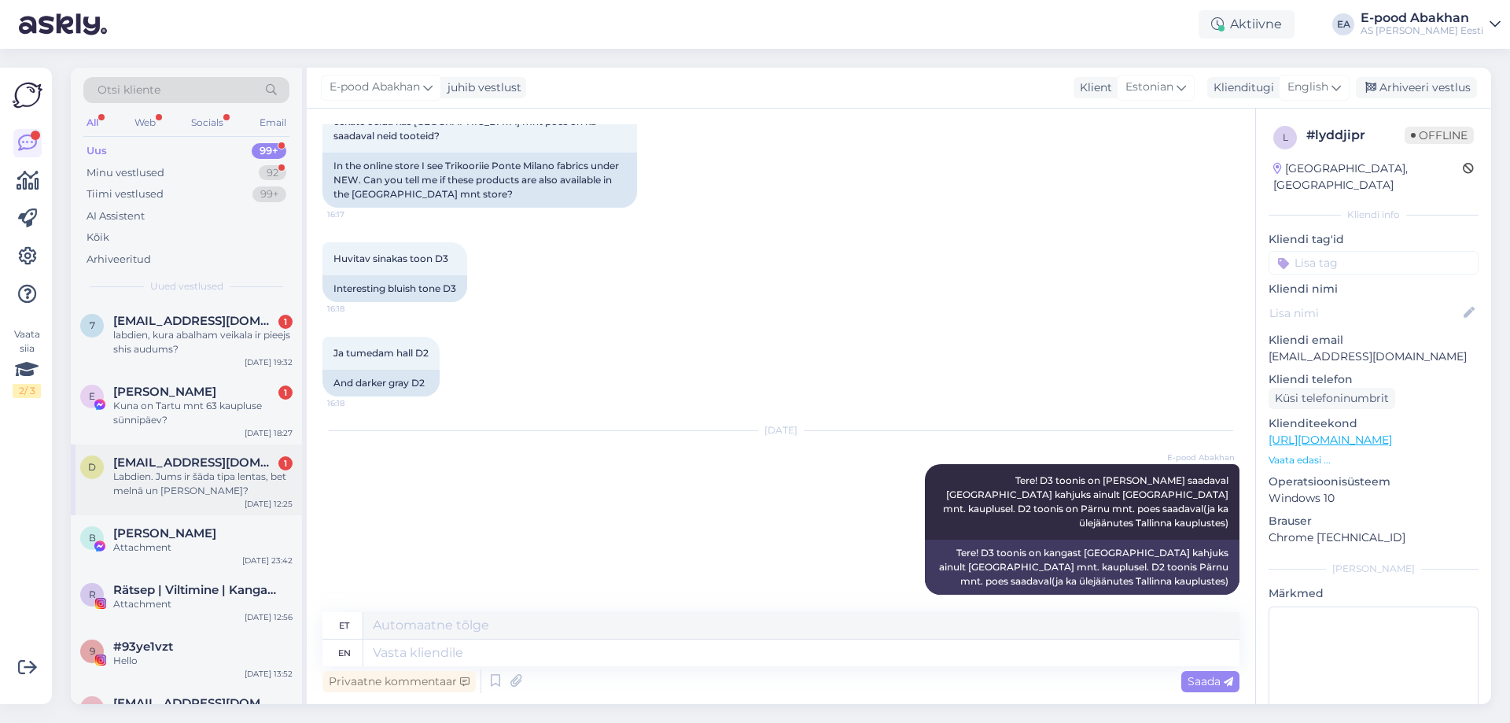
click at [231, 487] on div "Labdien. Jums ir šāda tipa lentas, bet melnā un [PERSON_NAME]?" at bounding box center [202, 484] width 179 height 28
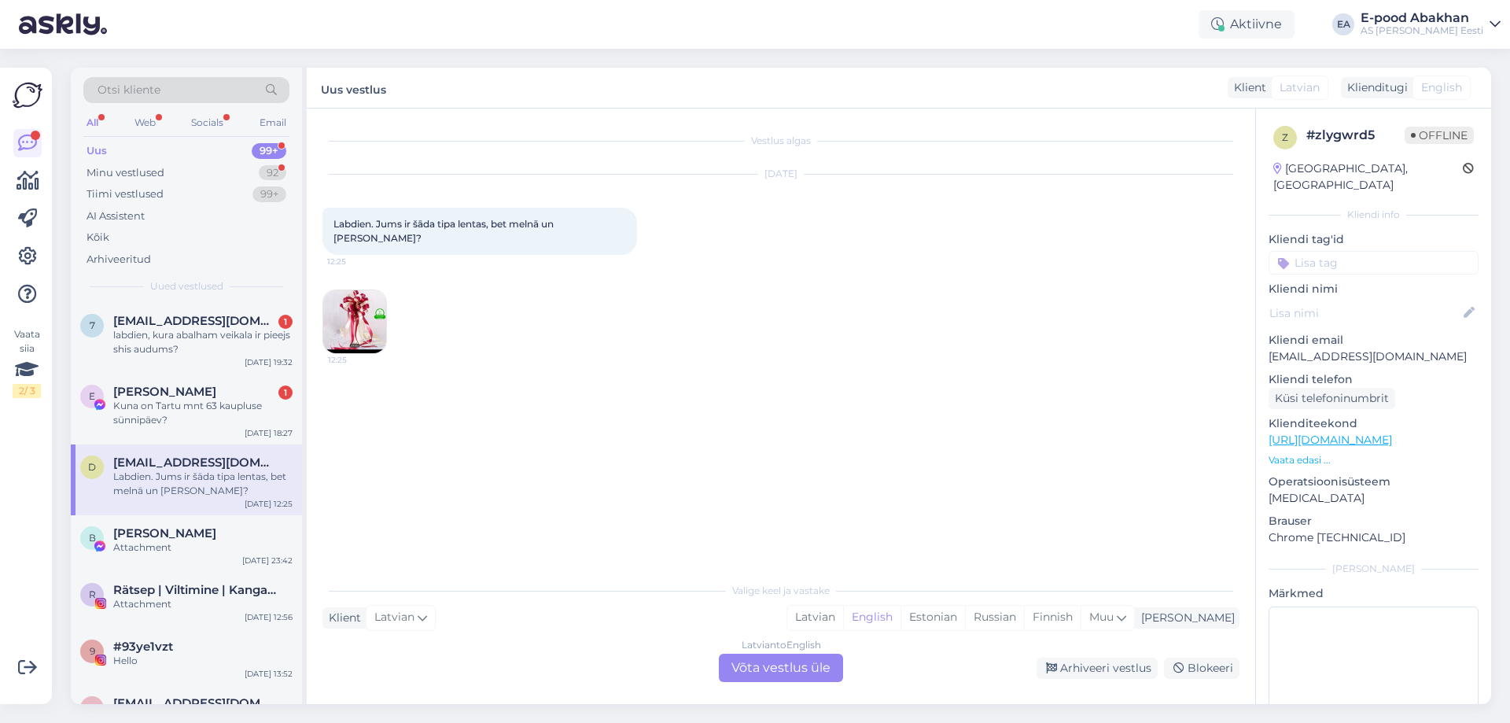
scroll to position [0, 0]
click at [798, 667] on div "Latvian to English Võta vestlus üle" at bounding box center [781, 668] width 124 height 28
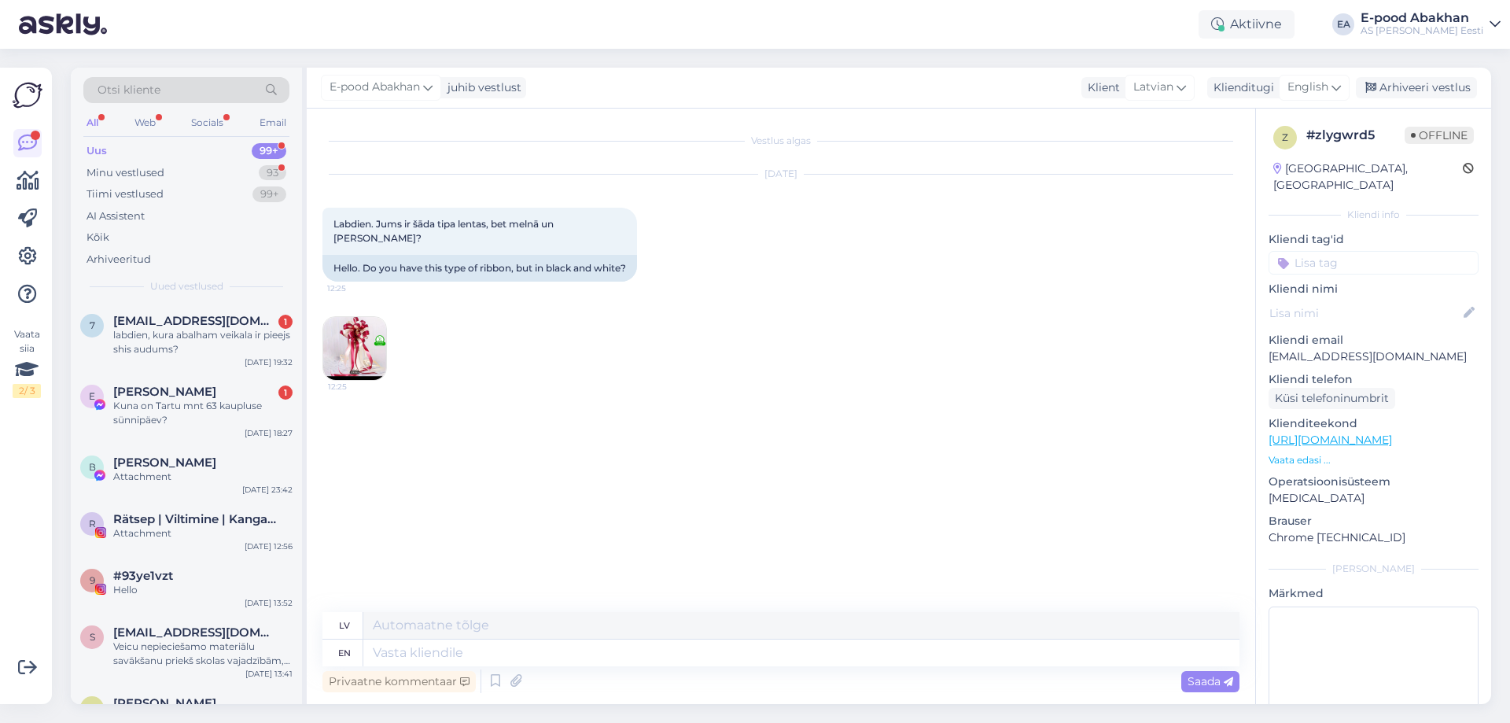
click at [359, 356] on img at bounding box center [354, 348] width 63 height 63
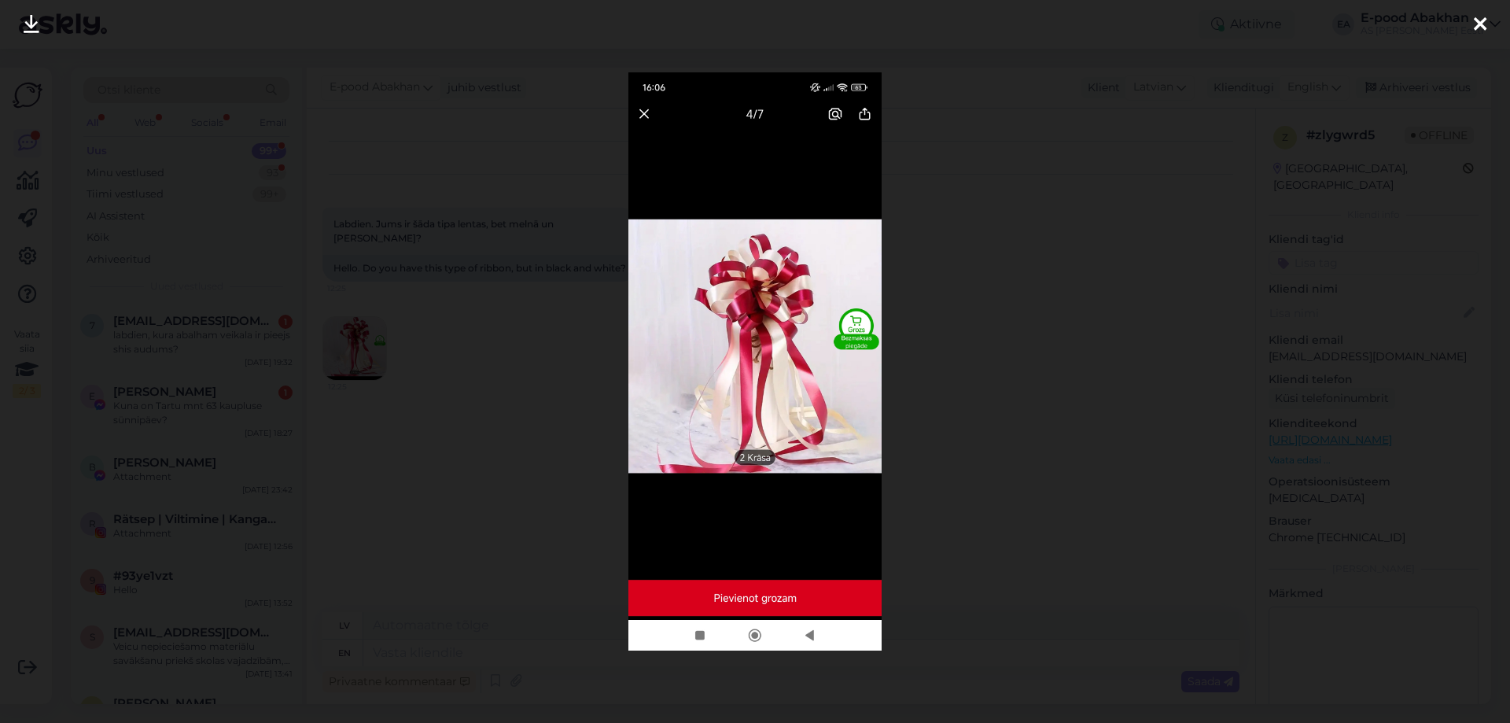
click at [416, 418] on div at bounding box center [755, 361] width 1510 height 723
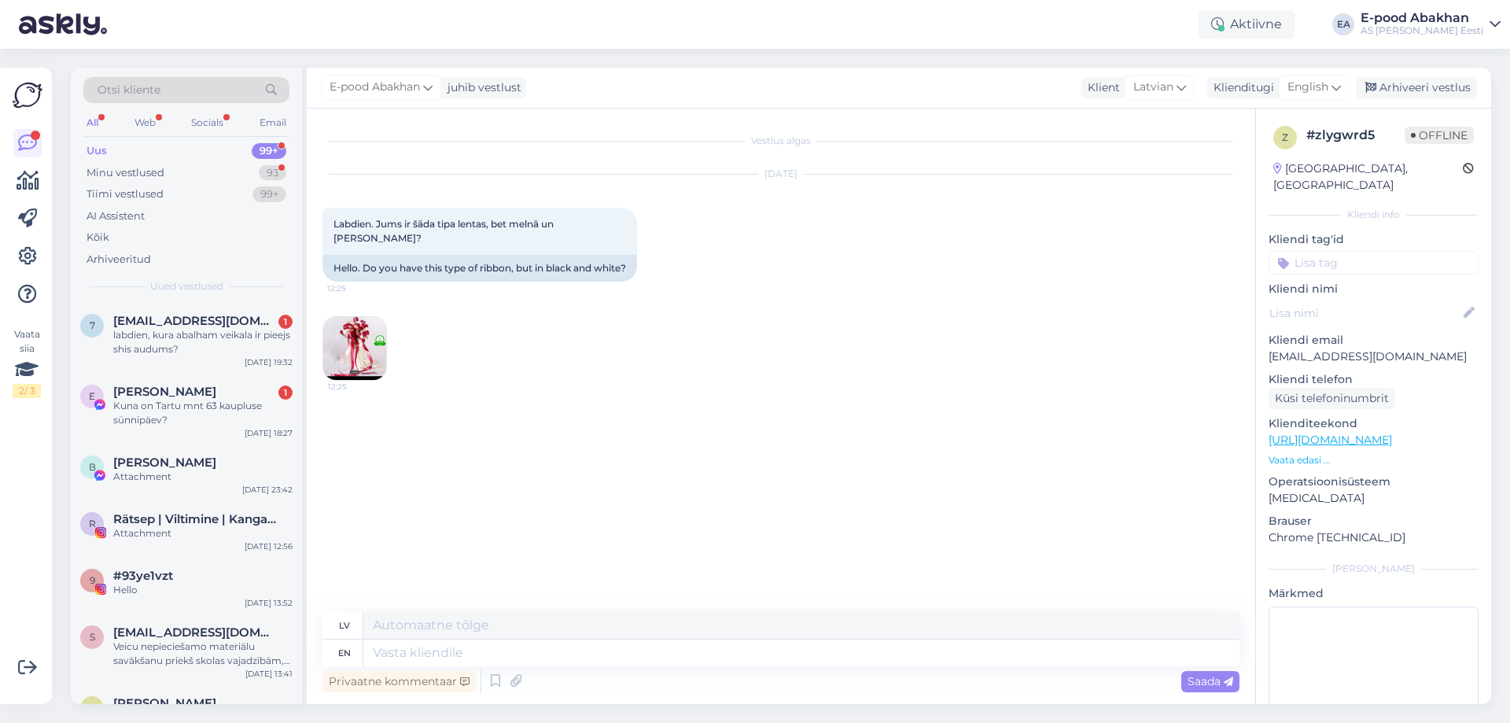
click at [357, 354] on img at bounding box center [354, 348] width 63 height 63
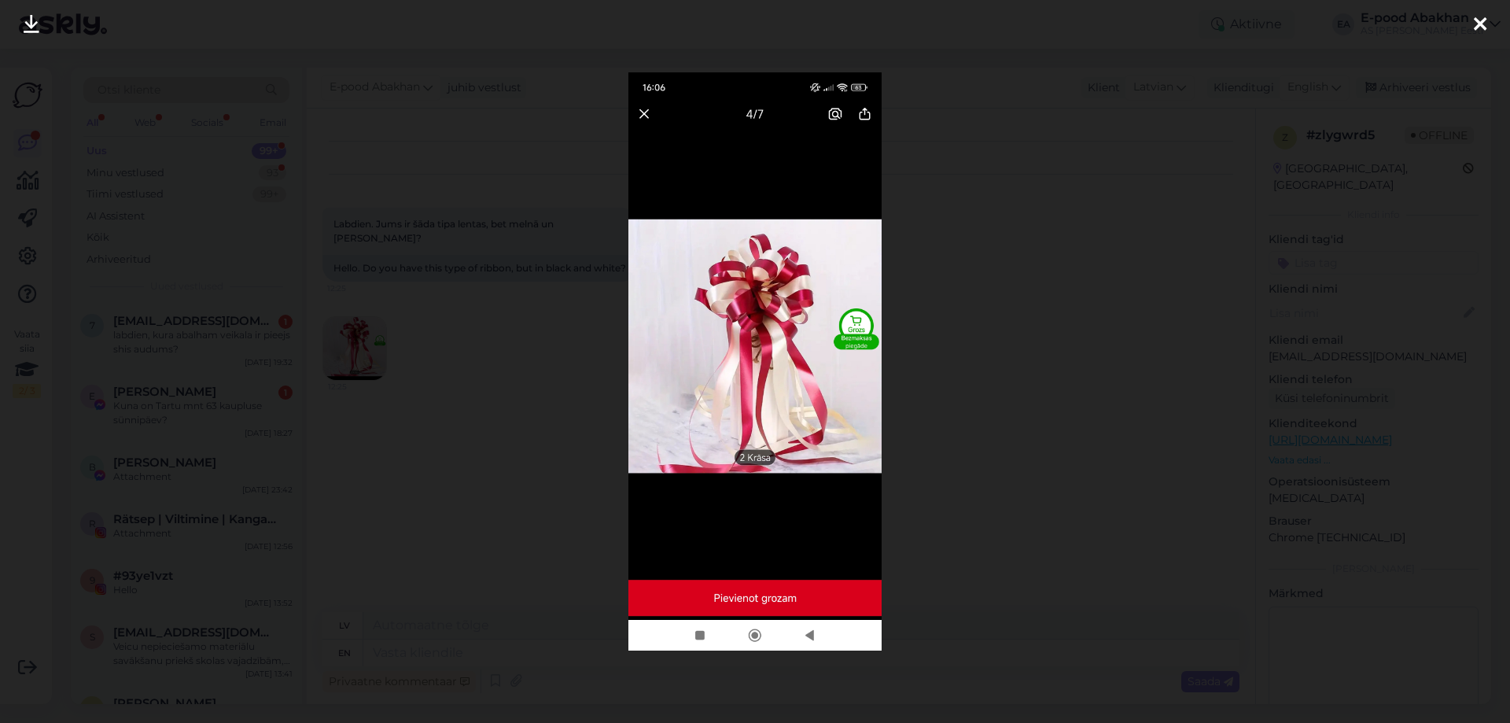
click at [427, 357] on div at bounding box center [755, 361] width 1510 height 723
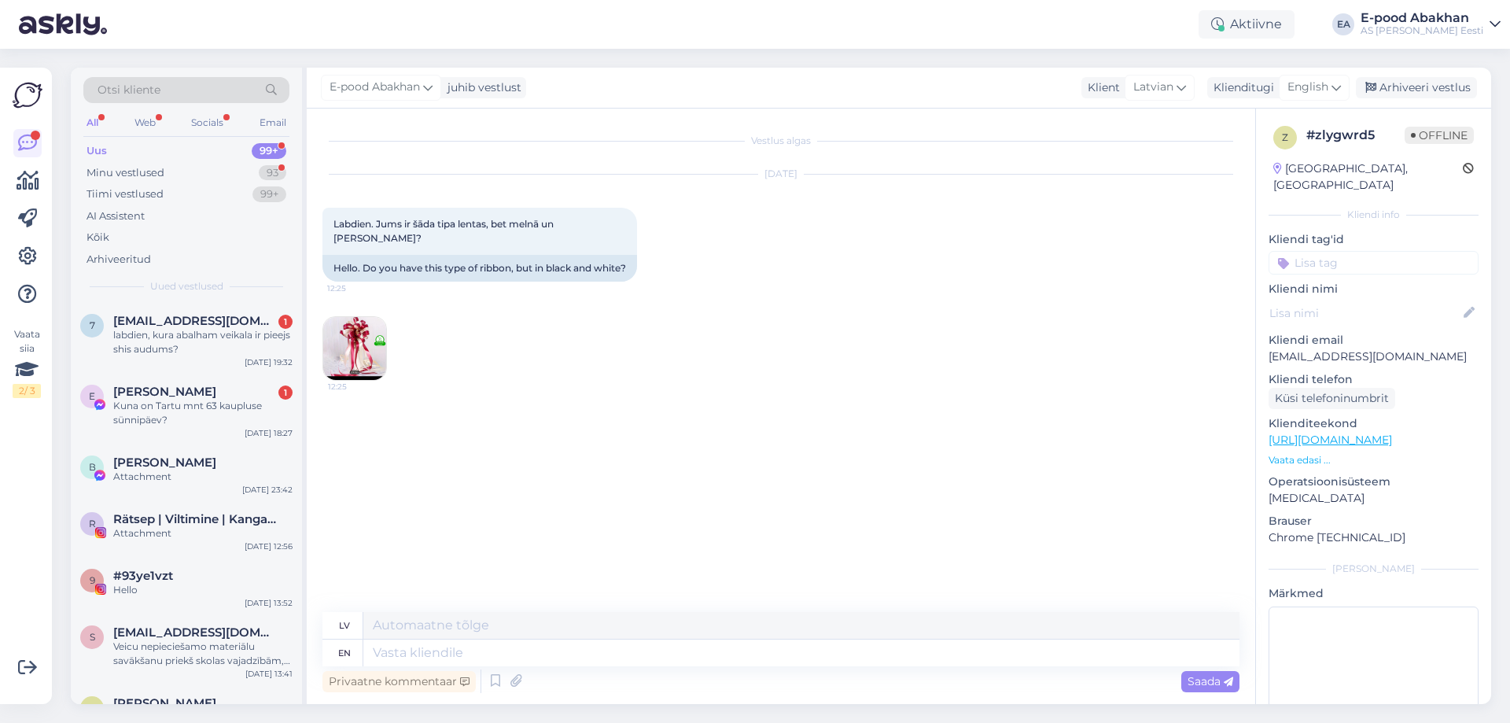
click at [365, 348] on img at bounding box center [354, 348] width 63 height 63
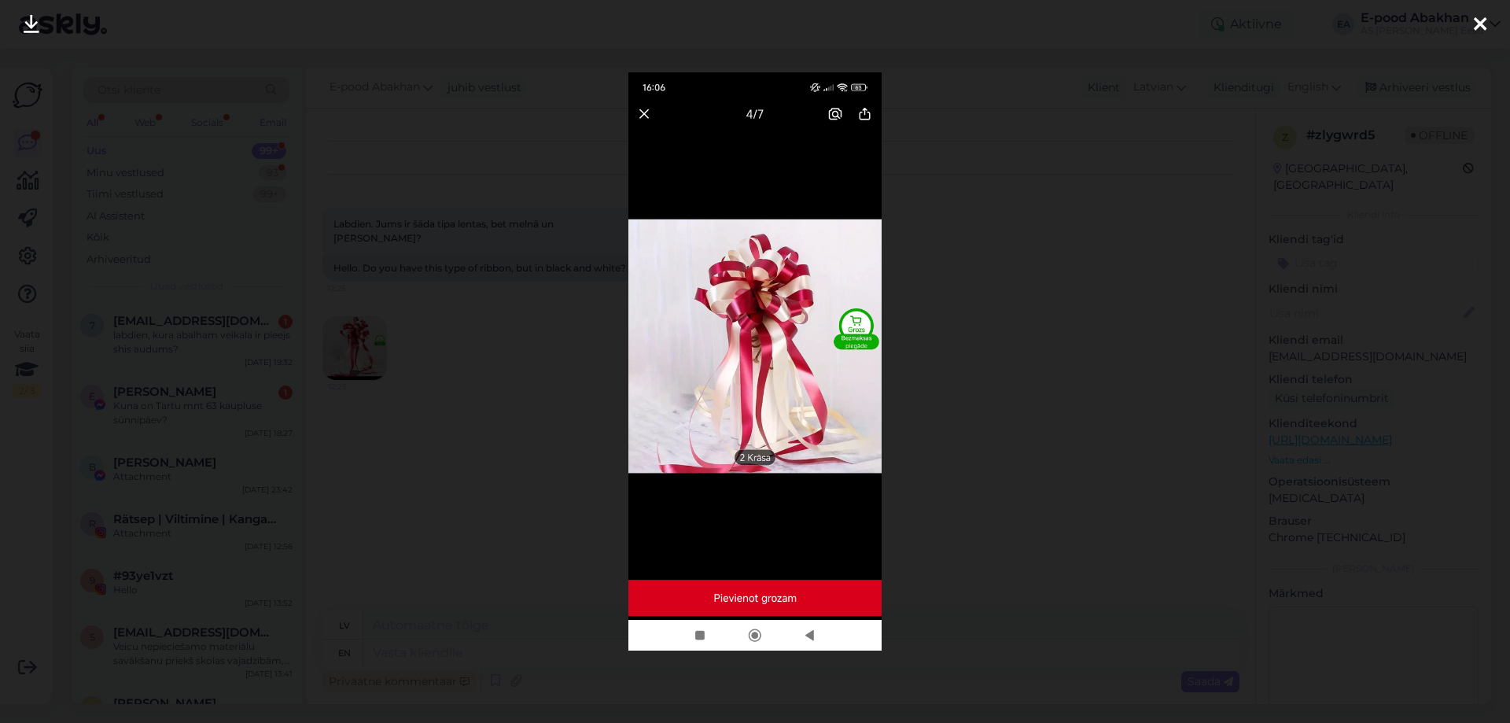
click at [528, 378] on div at bounding box center [755, 361] width 1510 height 723
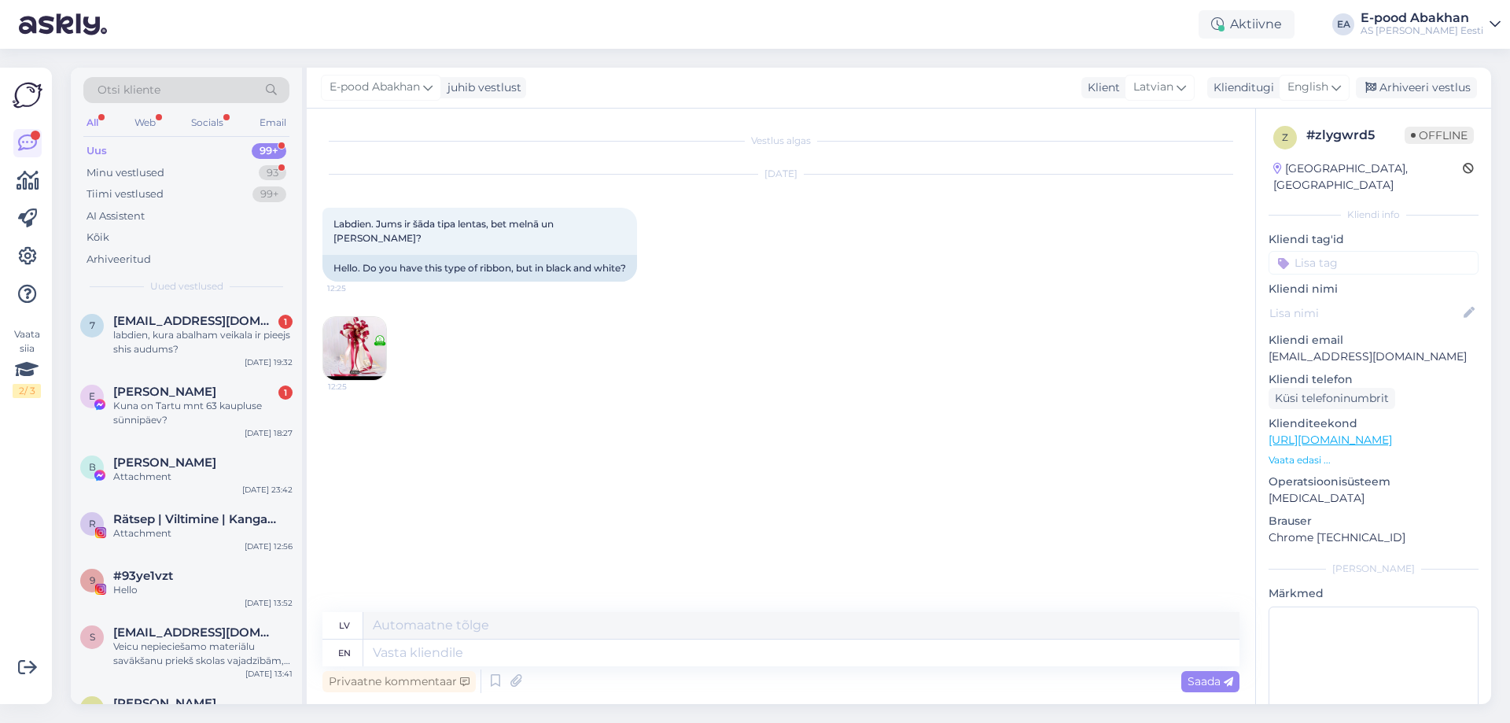
click at [345, 352] on img at bounding box center [354, 348] width 63 height 63
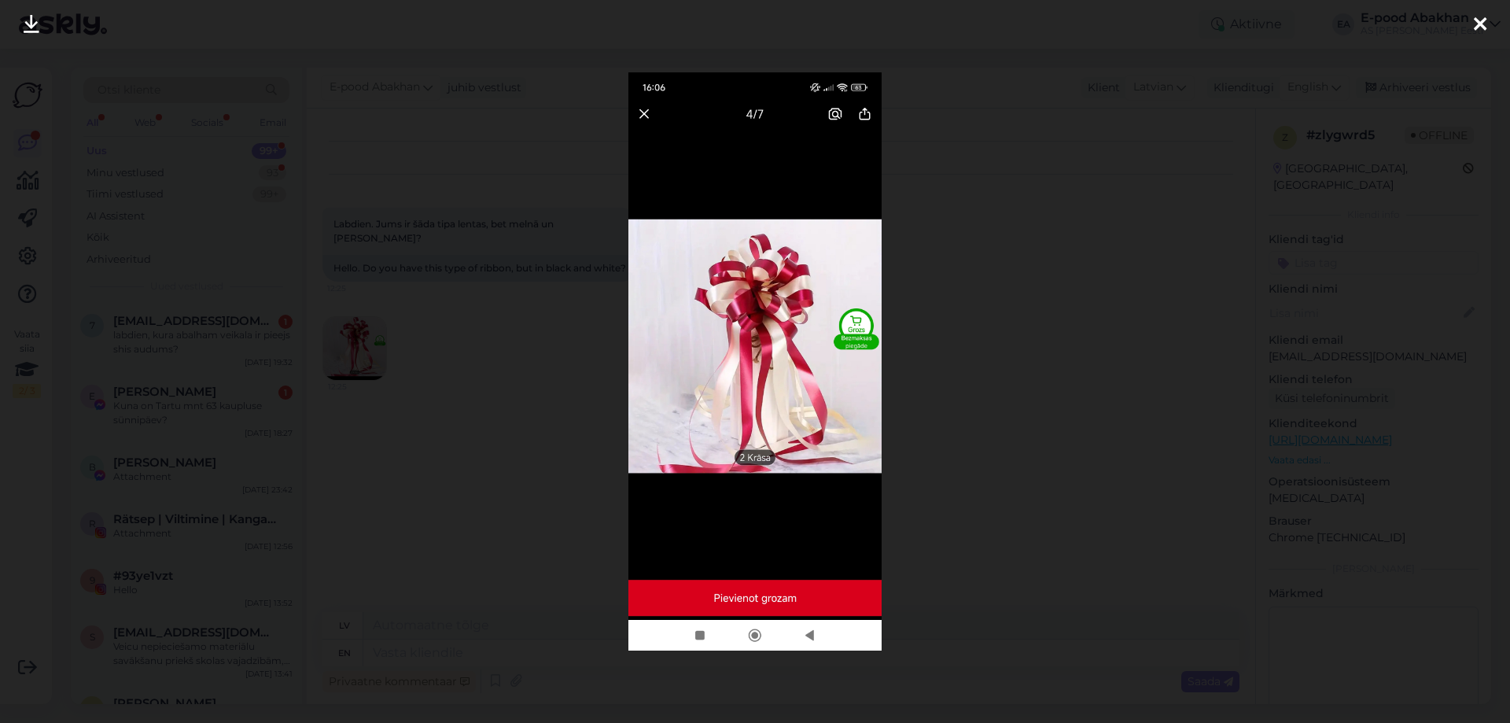
click at [470, 391] on div at bounding box center [755, 361] width 1510 height 723
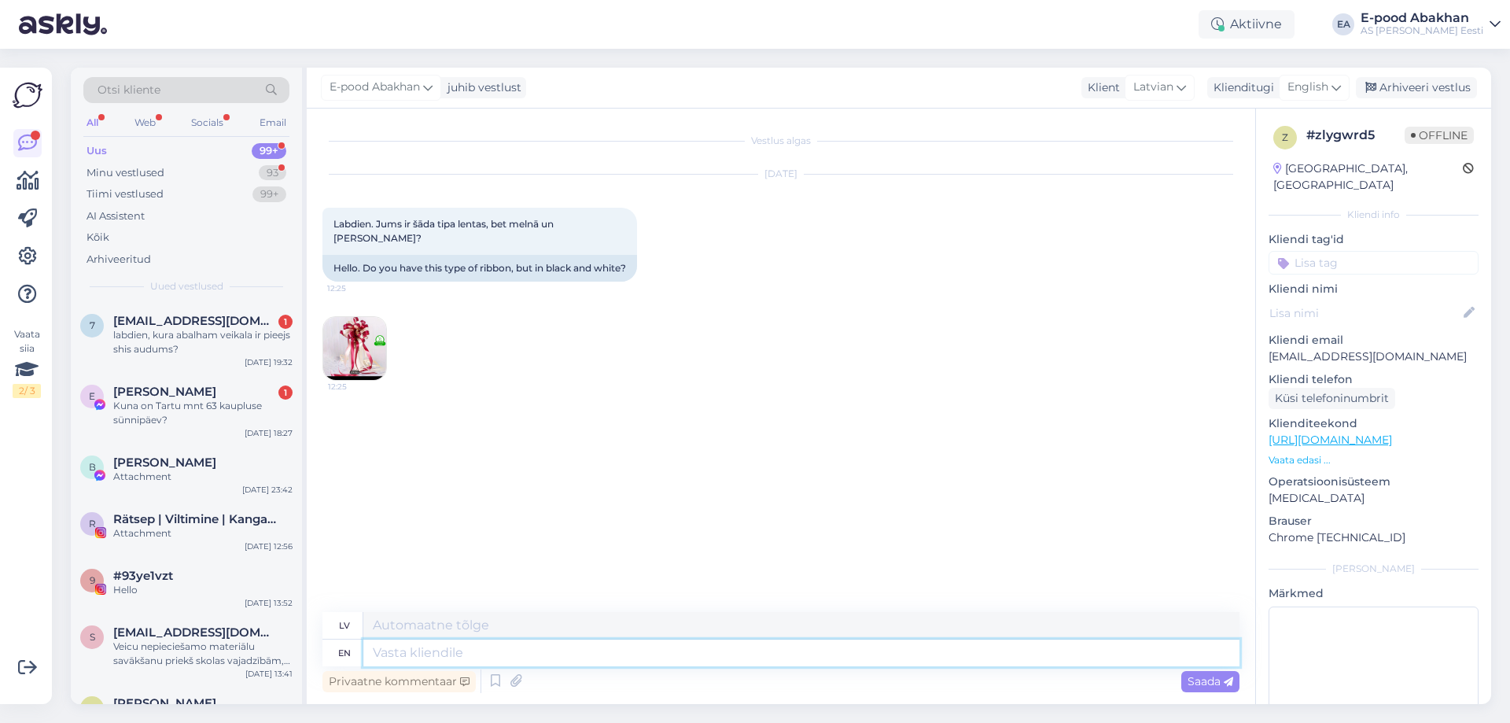
click at [473, 652] on textarea at bounding box center [801, 653] width 876 height 27
type textarea "Tere!"
type textarea "Sveiki!"
type textarea "Tere! Need"
type textarea "Tere! Vajag"
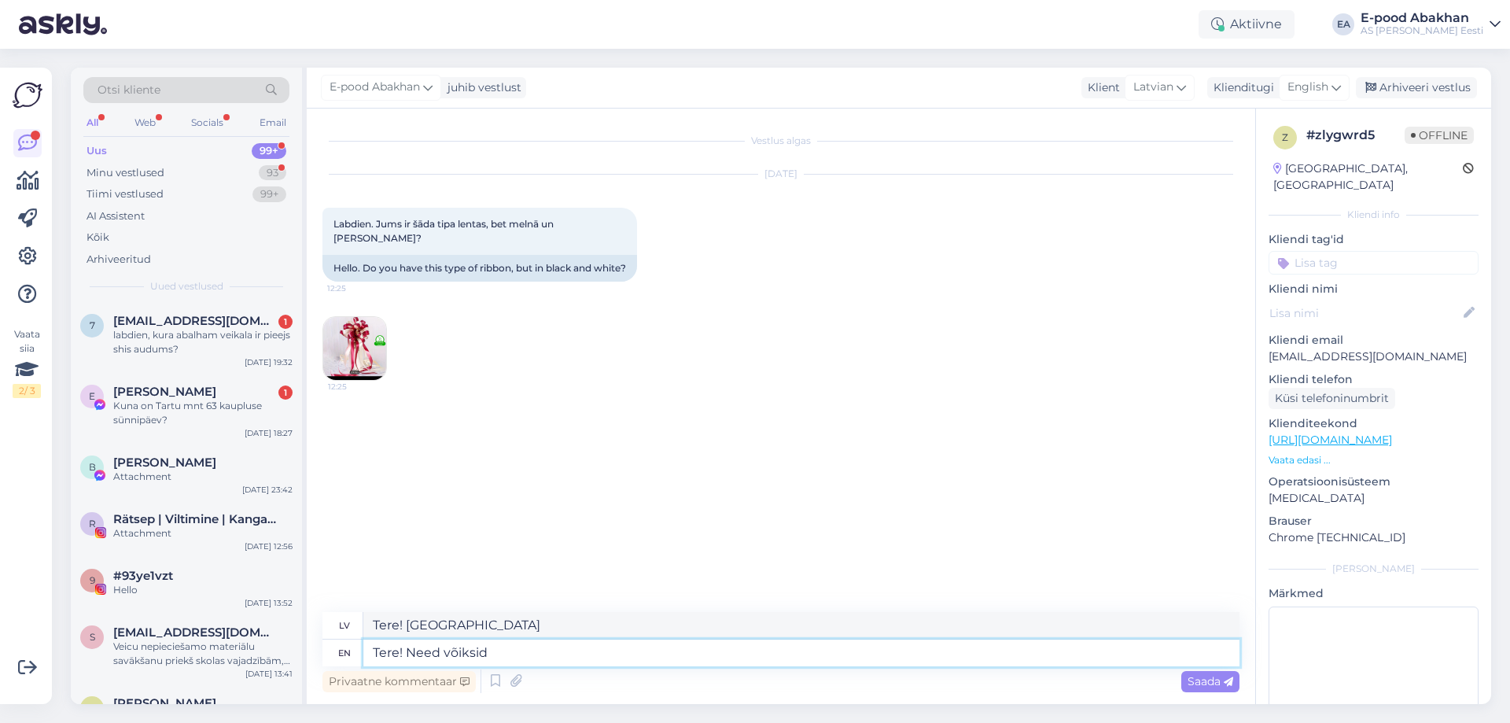
type textarea "Tere! Need võiksid o"
type textarea "Tere! Vajag varoņus"
type textarea "Tere! Need võiksid olla sar"
type textarea "Sveiki! Vajag iespējas būt"
type textarea "Tere! Need võiksid olla sarnased -"
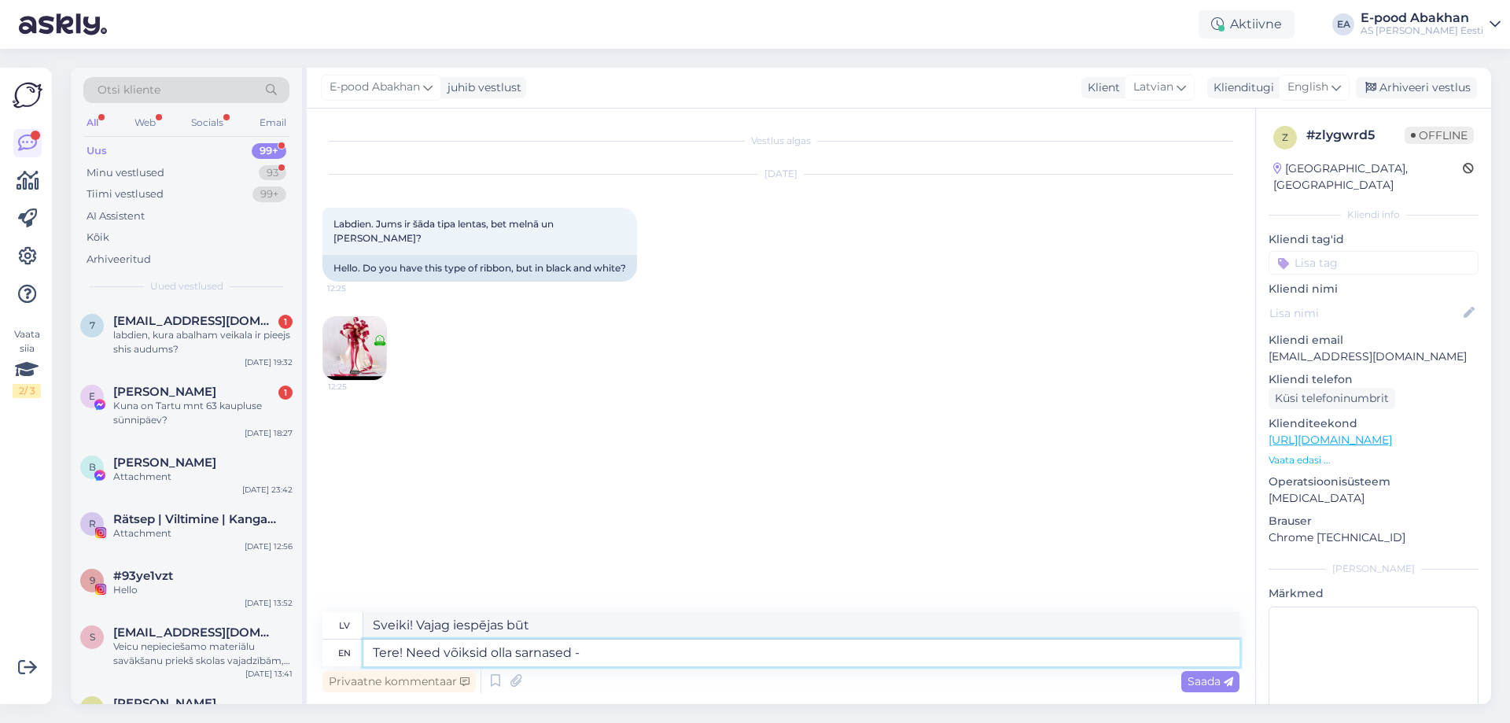
type textarea "Labdien! Vajag varētu būt līdzīgid"
type textarea "Tere! Need võiksid olla sarnased -"
type textarea "Labdien! Vajadzētu būt līdzīgid -"
click at [332, 356] on img at bounding box center [354, 348] width 63 height 63
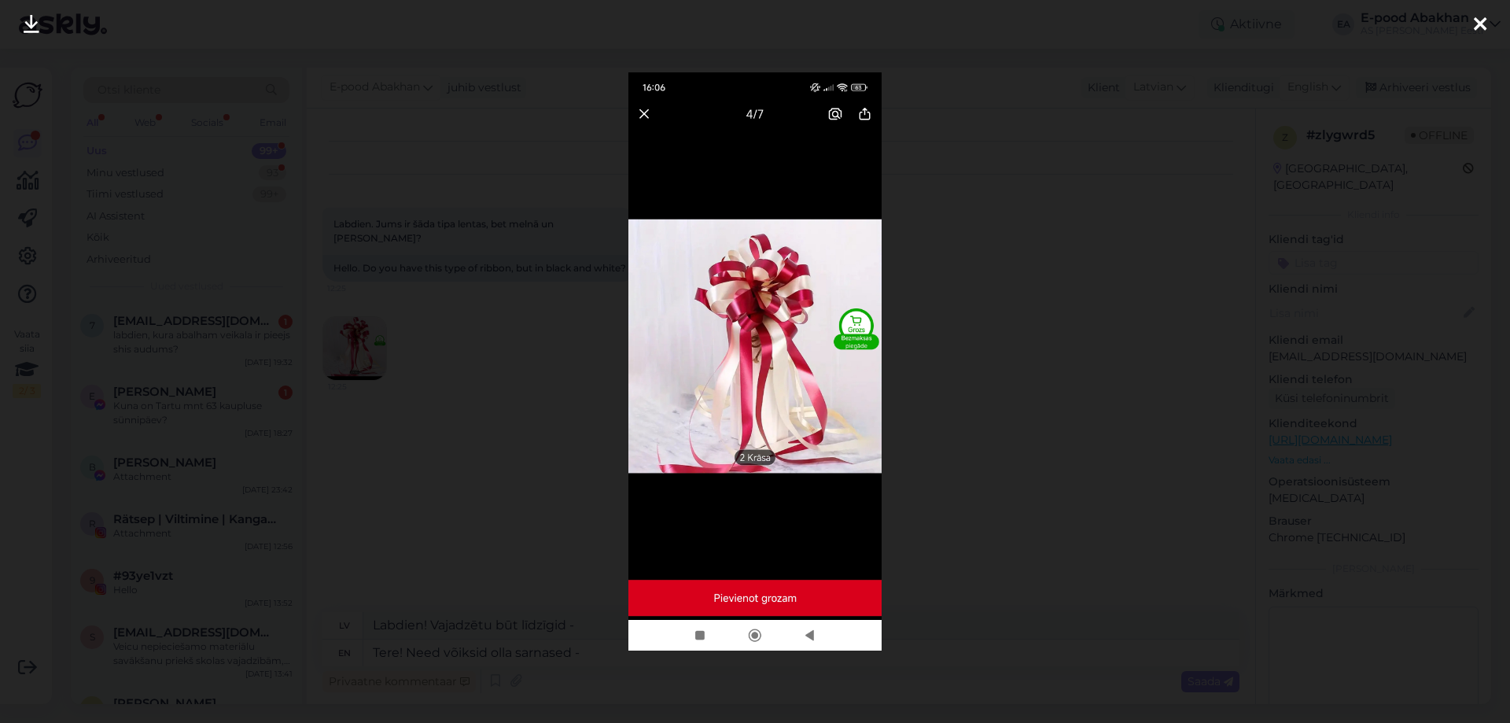
click at [308, 205] on div at bounding box center [755, 361] width 1510 height 723
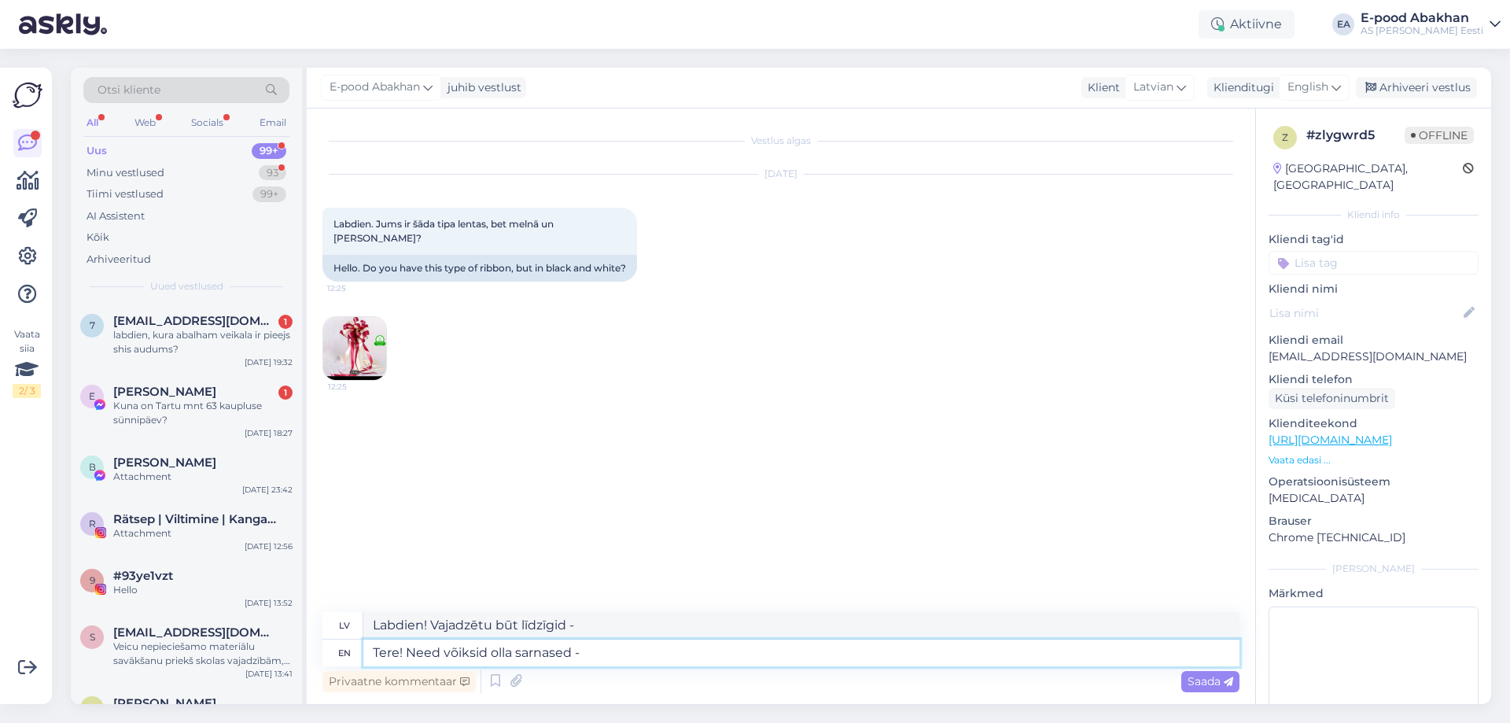
click at [645, 656] on textarea "Tere! Need võiksid olla sarnased -" at bounding box center [801, 653] width 876 height 27
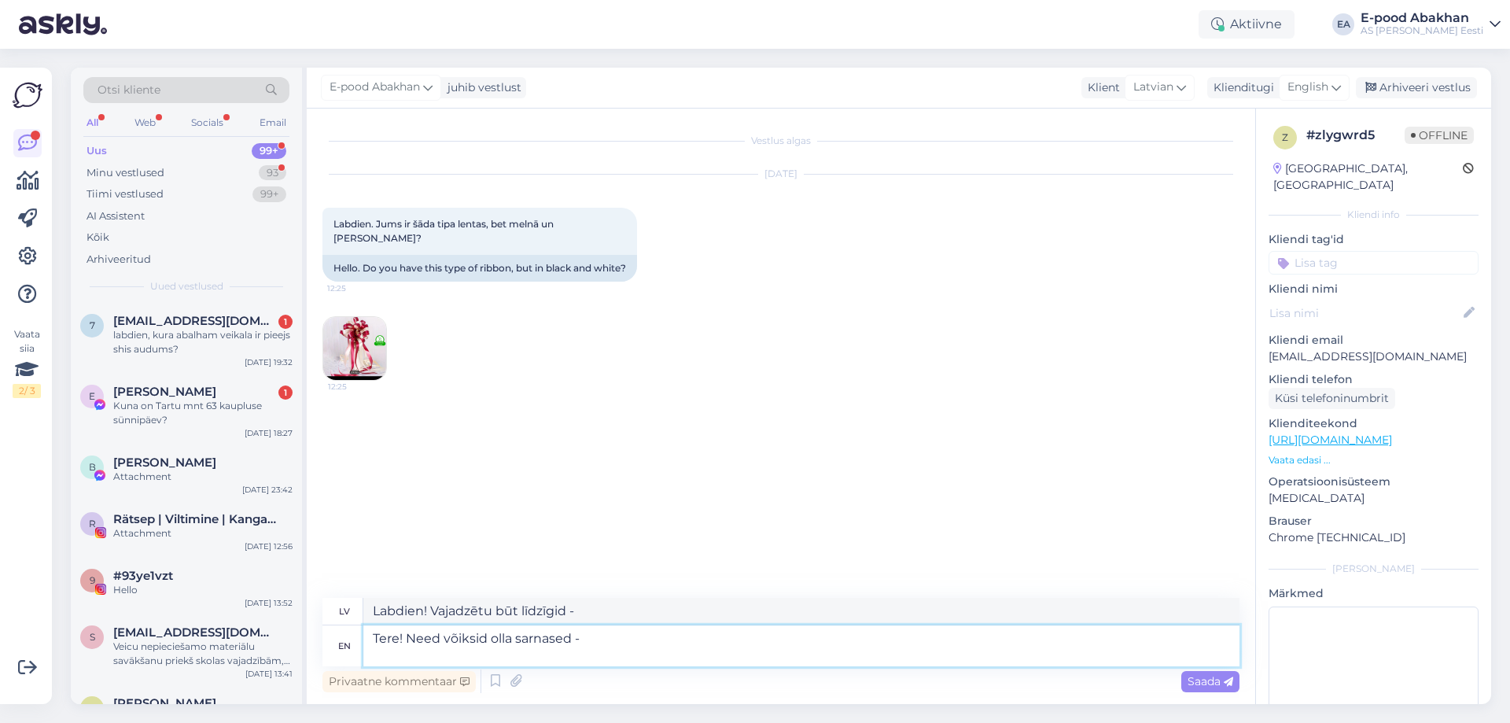
paste textarea "https://www.abakhan.lv/divpuseja-atlasa-lente-25-mm-0030-black"
type textarea "Tere! Need võiksid olla sarnased - https://www.abakhan.lv/divpuseja-atlasa-lent…"
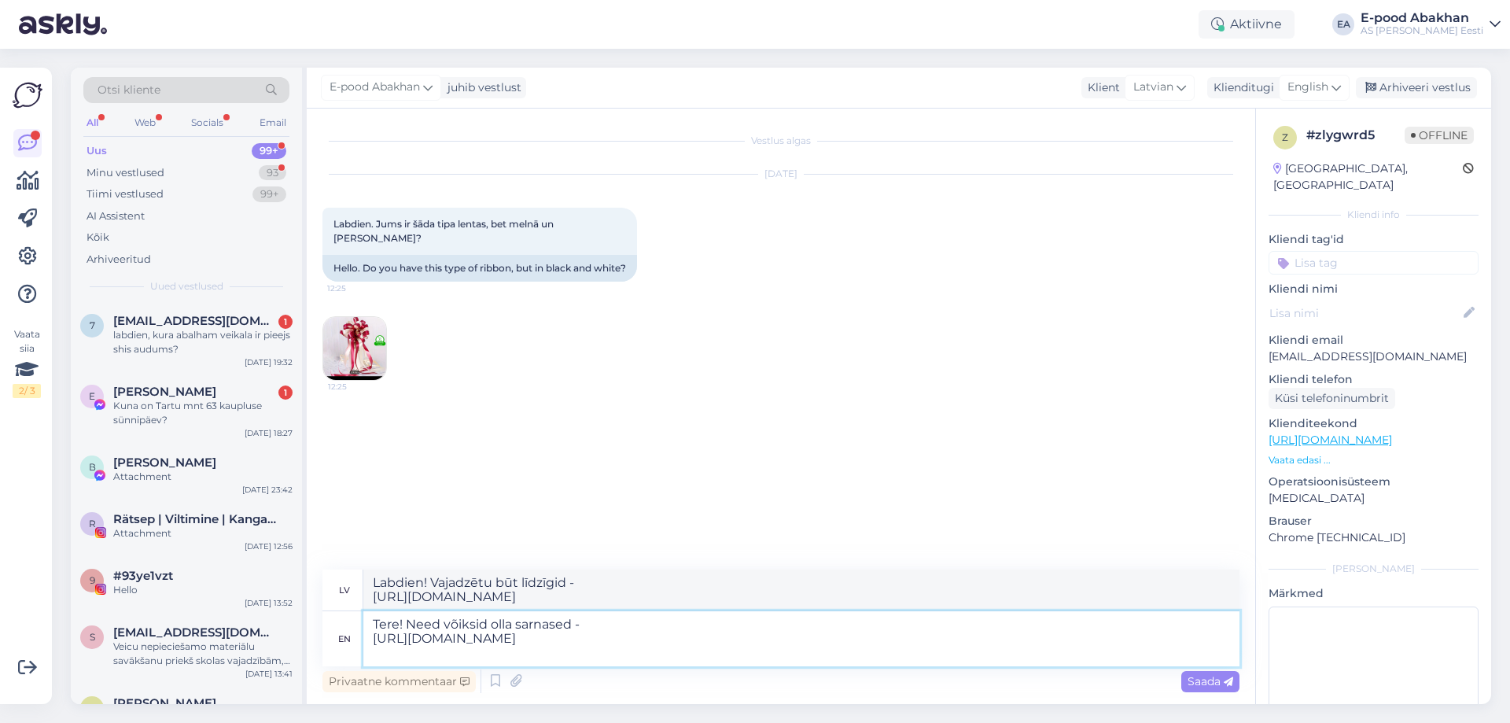
paste textarea "https://www.abakhan.lv/divpuseja-atlasa-lente-25-mm-0000-off-white"
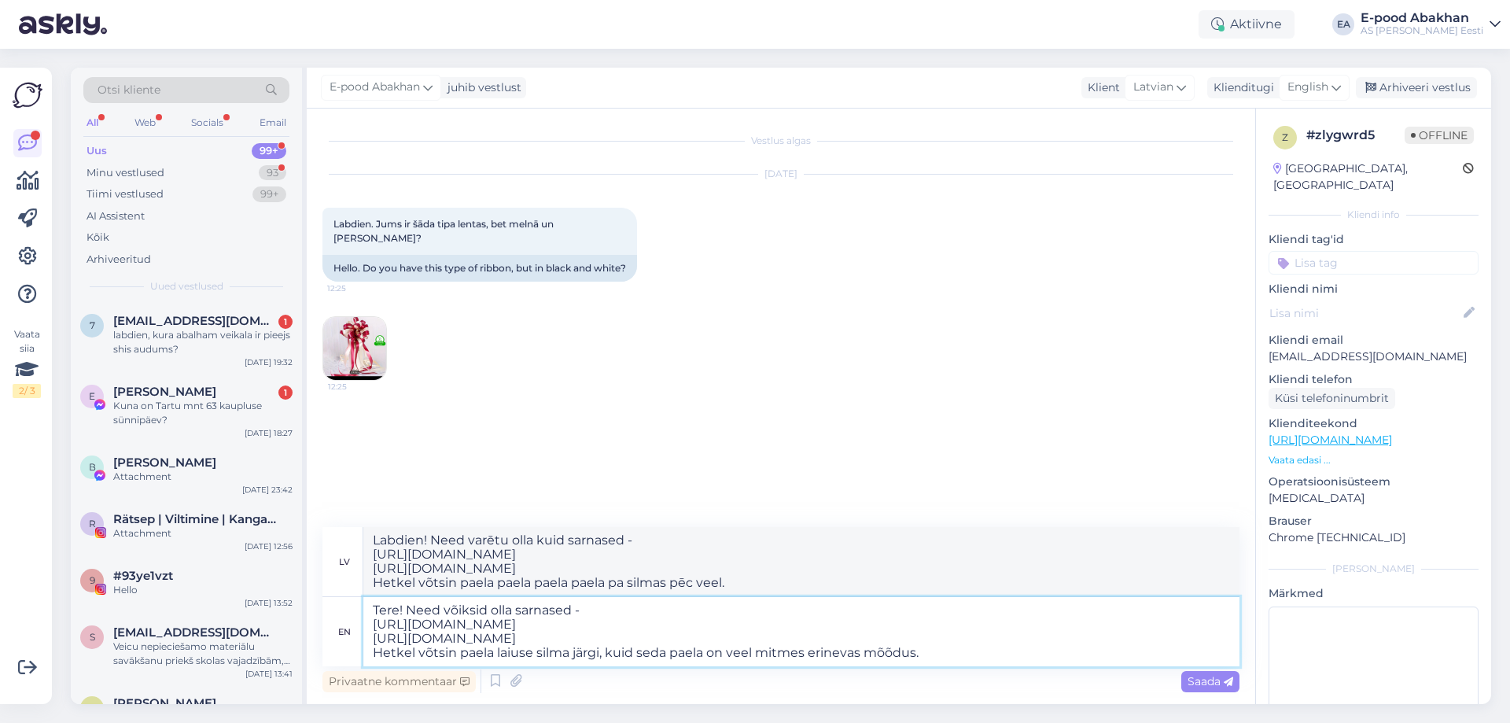
drag, startPoint x: 942, startPoint y: 654, endPoint x: 368, endPoint y: 646, distance: 573.5
click at [368, 646] on textarea "Tere! Need võiksid olla sarnased - https://www.abakhan.lv/divpuseja-atlasa-lent…" at bounding box center [801, 631] width 876 height 69
click at [733, 650] on textarea "Tere! Need võiksid olla sarnased - https://www.abakhan.lv/divpuseja-atlasa-lent…" at bounding box center [801, 631] width 876 height 69
drag, startPoint x: 645, startPoint y: 654, endPoint x: 327, endPoint y: 651, distance: 317.8
click at [327, 651] on div "en Tere! Need võiksid olla sarnased - https://www.abakhan.lv/divpuseja-atlasa-l…" at bounding box center [781, 631] width 917 height 69
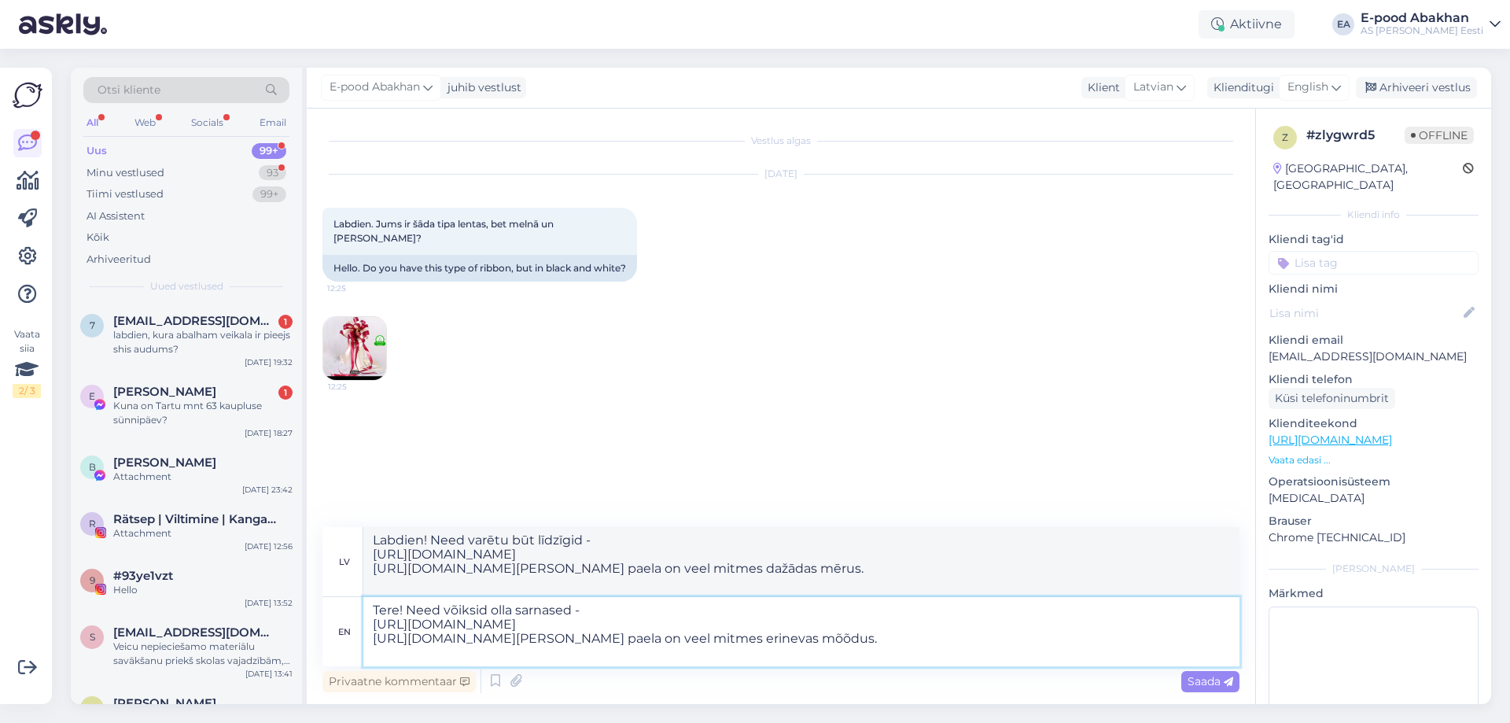
click at [688, 658] on textarea "Tere! Need võiksid olla sarnased - https://www.abakhan.lv/divpuseja-atlasa-lent…" at bounding box center [801, 631] width 876 height 69
click at [472, 655] on textarea "Tere! Need võiksid olla sarnased - https://www.abakhan.lv/divpuseja-atlasa-lent…" at bounding box center [801, 631] width 876 height 69
click at [463, 575] on textarea "Labdien! Need varētu būt līdzīgid - https://www.abakhan.lv/divpuseja-atlasa-len…" at bounding box center [801, 561] width 876 height 69
drag, startPoint x: 680, startPoint y: 651, endPoint x: 285, endPoint y: 660, distance: 395.0
click at [285, 660] on div "Otsi kliente All Web Socials Email Uus 99+ Minu vestlused 93 Tiimi vestlused 99…" at bounding box center [781, 386] width 1421 height 636
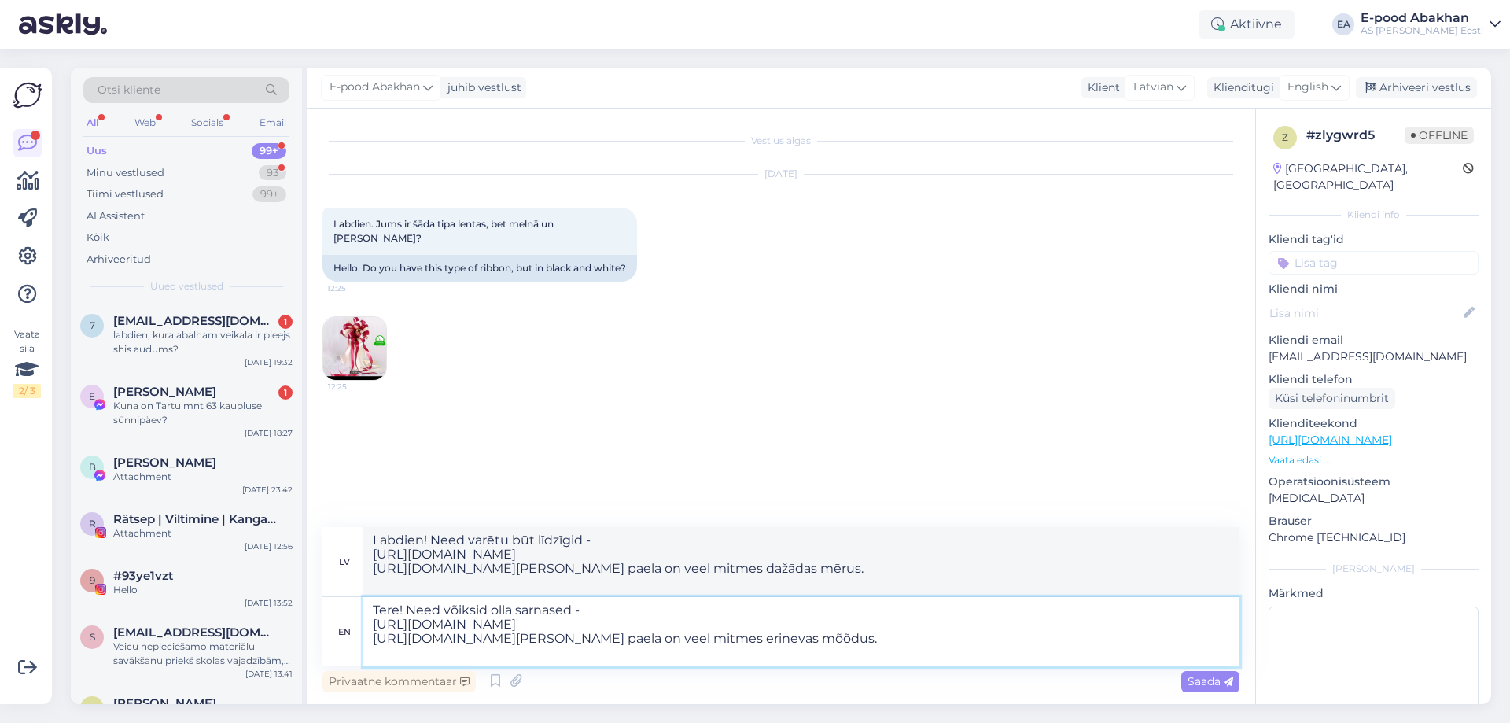
paste textarea "Šī lente ir pieejama dažādos izmēro"
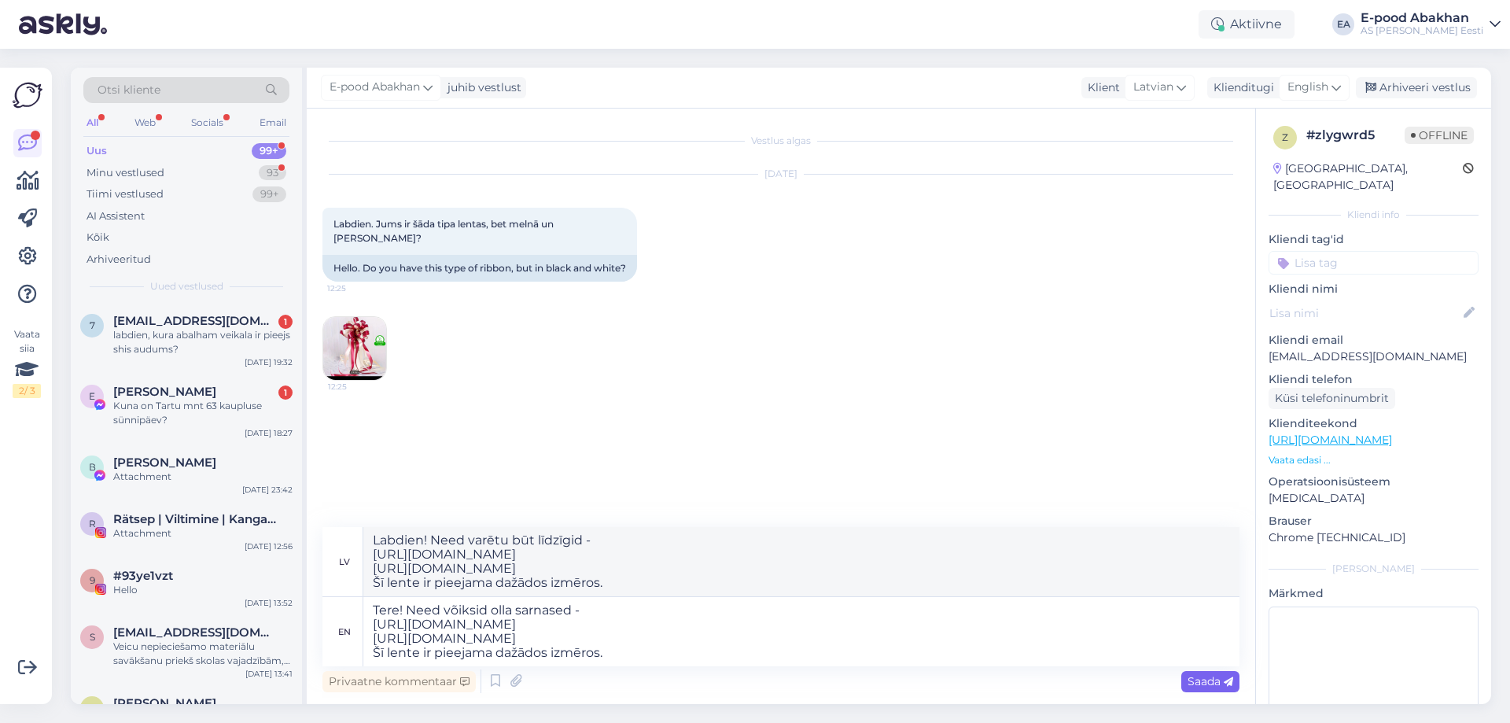
click at [1194, 684] on span "Saada" at bounding box center [1211, 681] width 46 height 14
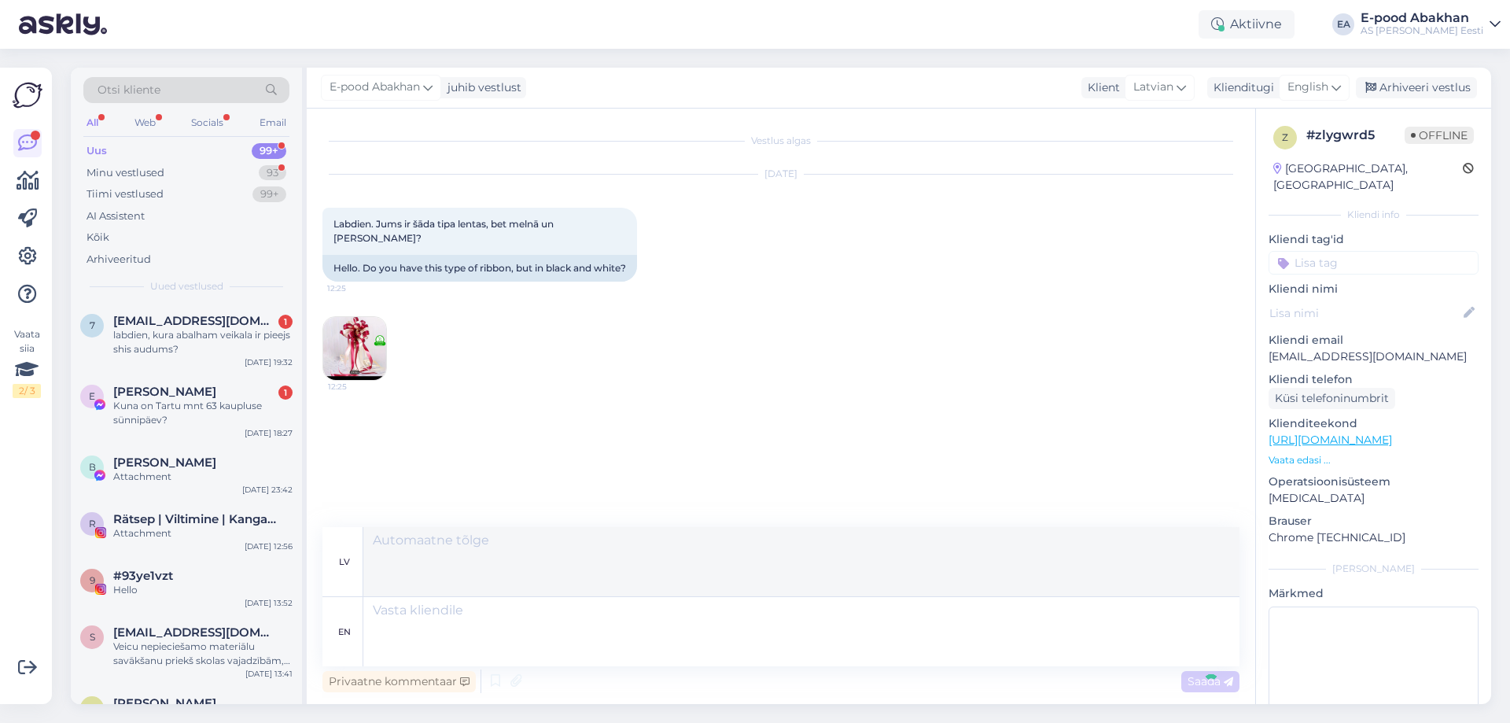
scroll to position [69, 0]
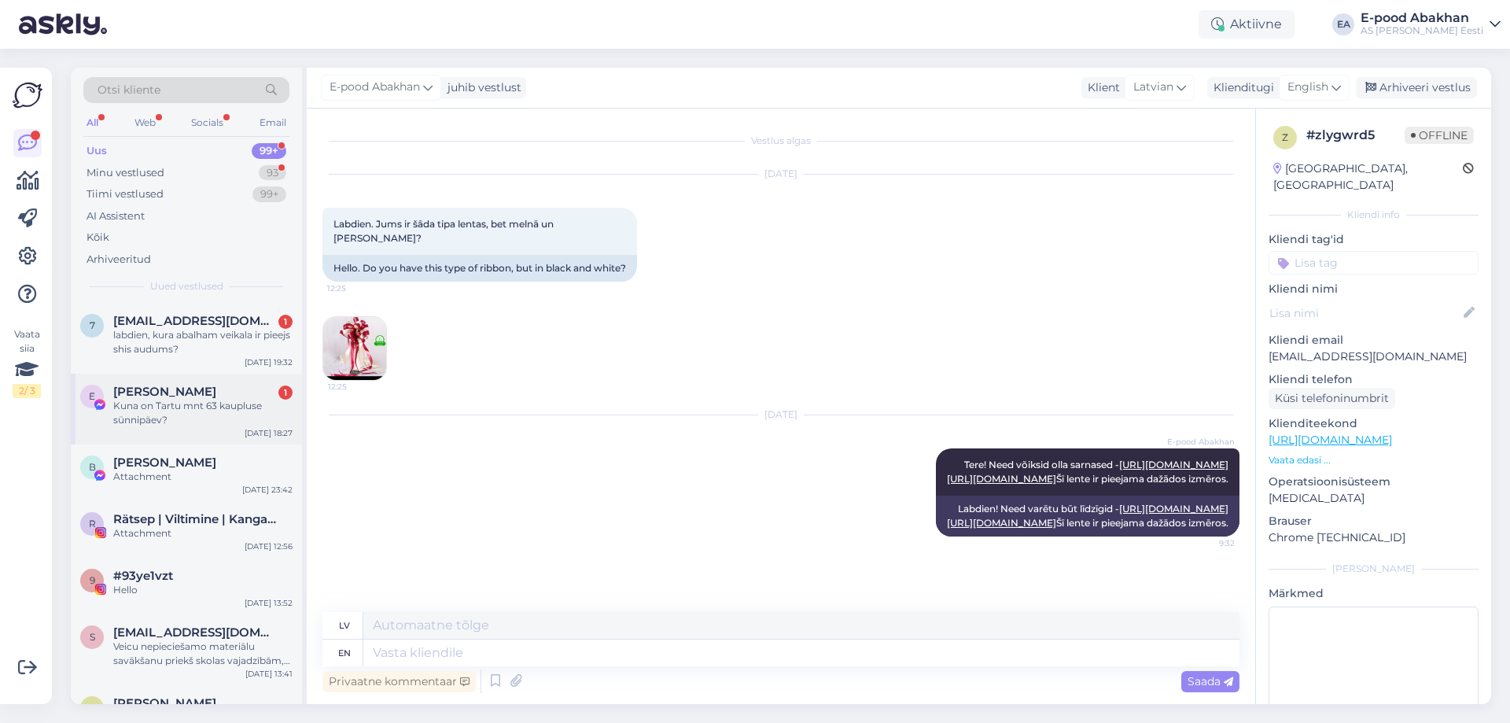
click at [207, 411] on div "Kuna on Tartu mnt 63 kaupluse sünnipäev?" at bounding box center [202, 413] width 179 height 28
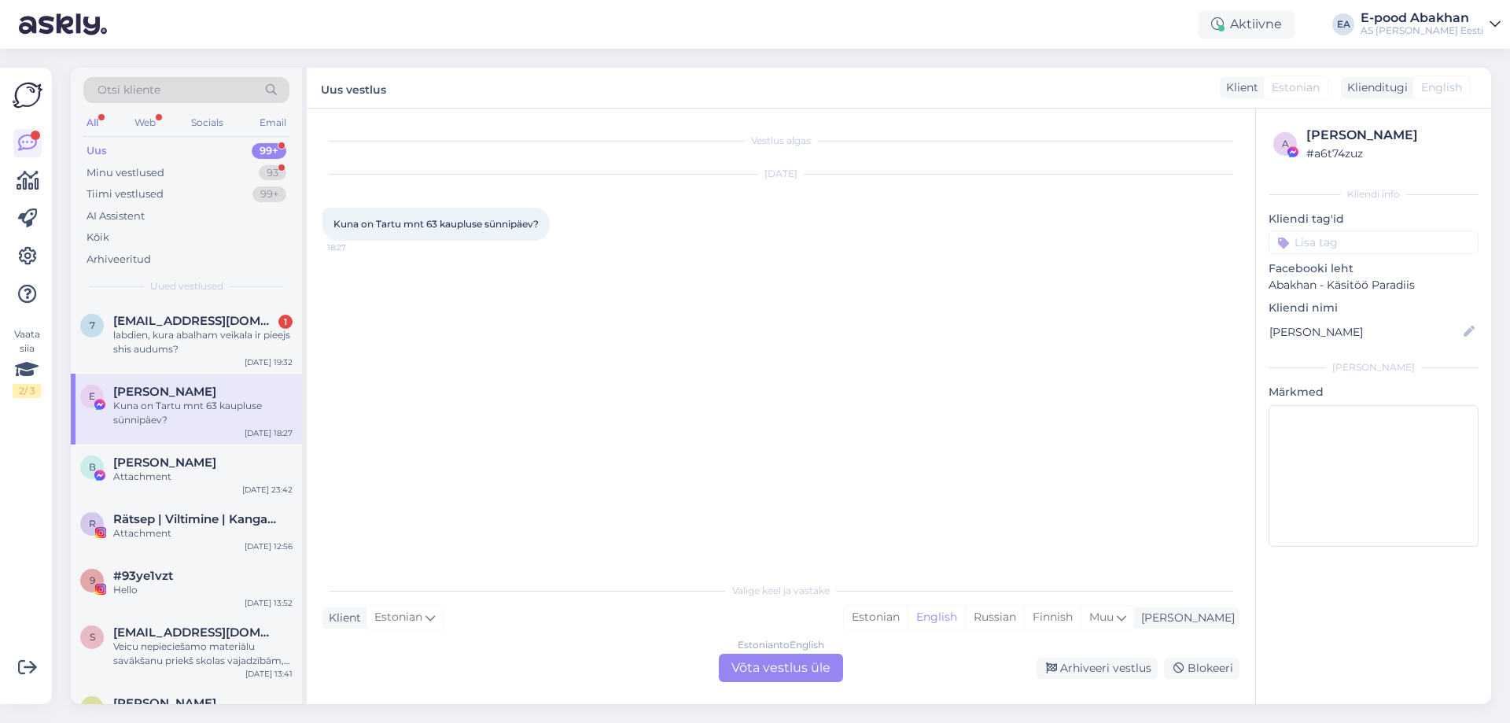
click at [758, 662] on div "Estonian to English Võta vestlus üle" at bounding box center [781, 668] width 124 height 28
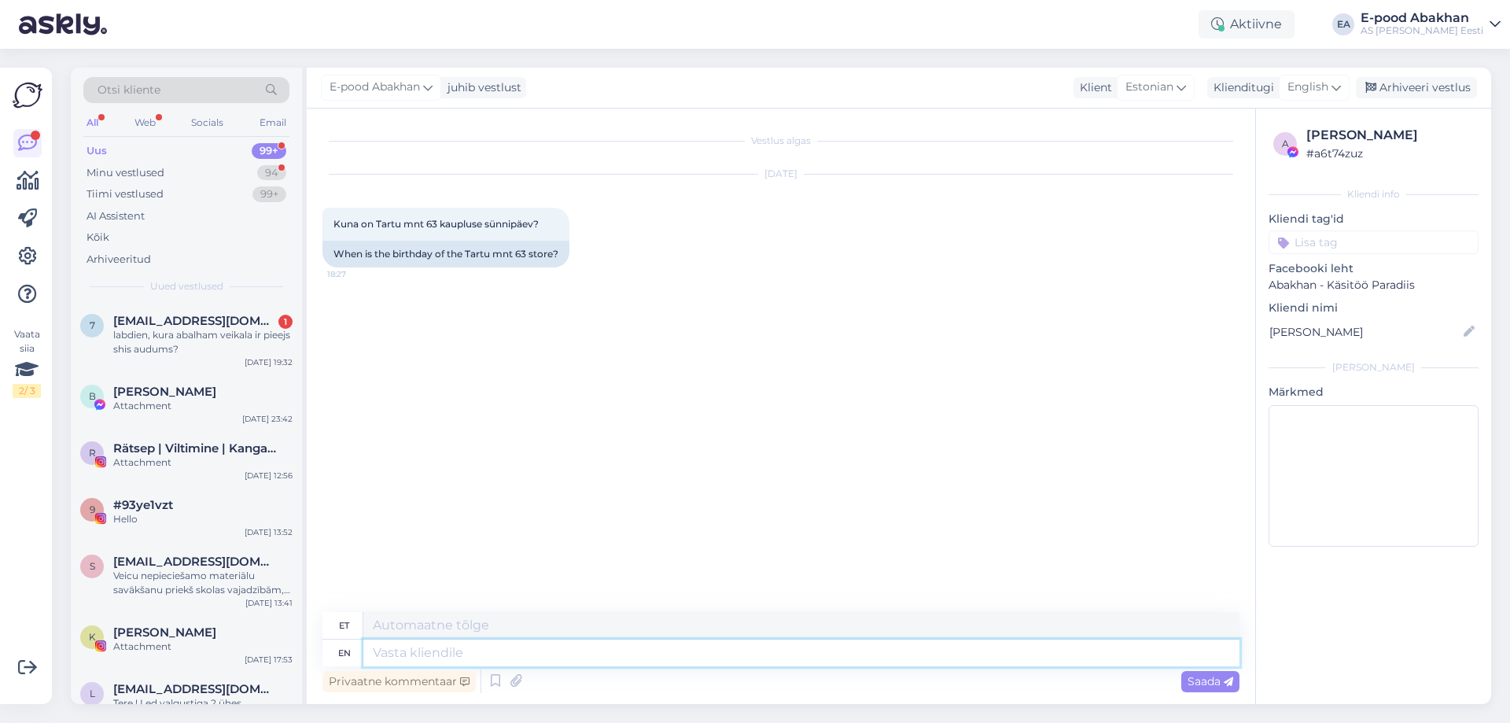
click at [467, 658] on textarea at bounding box center [801, 653] width 876 height 27
drag, startPoint x: 599, startPoint y: 648, endPoint x: 297, endPoint y: 667, distance: 302.7
click at [297, 667] on div "Otsi kliente All Web Socials Email Uus 99+ Minu vestlused 94 Tiimi vestlused 99…" at bounding box center [781, 386] width 1421 height 636
click at [691, 497] on div "Vestlus algas Sep 6 2025 Kuna on Tartu mnt 63 kaupluse sünnipäev? 18:27 When is…" at bounding box center [788, 361] width 931 height 474
click at [415, 79] on span "E-pood Abakhan" at bounding box center [375, 87] width 90 height 17
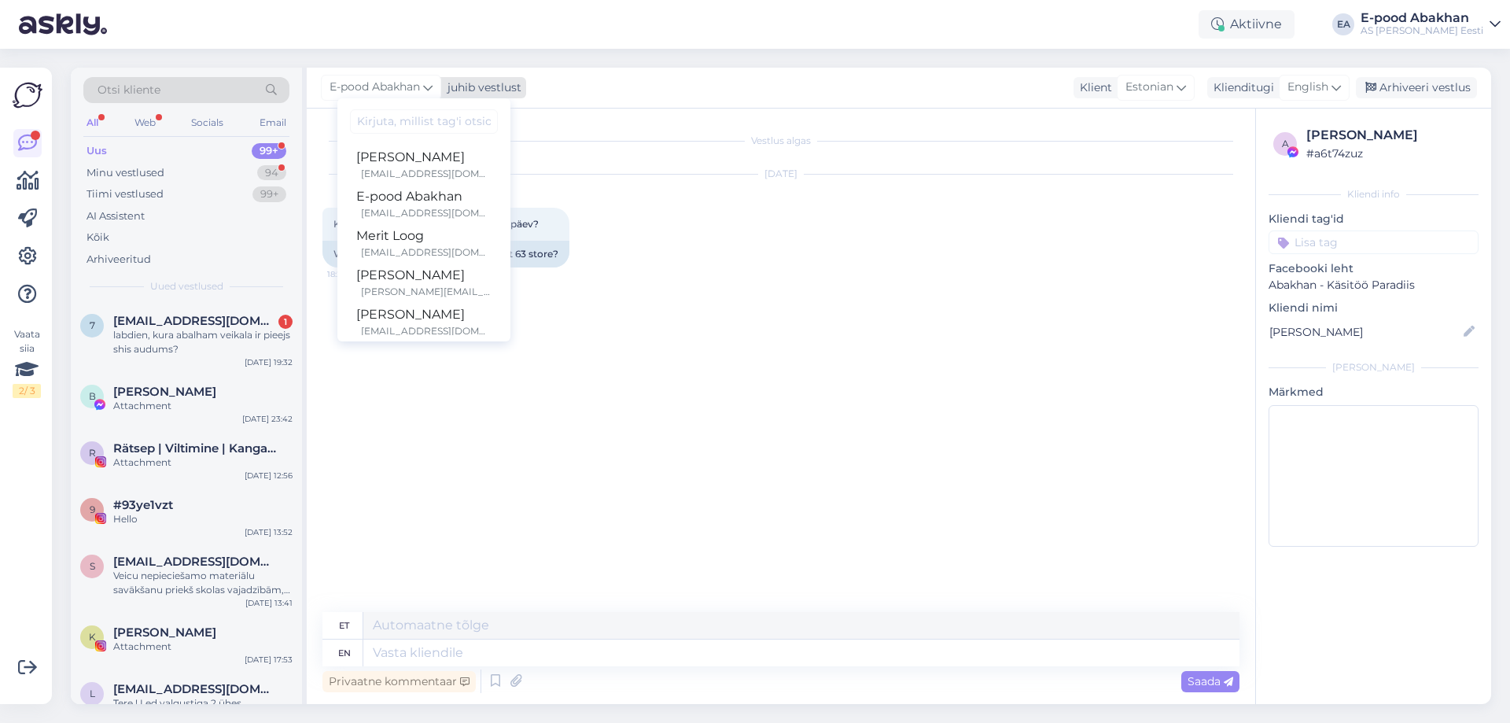
click at [415, 79] on span "E-pood Abakhan" at bounding box center [375, 87] width 90 height 17
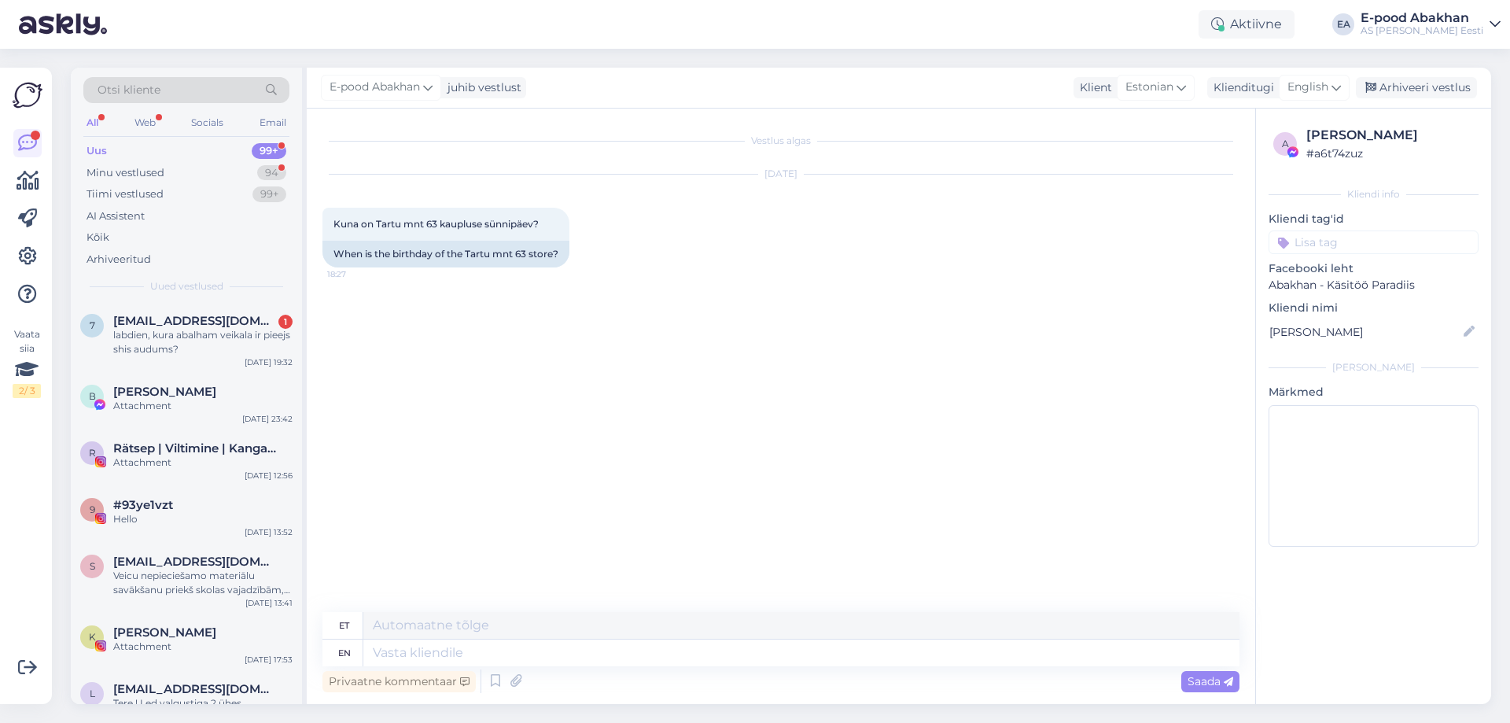
click at [662, 470] on div "Vestlus algas Sep 6 2025 Kuna on Tartu mnt 63 kaupluse sünnipäev? 18:27 When is…" at bounding box center [788, 361] width 931 height 474
click at [99, 116] on div "All" at bounding box center [92, 122] width 18 height 20
click at [213, 339] on div "labdien, kura abalham veikala ir pieejs shis audums?" at bounding box center [202, 342] width 179 height 28
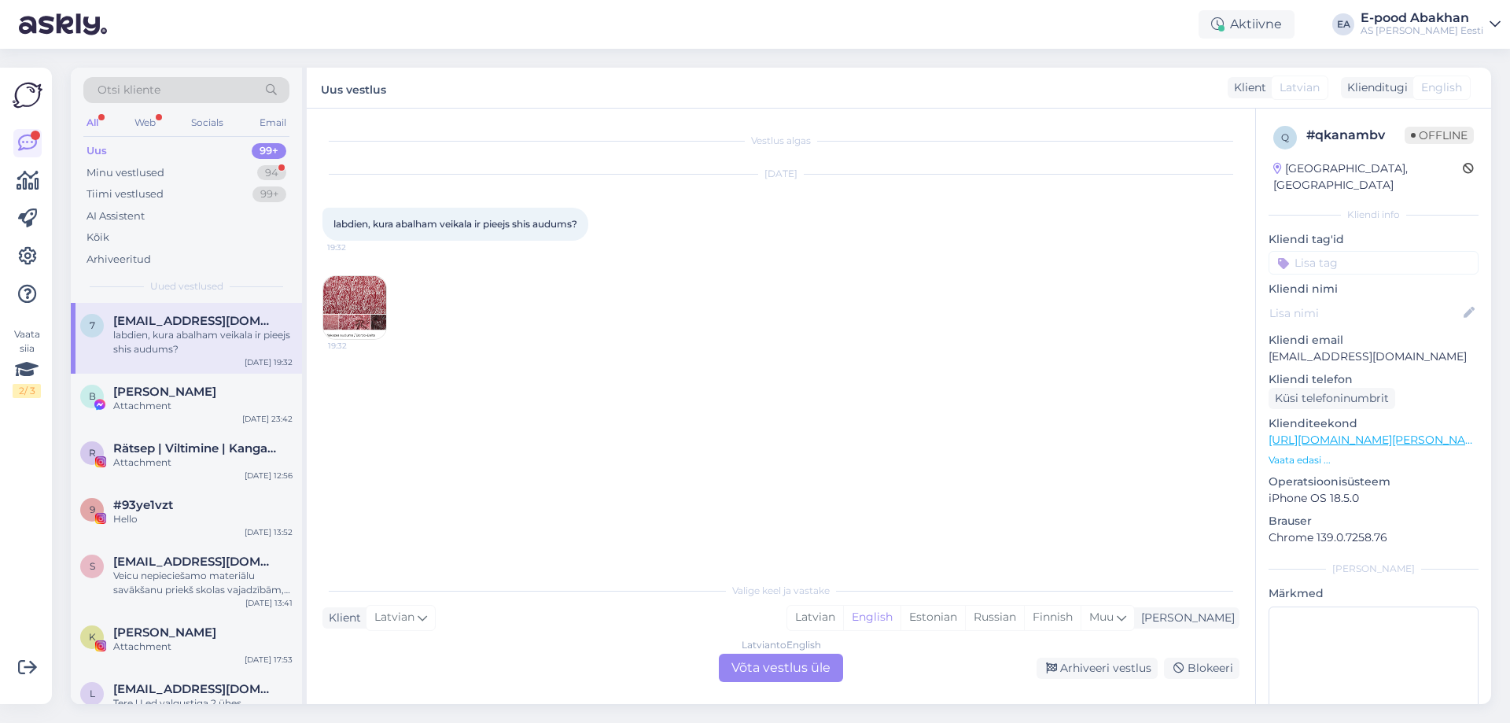
click at [790, 673] on div "Latvian to English Võta vestlus üle" at bounding box center [781, 668] width 124 height 28
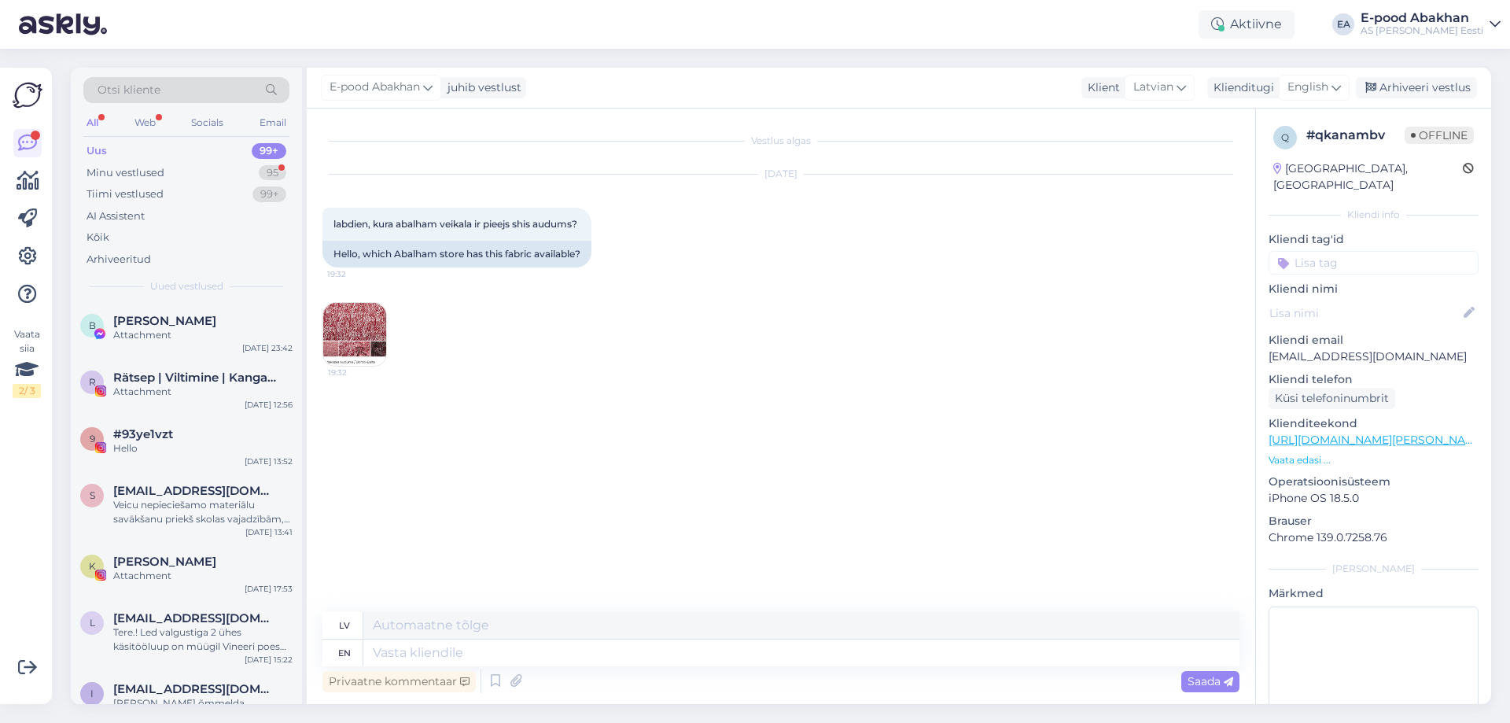
click at [372, 333] on img at bounding box center [354, 334] width 63 height 63
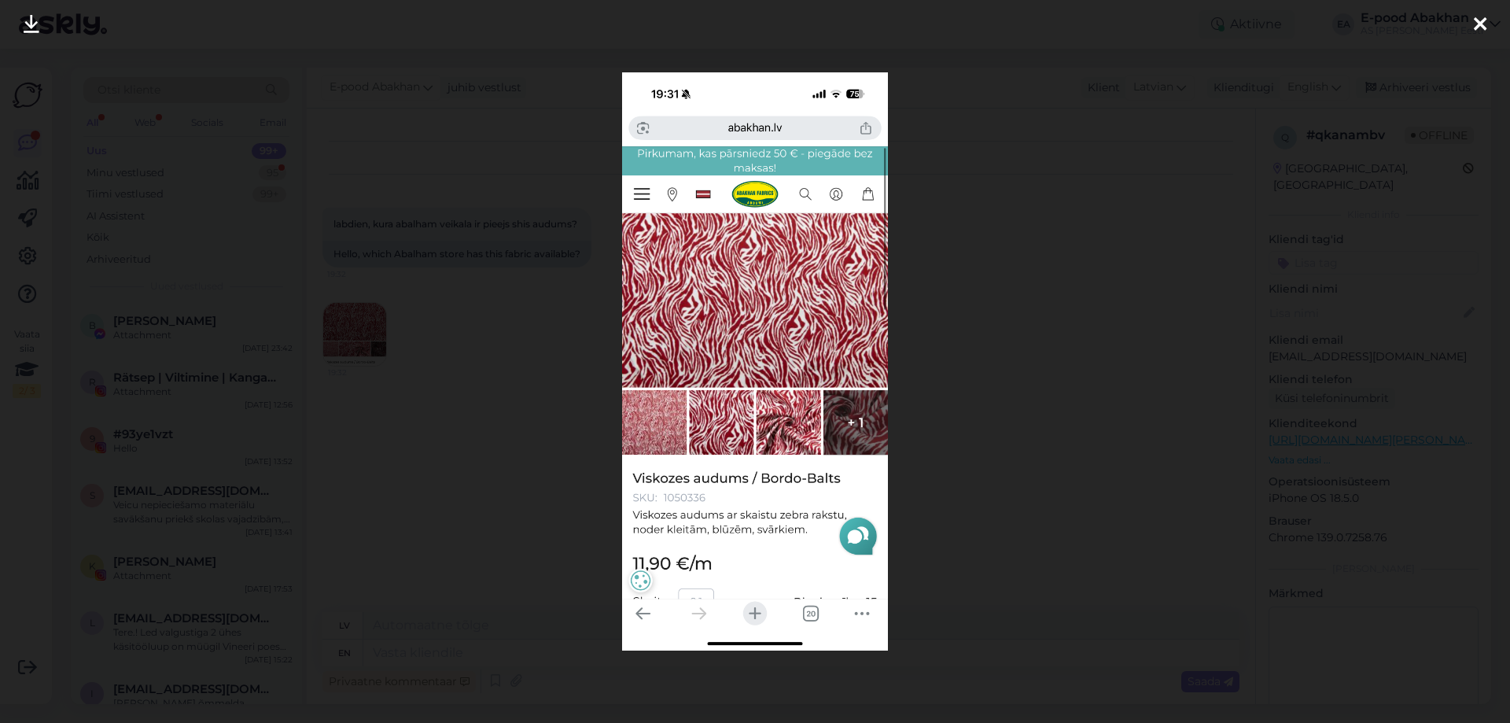
click at [510, 405] on div at bounding box center [755, 361] width 1510 height 723
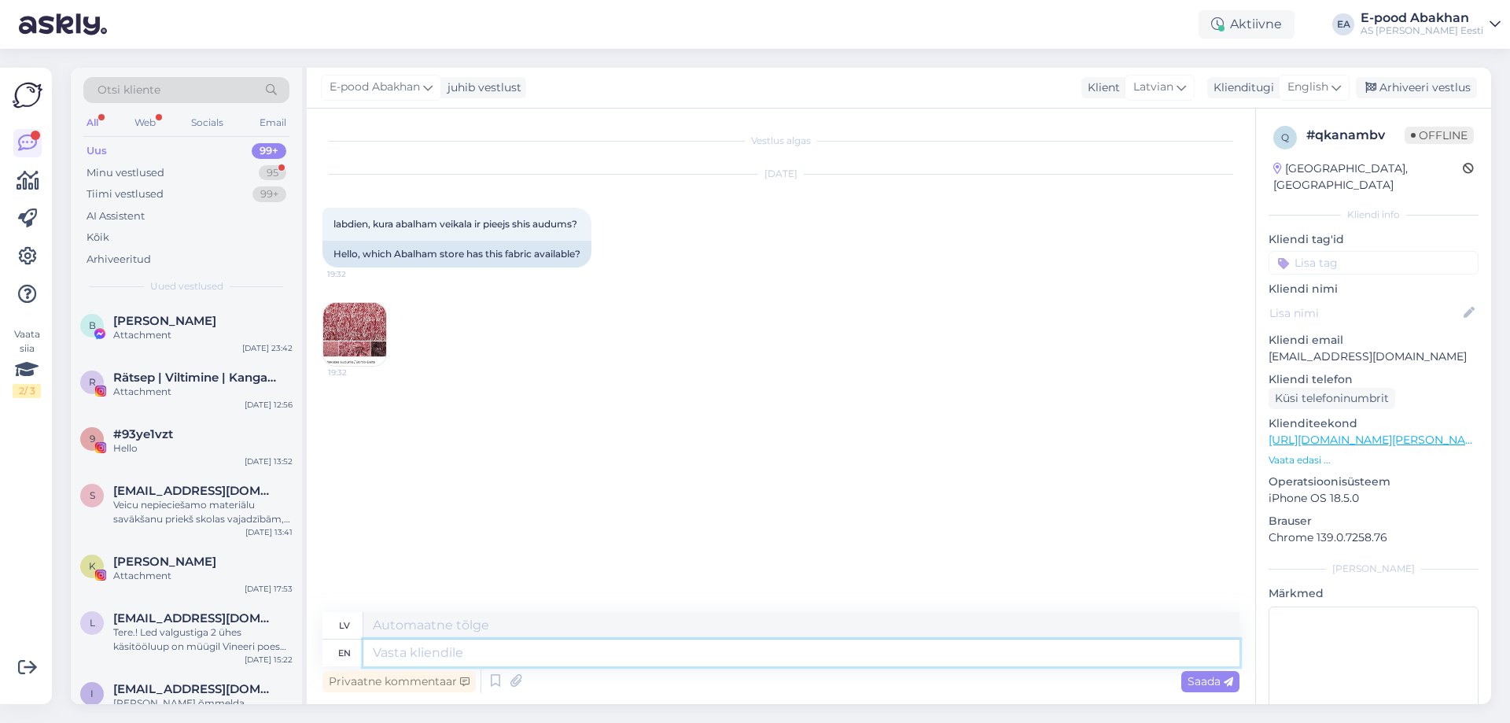
click at [524, 652] on textarea at bounding box center [801, 653] width 876 height 27
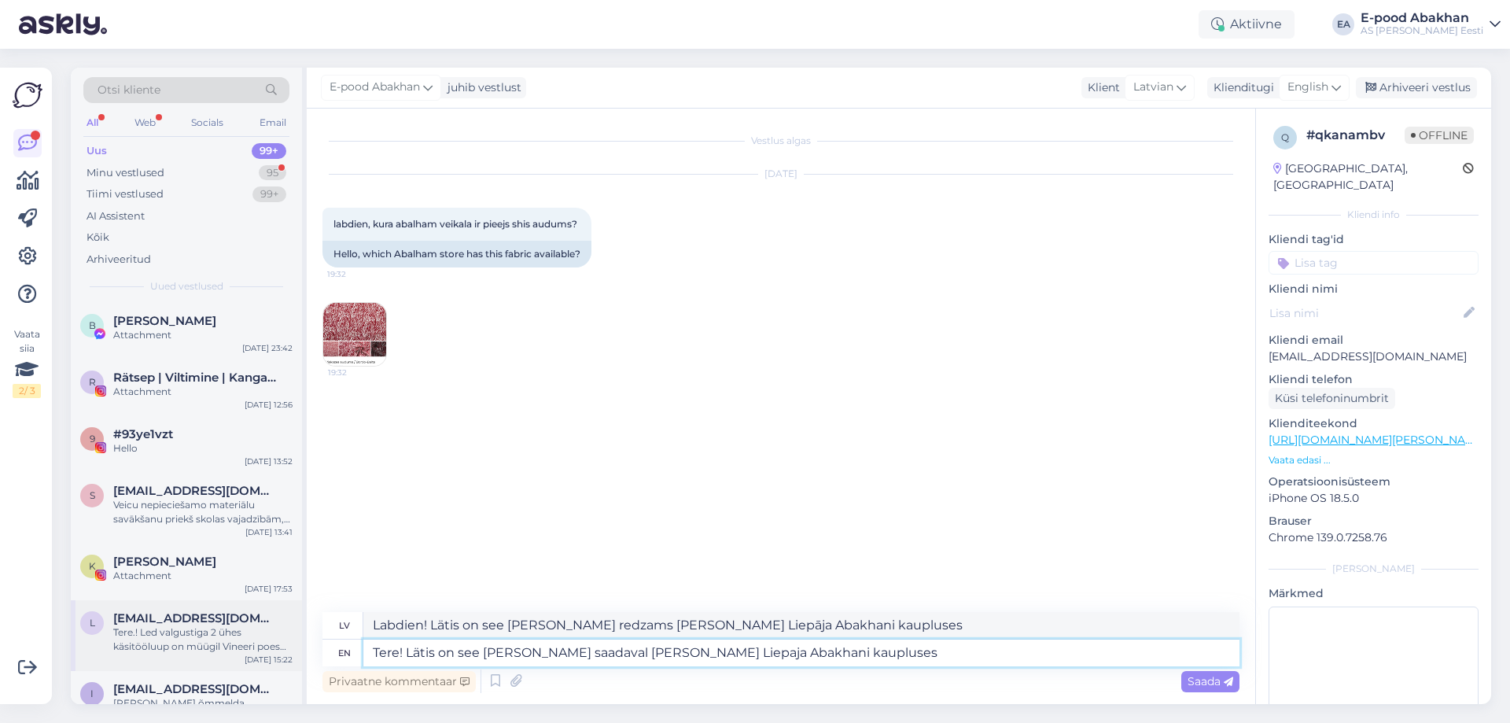
drag, startPoint x: 819, startPoint y: 652, endPoint x: 219, endPoint y: 652, distance: 599.4
click at [219, 652] on div "Otsi kliente All Web Socials Email Uus 99+ Minu vestlused 95 Tiimi vestlused 99…" at bounding box center [781, 386] width 1421 height 636
paste textarea "ainult Liepāja Abakhani kaupluses."
drag, startPoint x: 835, startPoint y: 654, endPoint x: 7, endPoint y: 646, distance: 828.4
click at [7, 646] on div "Vaata siia 2 / 3 Võimalused Veendu, et Askly loob sulle väärtust. Sulge Ühenda …" at bounding box center [755, 386] width 1510 height 674
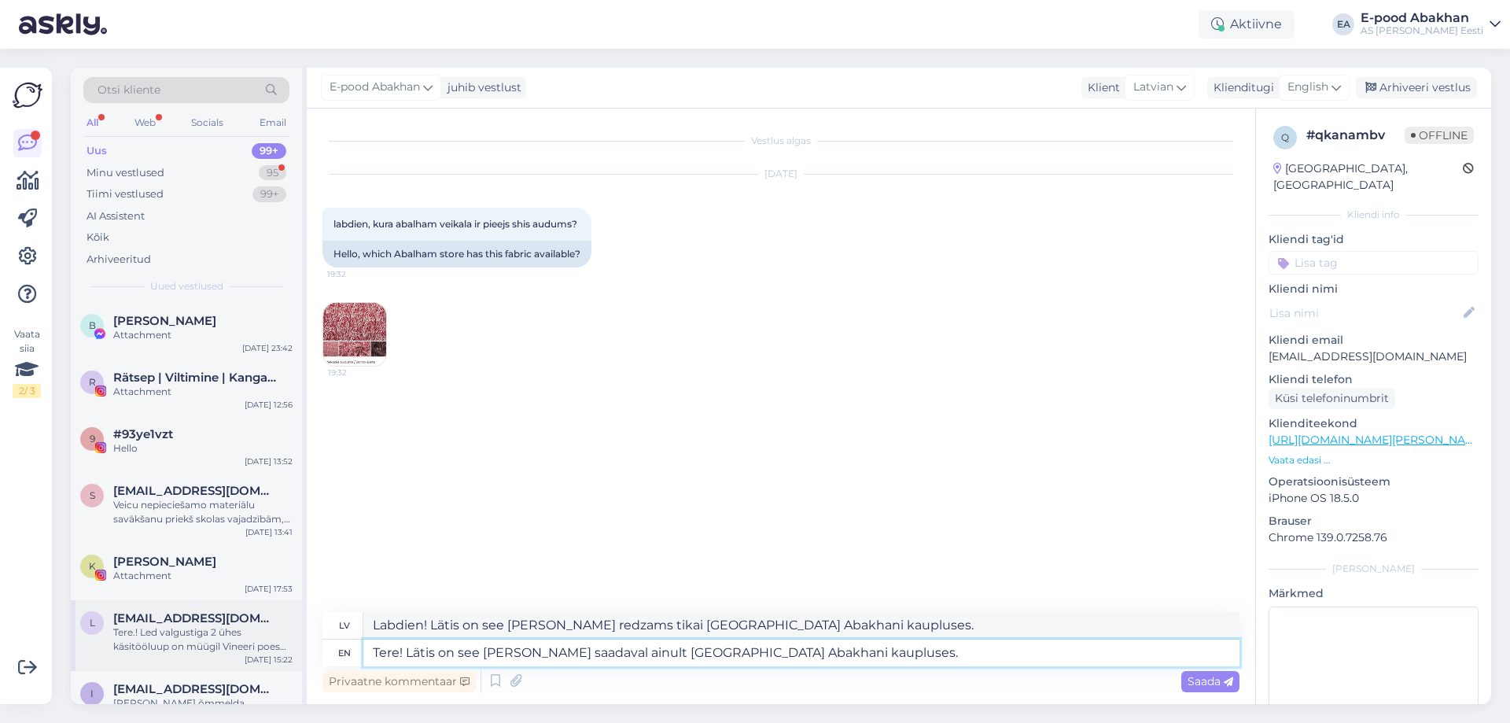
paste textarea "Sveiki! Latvijā šis audums ir pieejams tikai Liepājas Abakhani veikalā"
click at [1200, 688] on div "Saada" at bounding box center [1211, 681] width 58 height 21
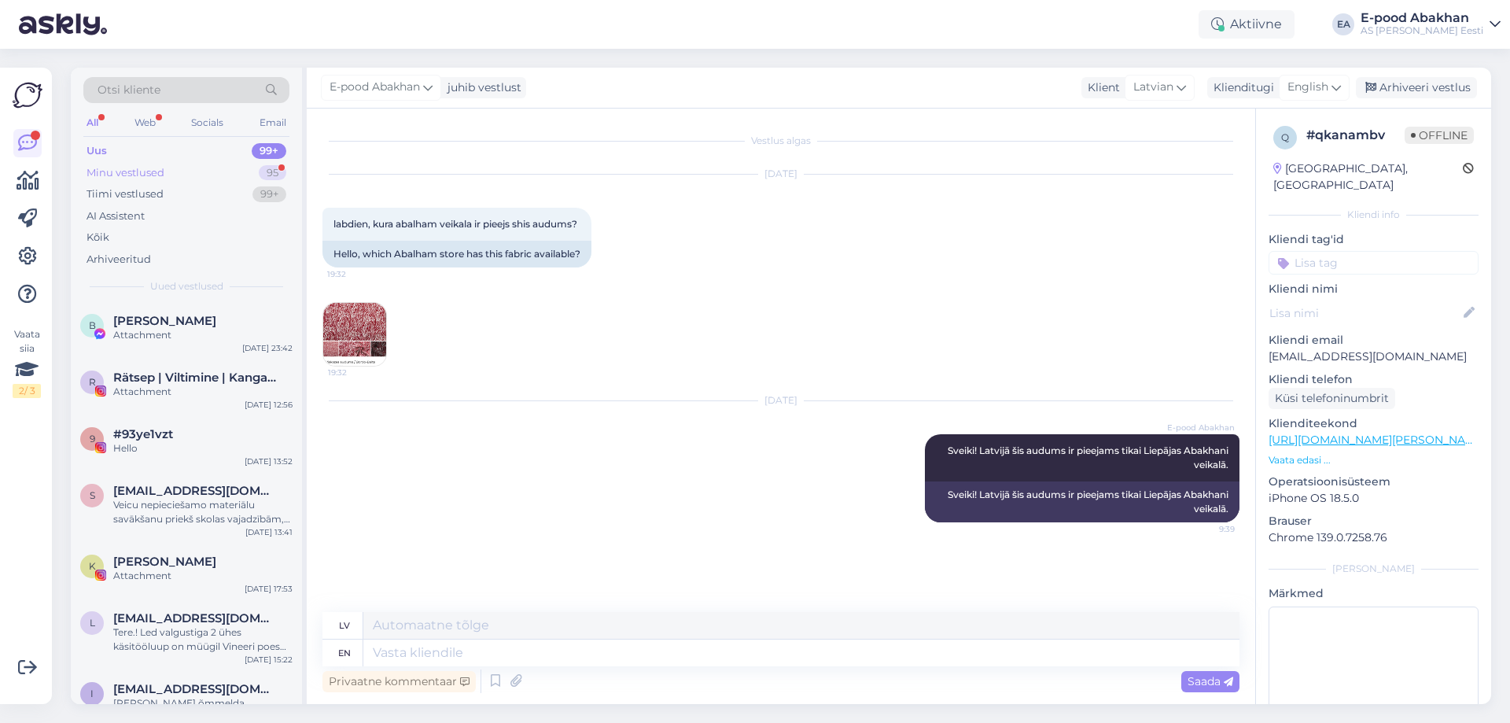
click at [190, 181] on div "Minu vestlused 95" at bounding box center [186, 173] width 206 height 22
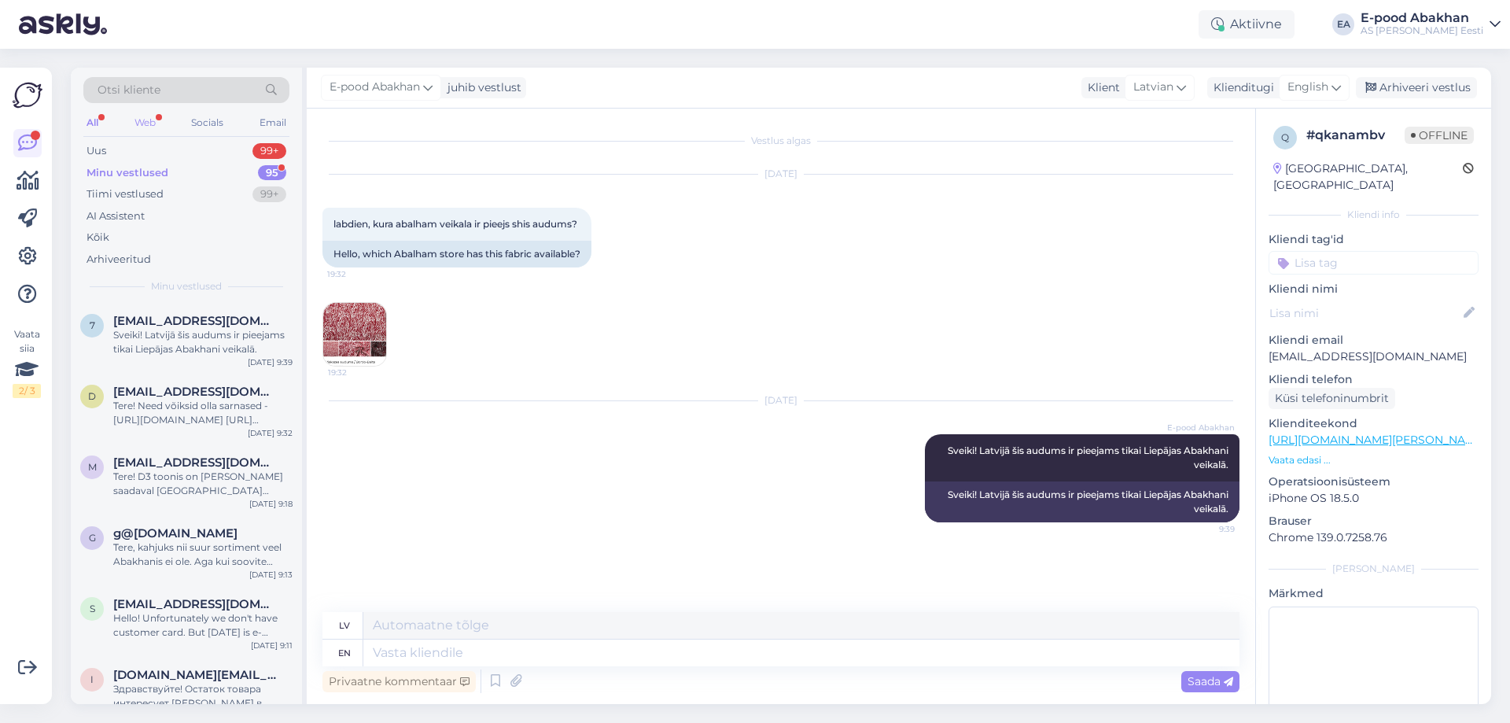
click at [144, 127] on div "Web" at bounding box center [145, 122] width 28 height 20
click at [93, 118] on div "All" at bounding box center [92, 122] width 18 height 20
click at [247, 428] on div "d dagnija201@inbox.lv Tere! Need võiksid olla sarnased - https://www.abakhan.lv…" at bounding box center [186, 409] width 231 height 71
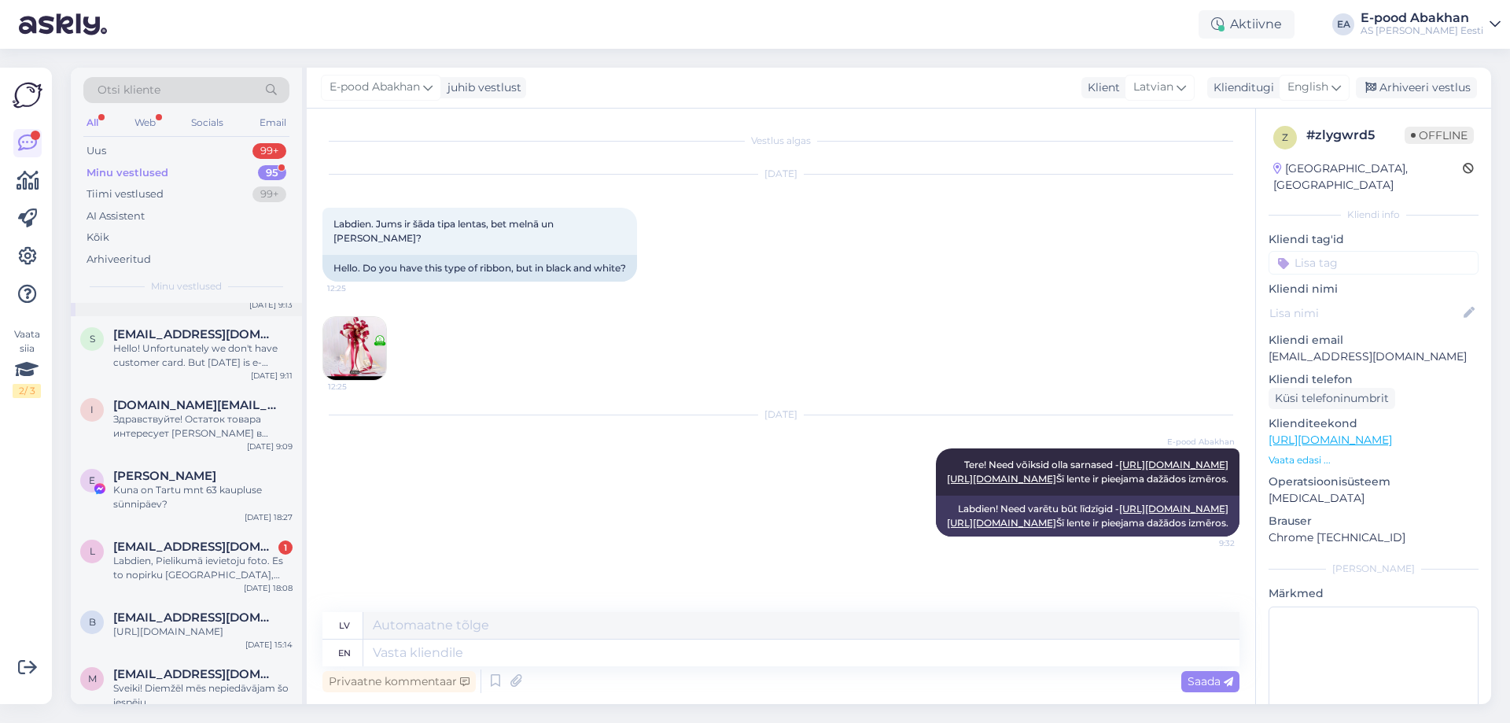
scroll to position [315, 0]
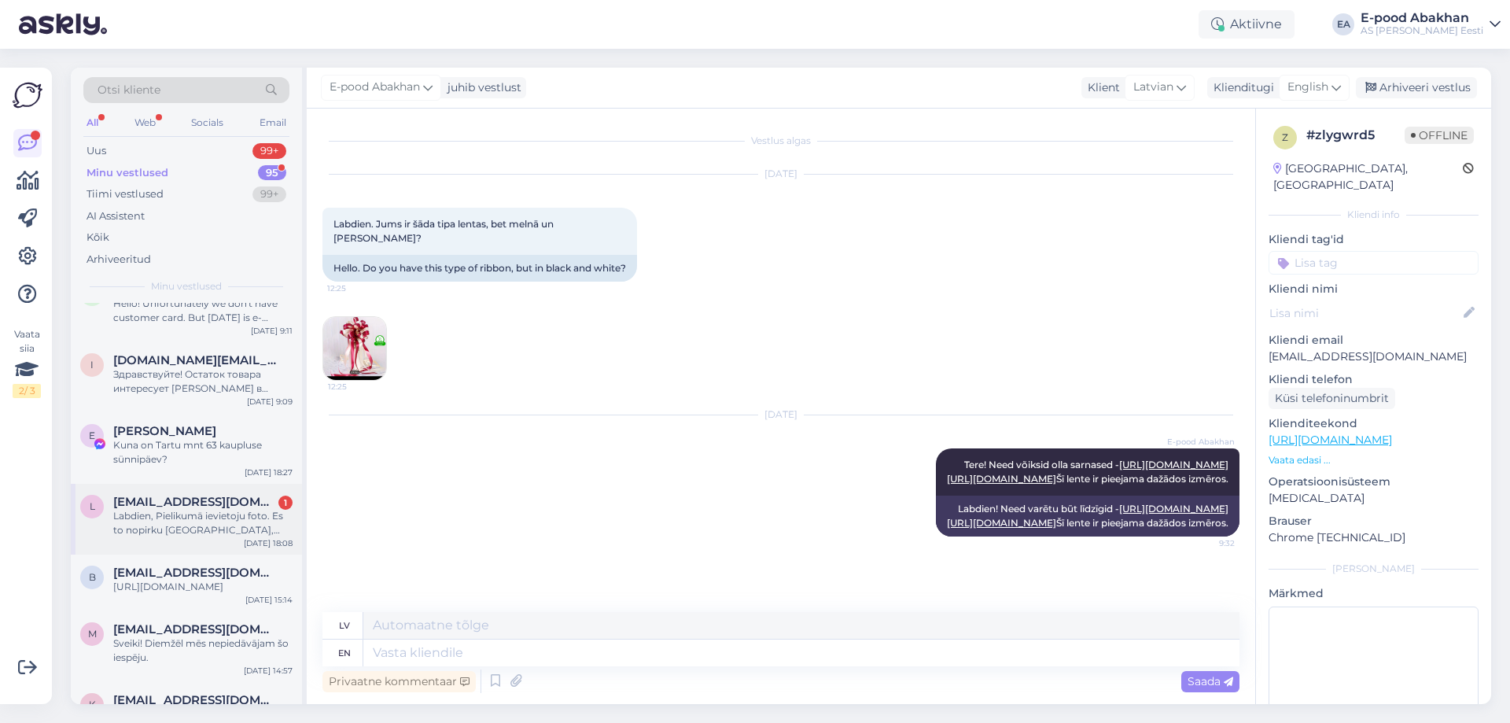
click at [216, 522] on div "Labdien, Pielikumā ievietoju foto. Es to nopirku Rīgā, Rūpniecības ielas veikal…" at bounding box center [202, 523] width 179 height 28
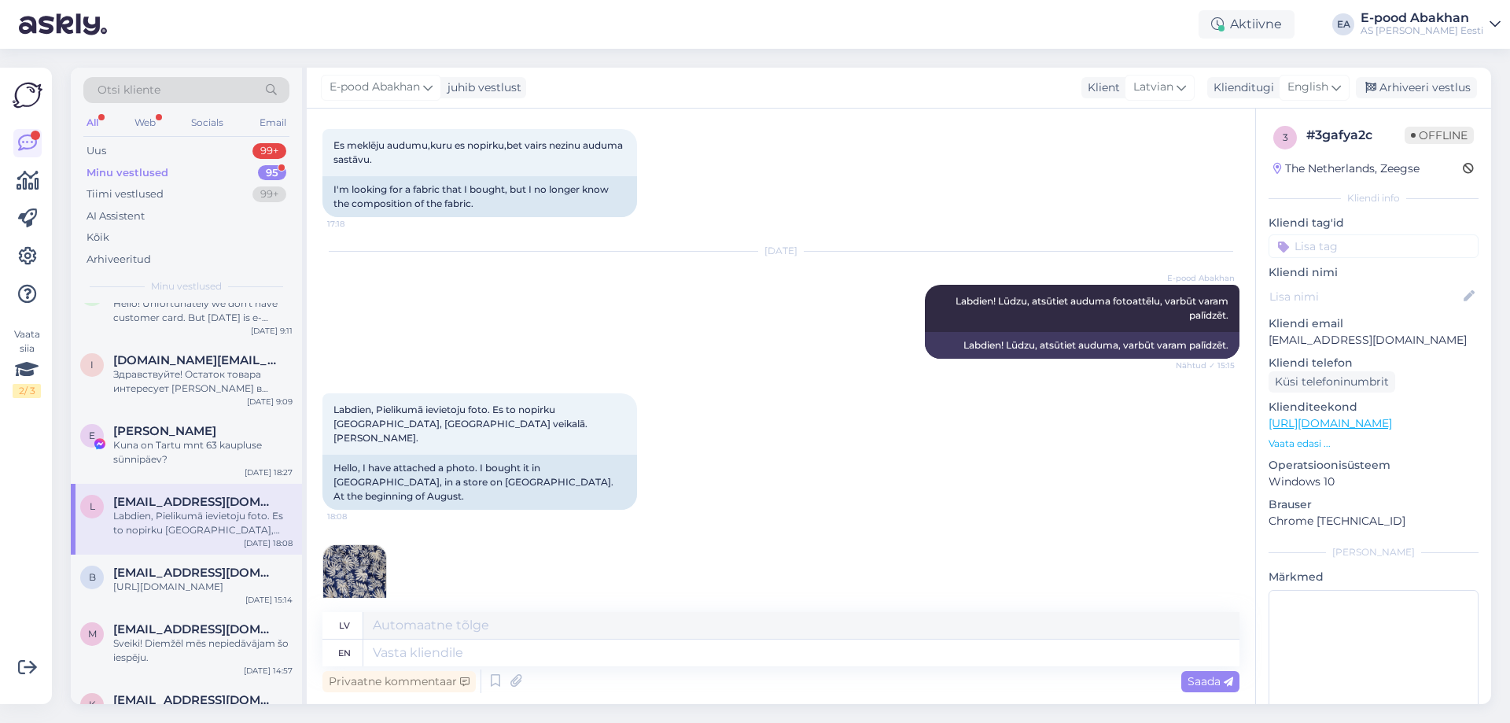
click at [352, 545] on img at bounding box center [354, 576] width 63 height 63
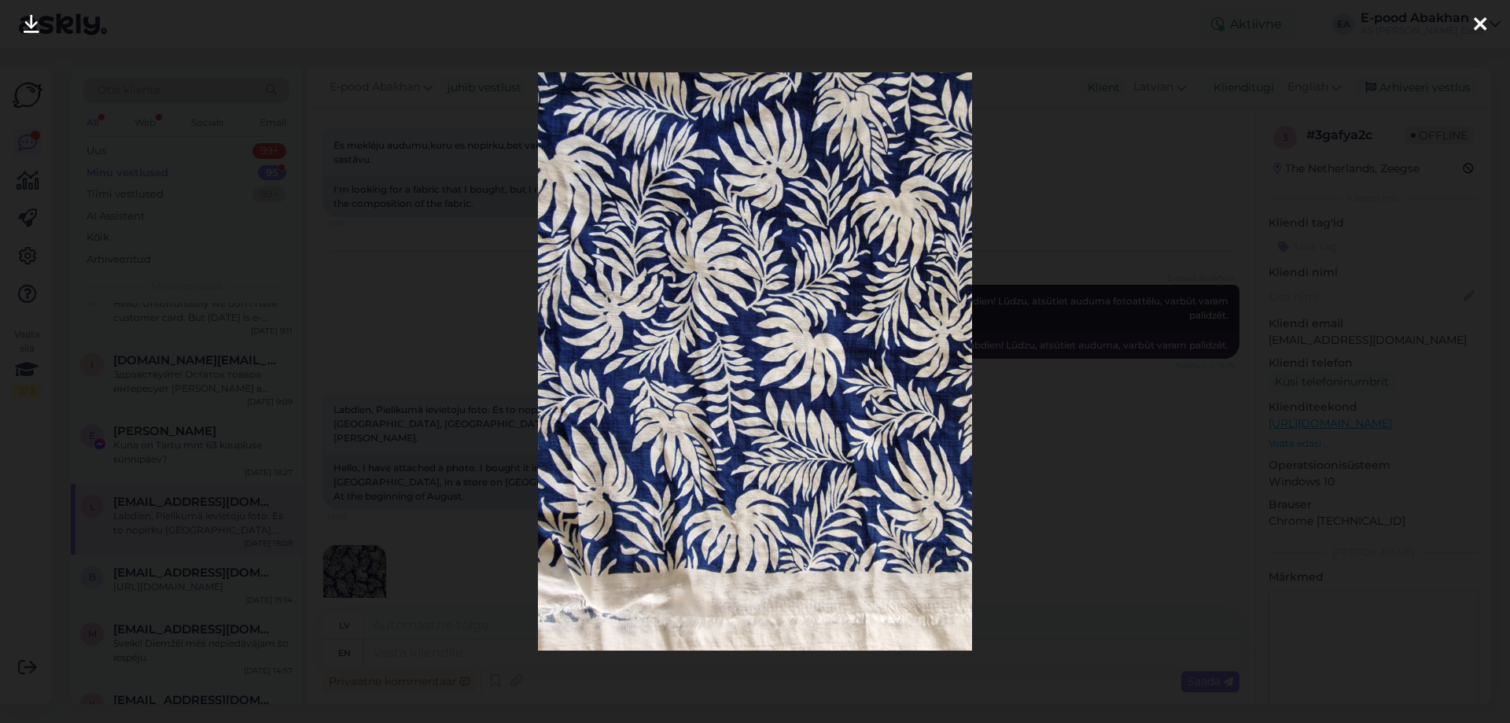
click at [312, 356] on div at bounding box center [755, 361] width 1510 height 723
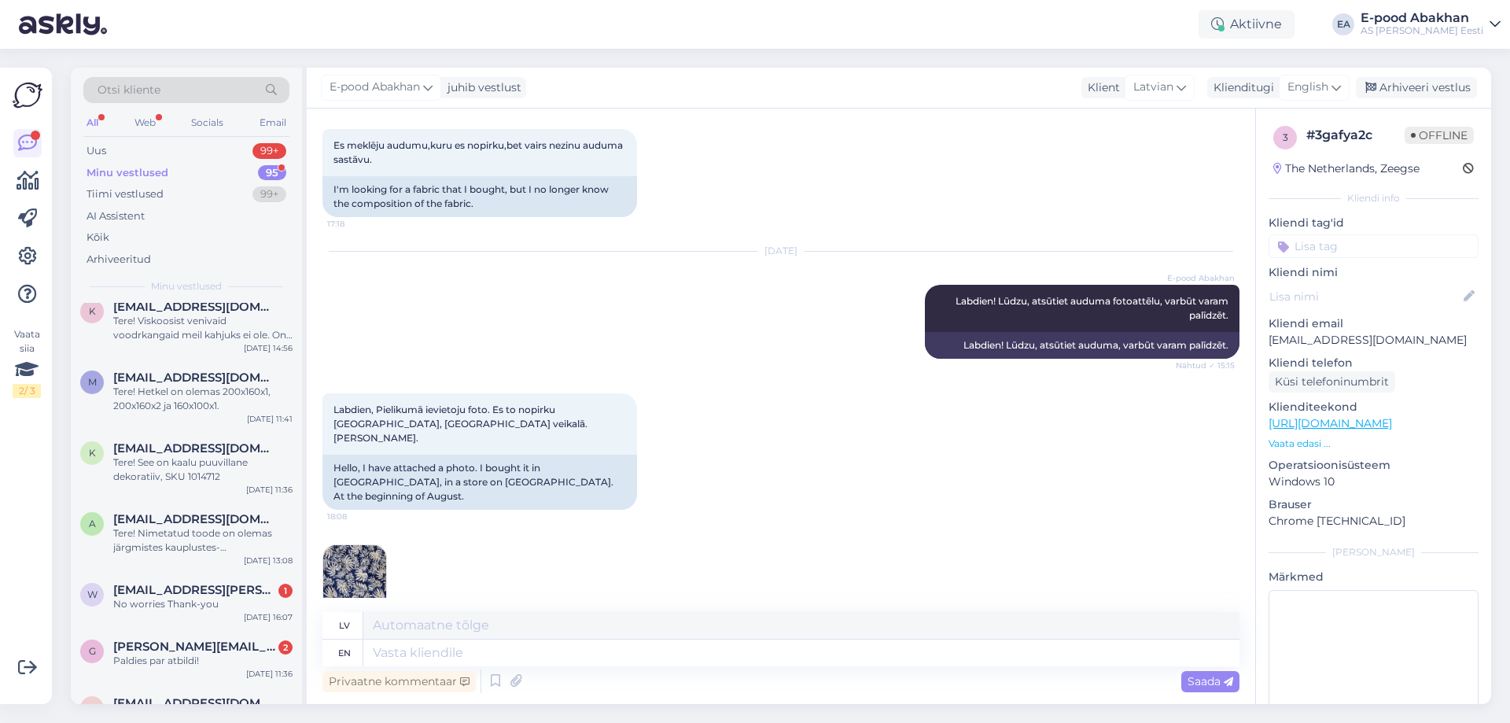
scroll to position [787, 0]
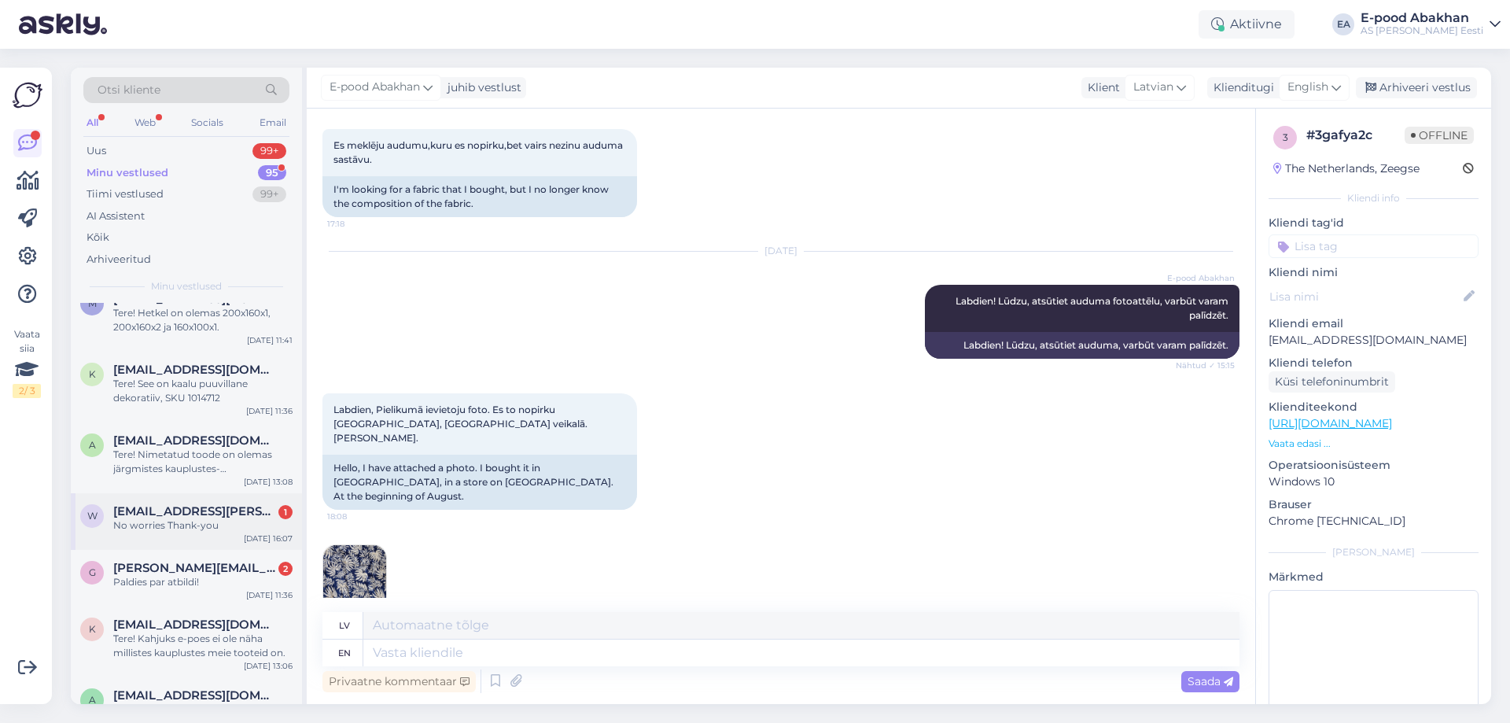
click at [214, 518] on span "wacky.wilma@hotmail.co.uk" at bounding box center [195, 511] width 164 height 14
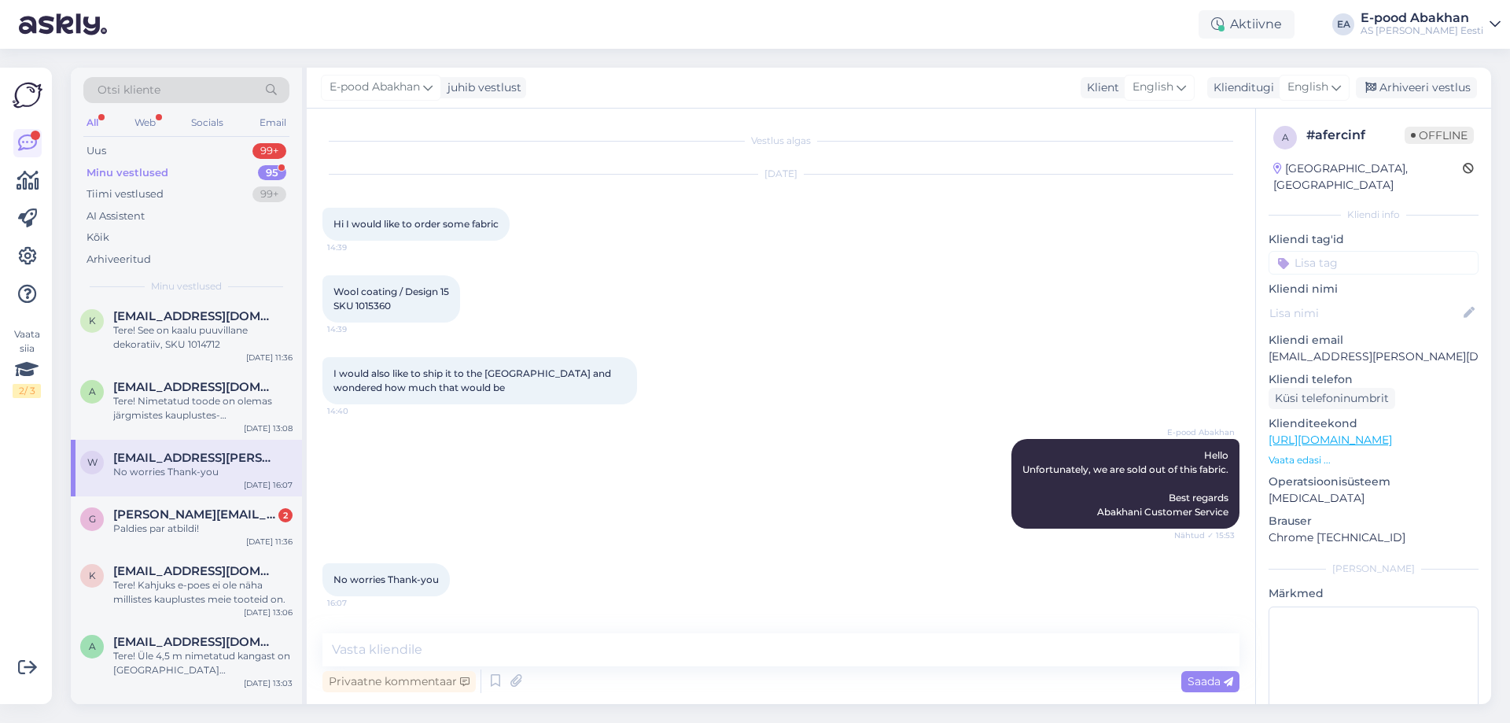
scroll to position [865, 0]
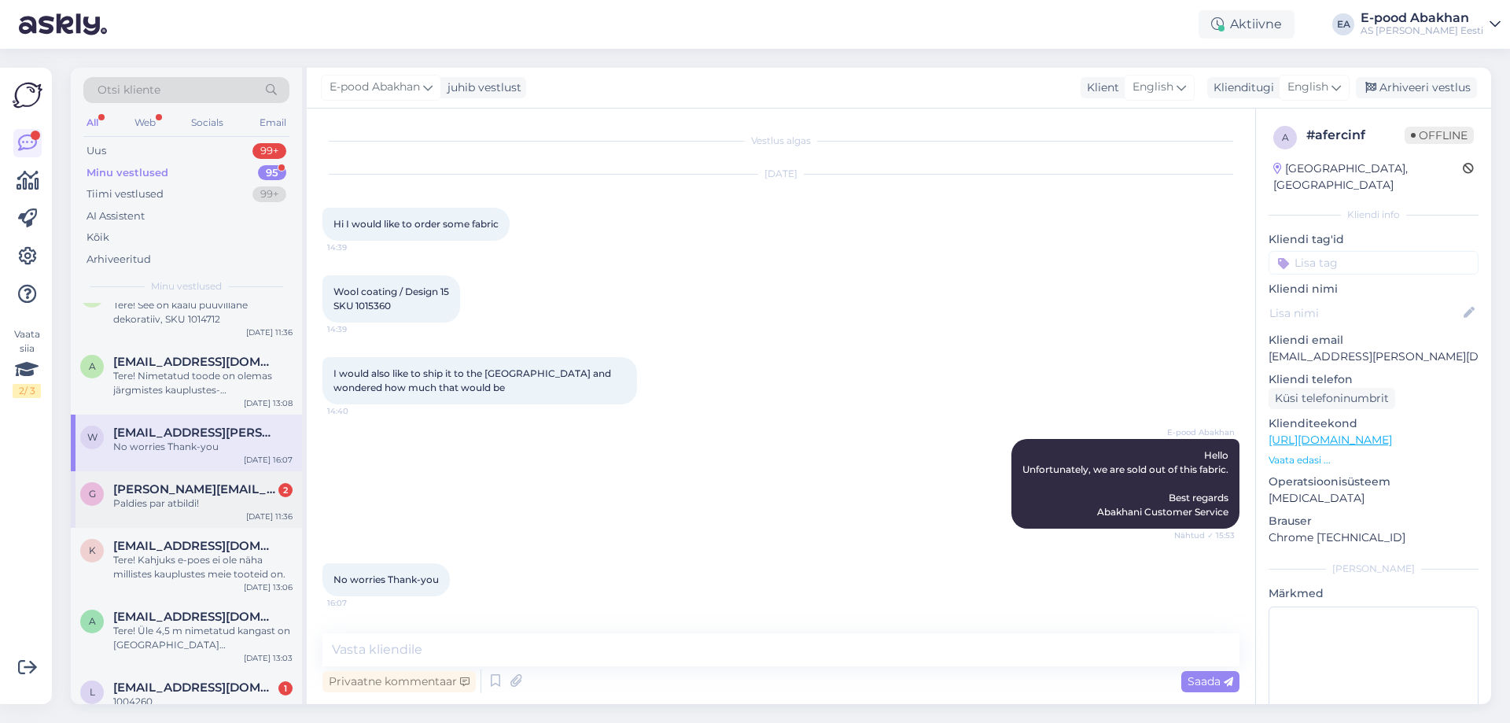
click at [226, 496] on span "grube.santa@gmail.com" at bounding box center [195, 489] width 164 height 14
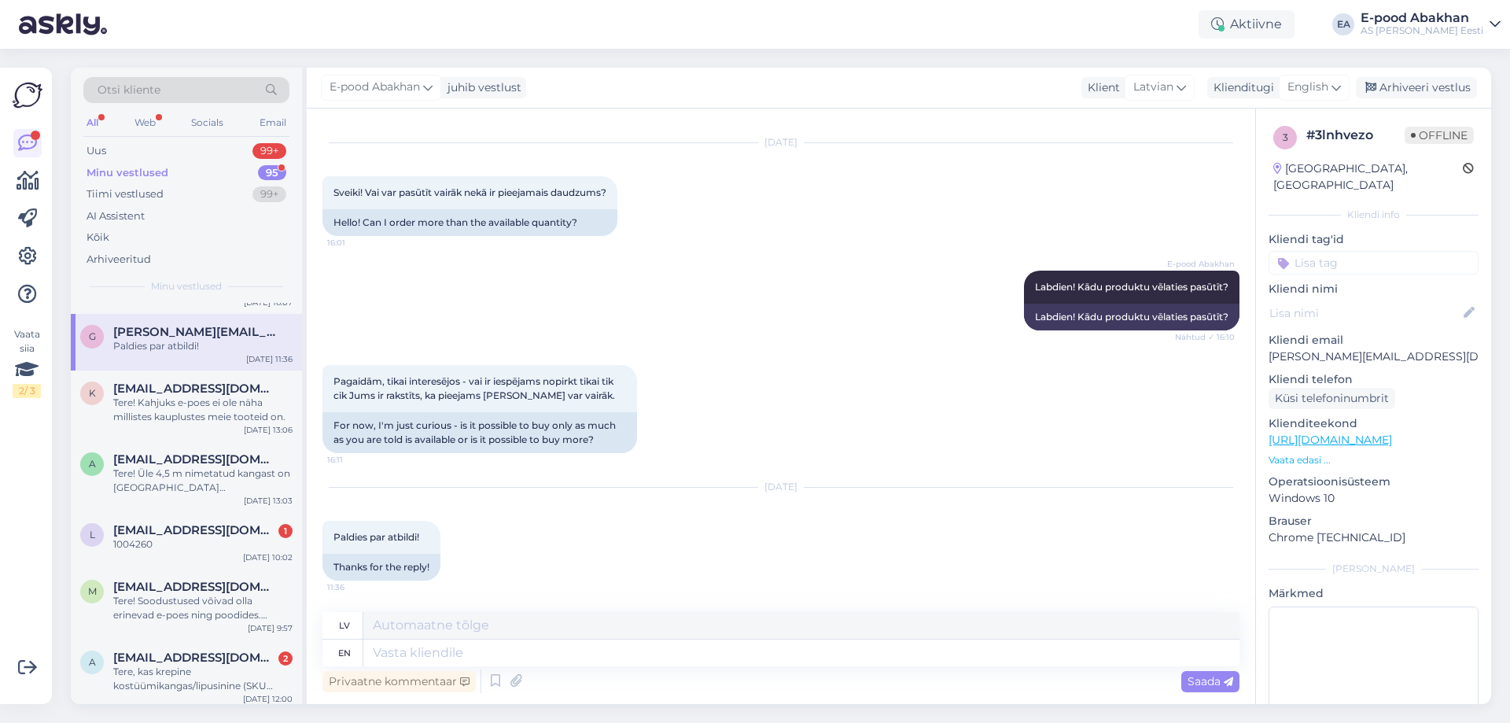
scroll to position [1101, 0]
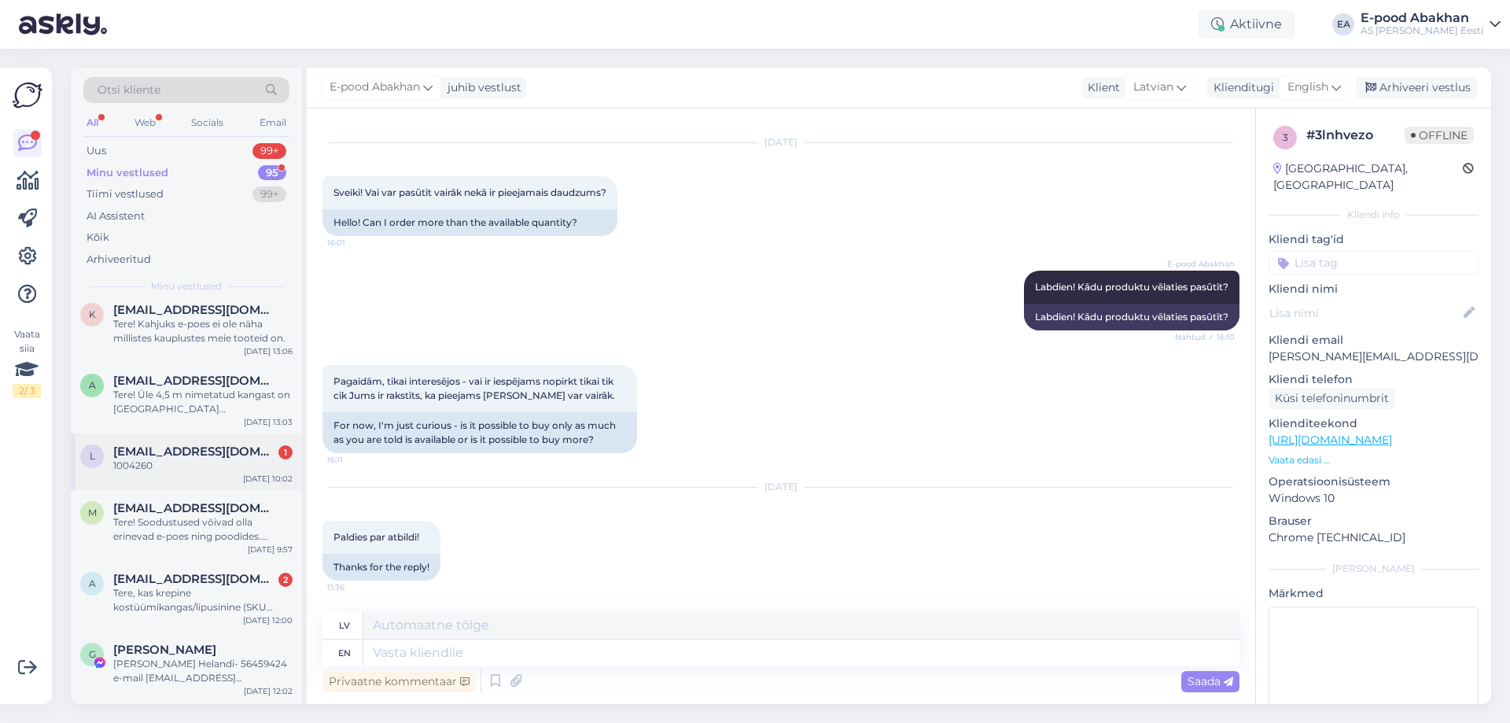
click at [216, 473] on div "1004260" at bounding box center [202, 466] width 179 height 14
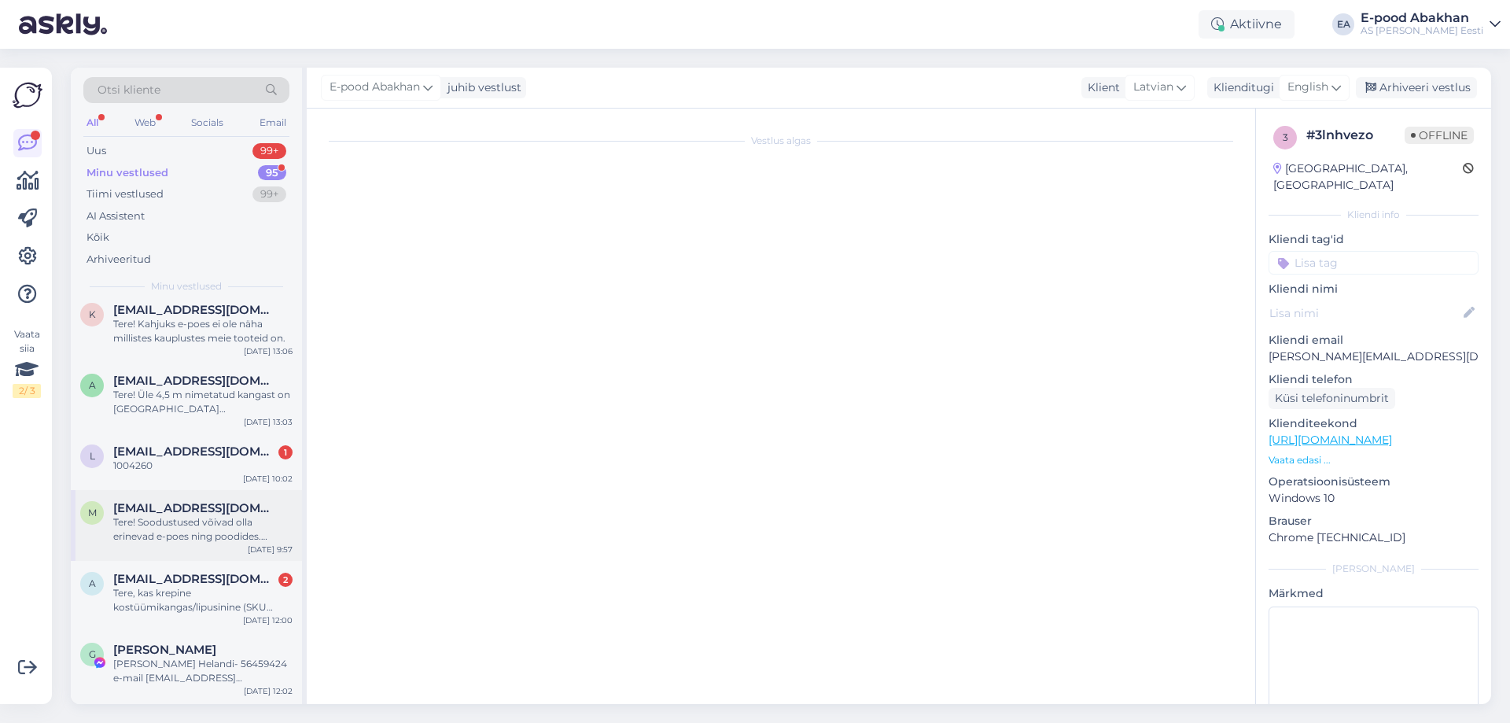
scroll to position [31, 0]
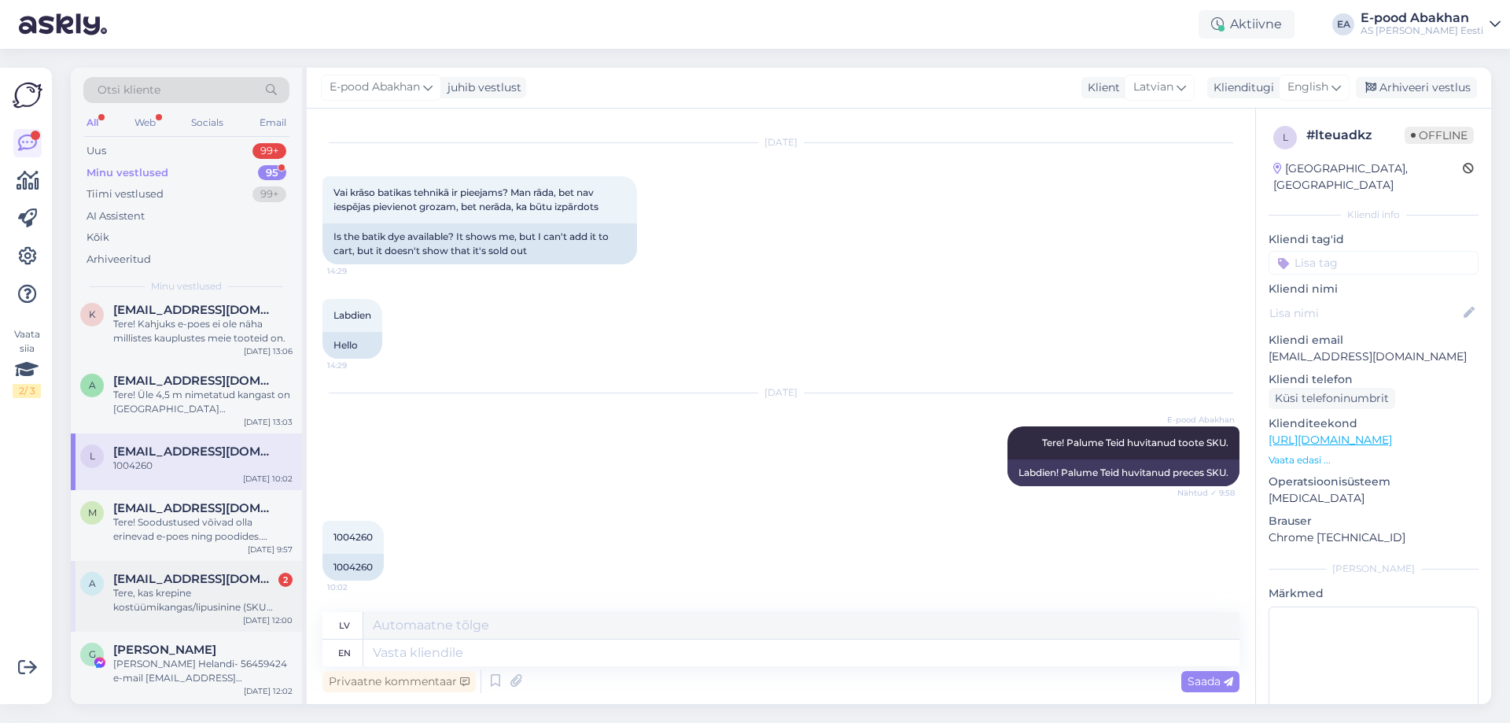
click at [197, 586] on span "aili.siilbek@gmail.com" at bounding box center [195, 579] width 164 height 14
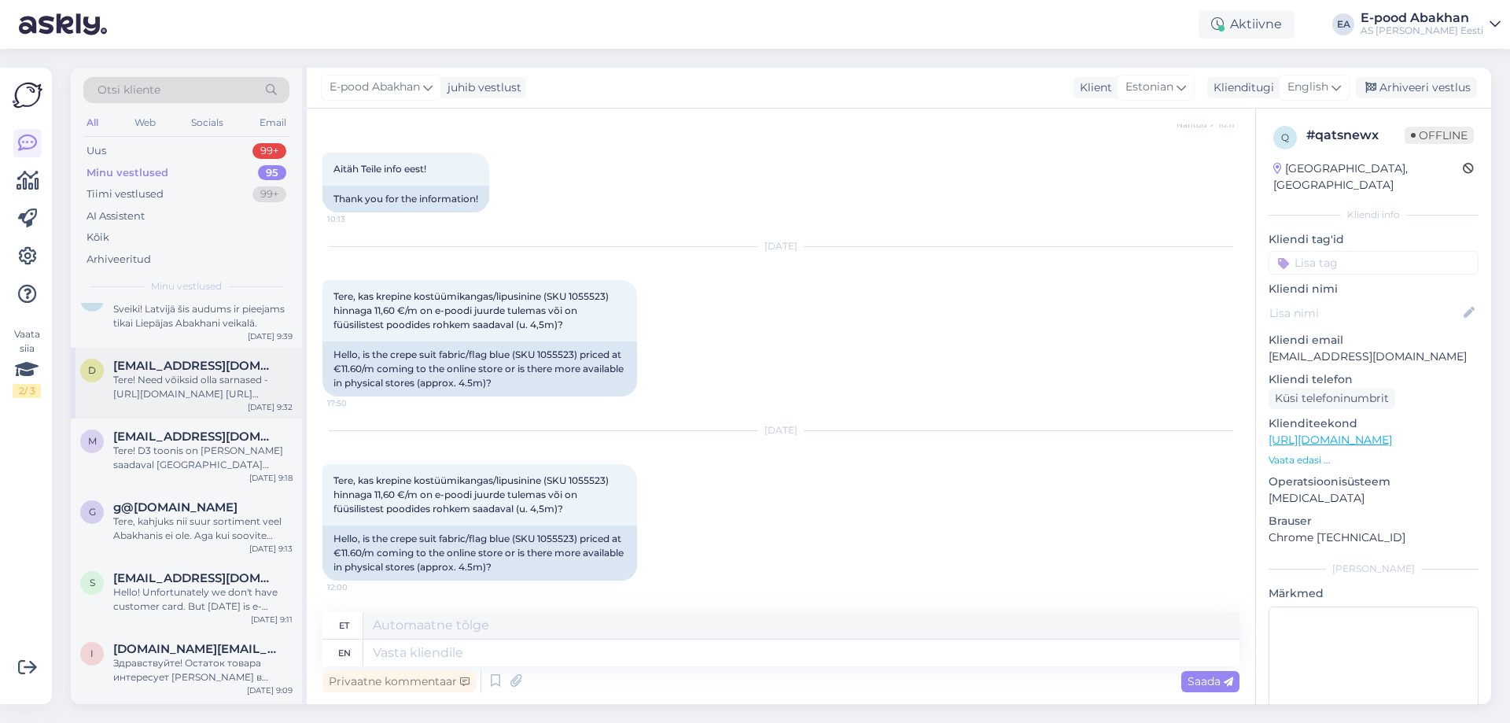
scroll to position [0, 0]
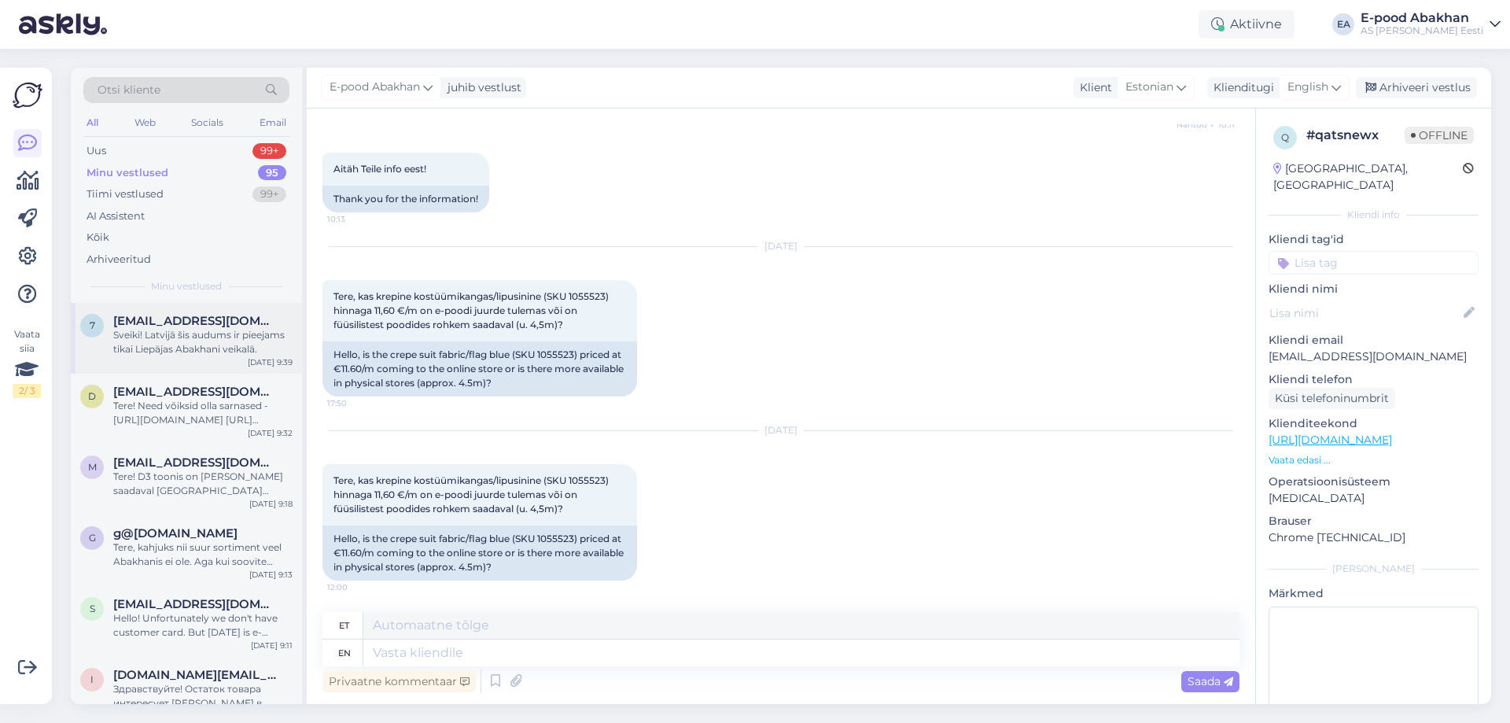
click at [235, 352] on div "Sveiki! Latvijā šis audums ir pieejams tikai Liepājas Abakhani veikalā." at bounding box center [202, 342] width 179 height 28
